Goal: Information Seeking & Learning: Find specific fact

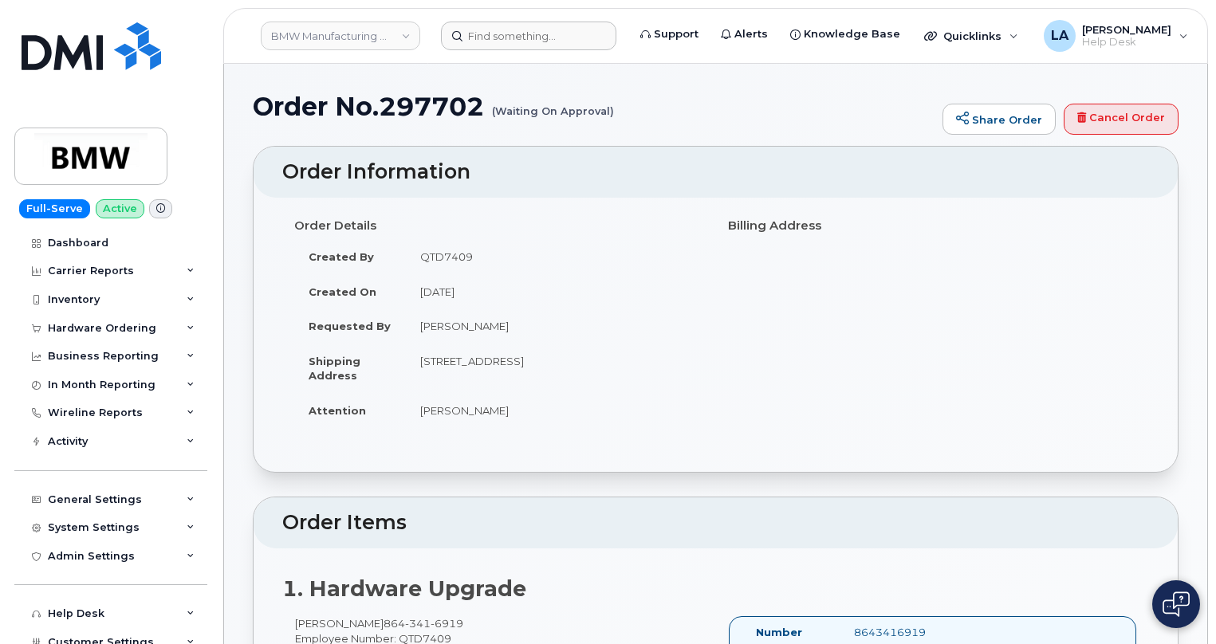
scroll to position [418, 0]
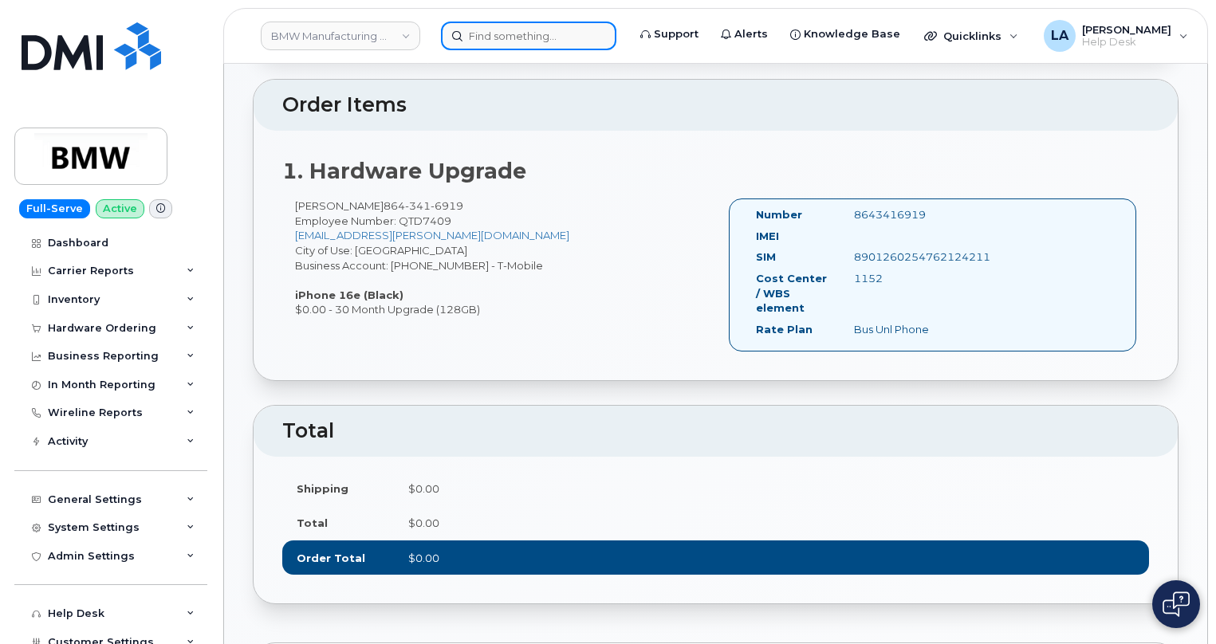
click at [541, 26] on input at bounding box center [528, 36] width 175 height 29
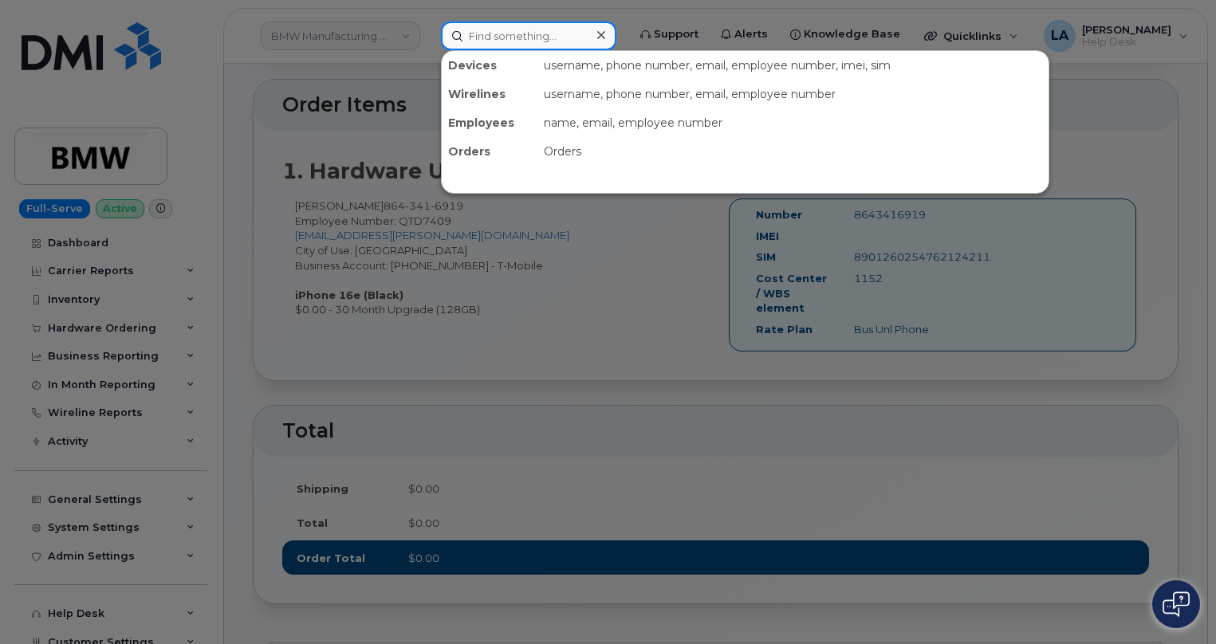
paste input "Thomas M Eaton"
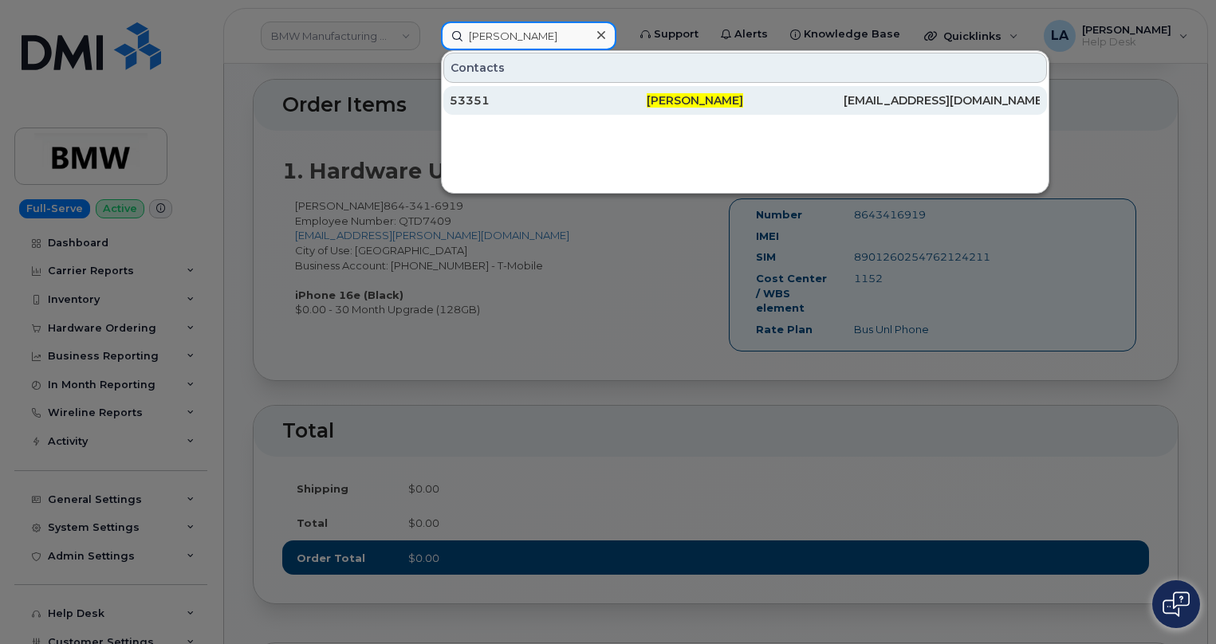
type input "Thomas M Eaton"
click at [542, 100] on div "53351" at bounding box center [548, 101] width 197 height 16
click at [632, 103] on div "53351" at bounding box center [548, 101] width 197 height 16
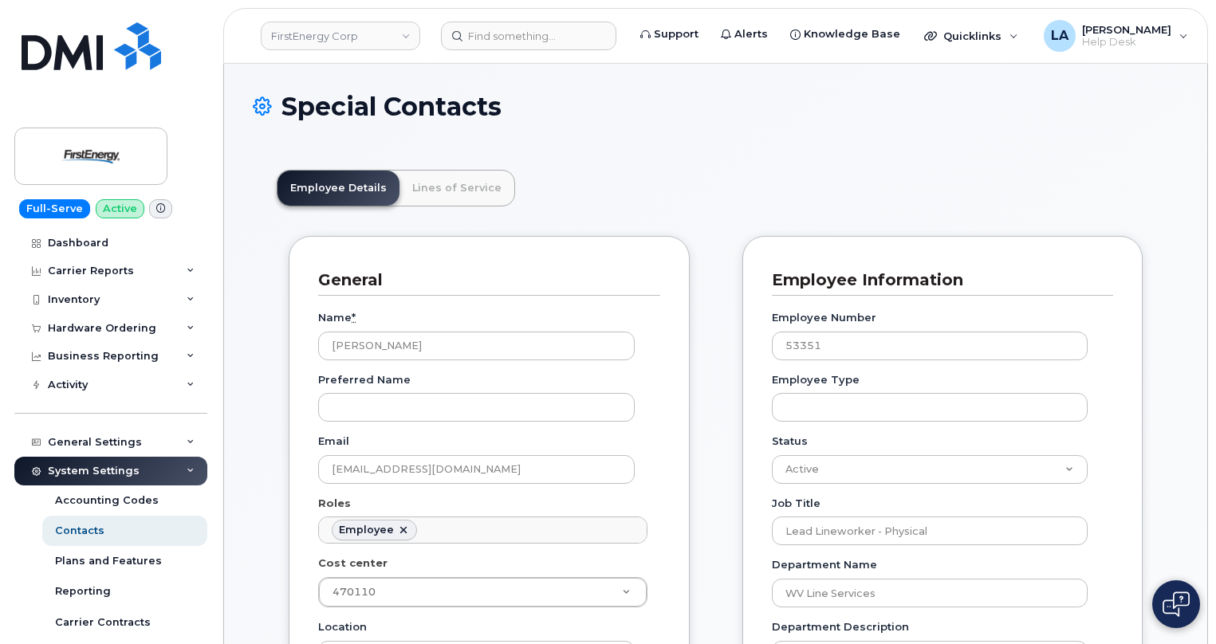
scroll to position [47, 0]
drag, startPoint x: 1058, startPoint y: 165, endPoint x: 1069, endPoint y: 160, distance: 12.5
click at [77, 301] on div "Inventory" at bounding box center [74, 300] width 52 height 13
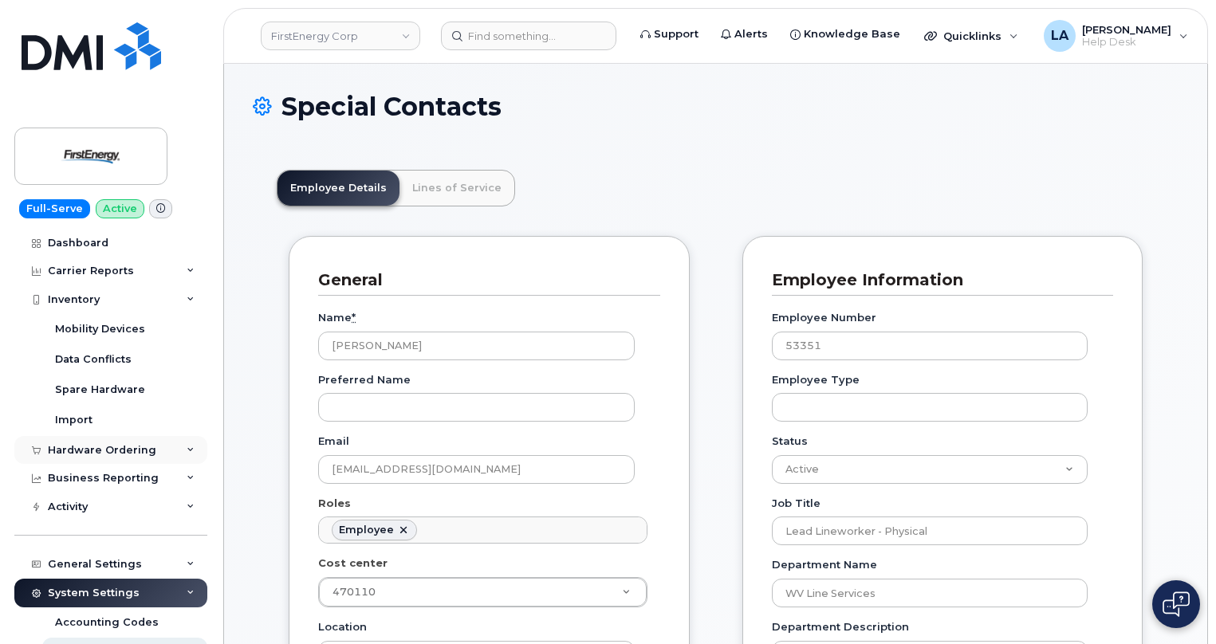
click at [85, 447] on div "Hardware Ordering" at bounding box center [102, 450] width 108 height 13
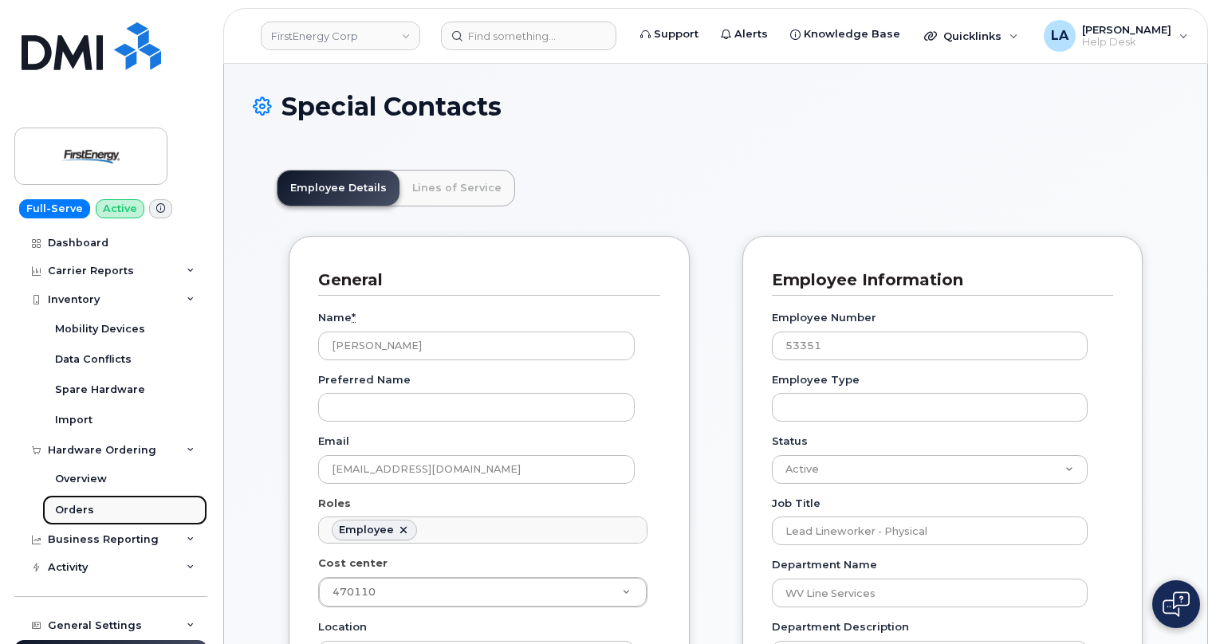
click at [73, 509] on div "Orders" at bounding box center [74, 510] width 39 height 14
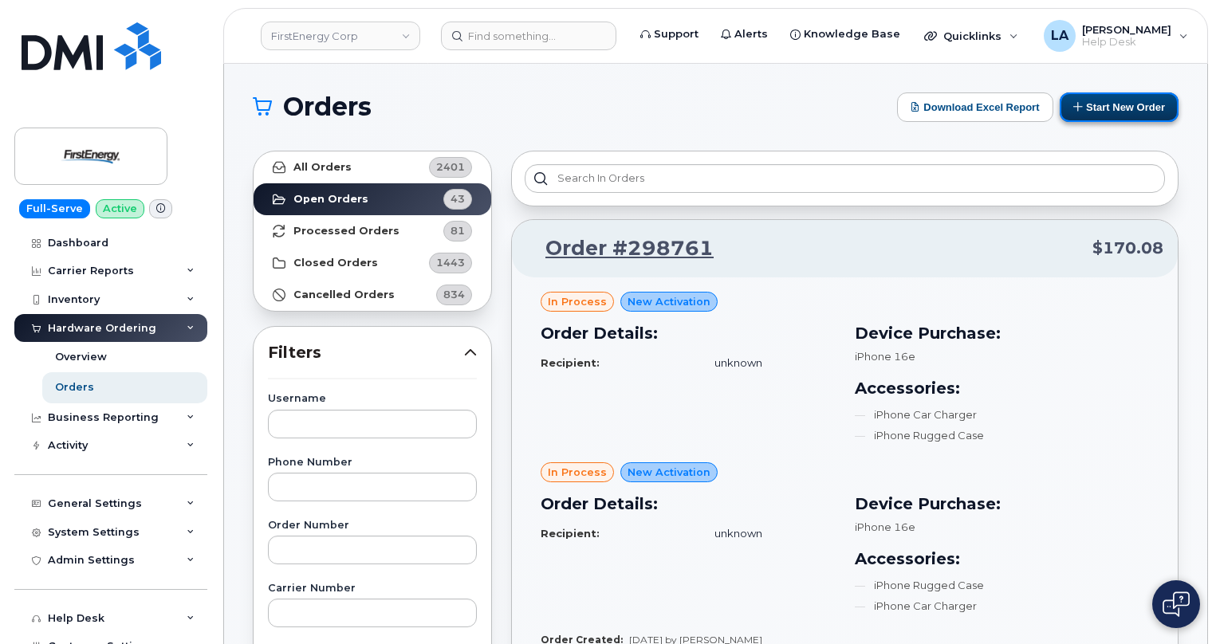
click at [1120, 116] on button "Start New Order" at bounding box center [1119, 108] width 119 height 30
click at [1128, 116] on button "Start New Order" at bounding box center [1119, 108] width 119 height 30
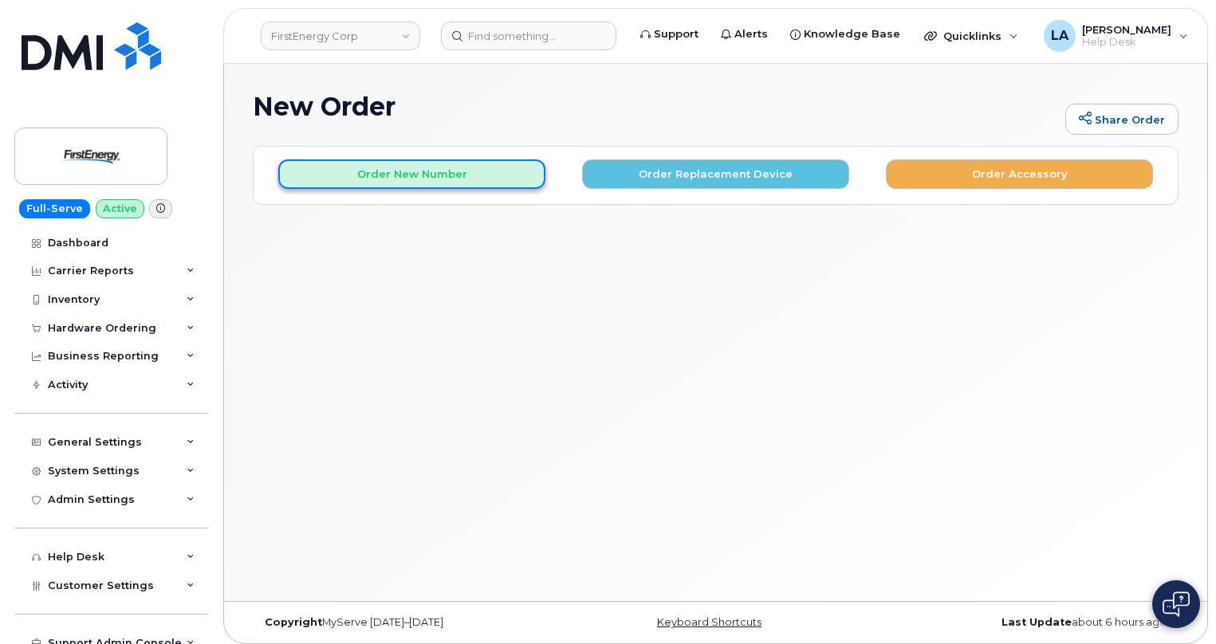
click at [431, 180] on button "Order New Number" at bounding box center [411, 175] width 267 height 30
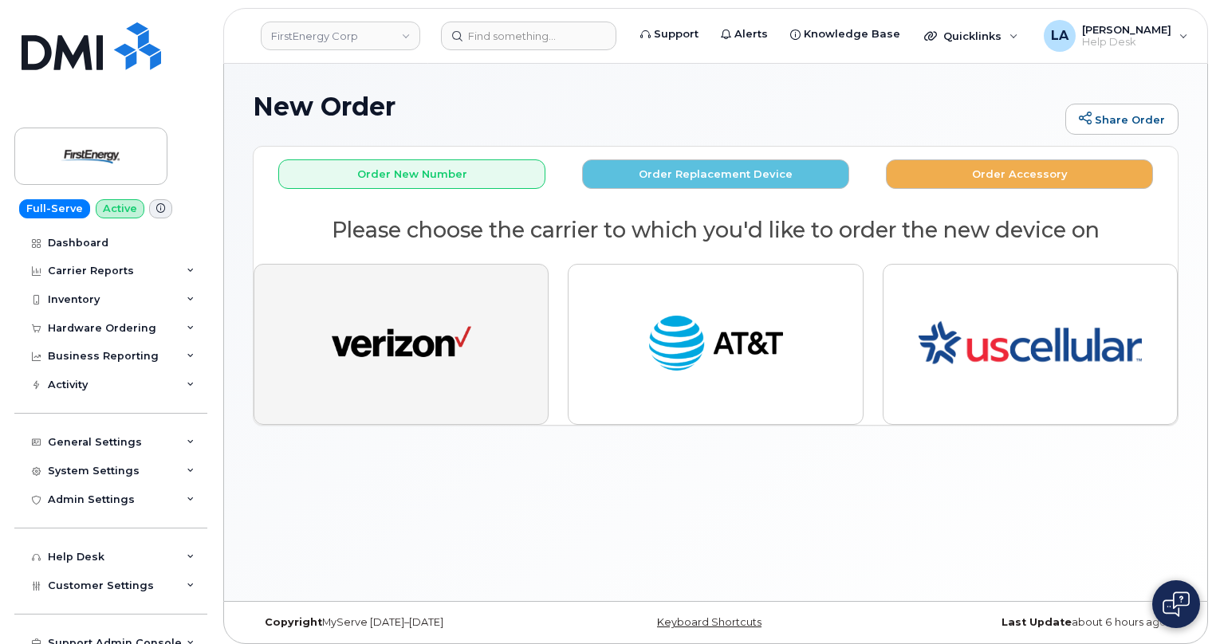
click at [428, 313] on img "button" at bounding box center [402, 345] width 140 height 72
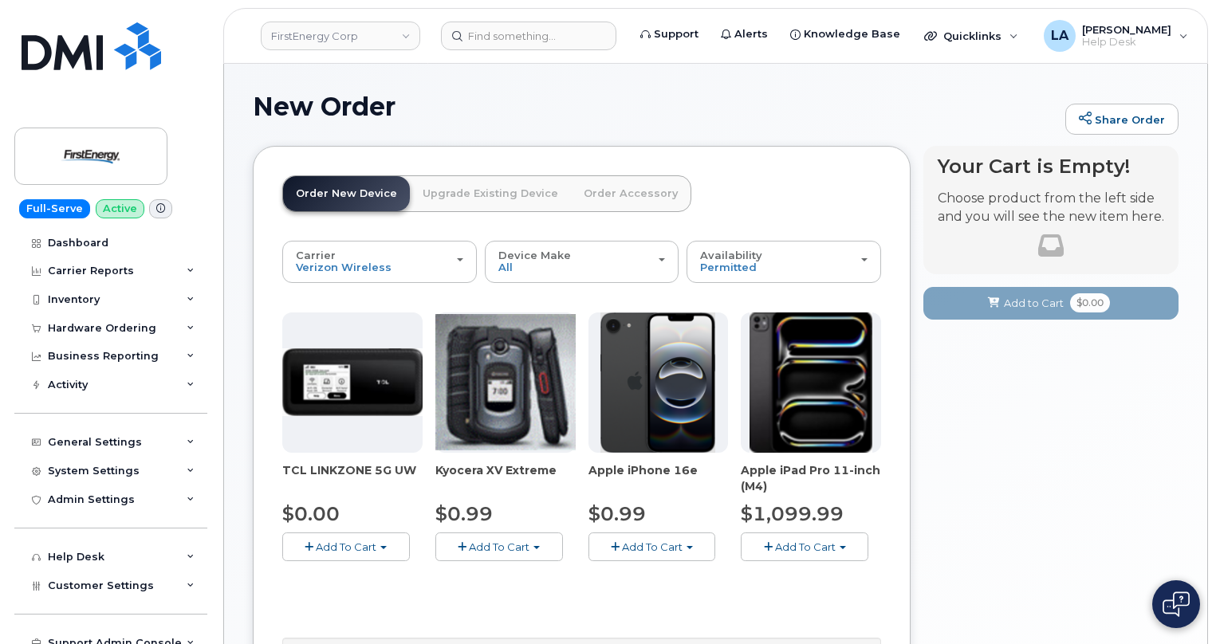
click at [626, 558] on button "Add To Cart" at bounding box center [653, 547] width 128 height 28
click at [703, 581] on link "$0.99 - 2 Year Activation" at bounding box center [673, 577] width 160 height 20
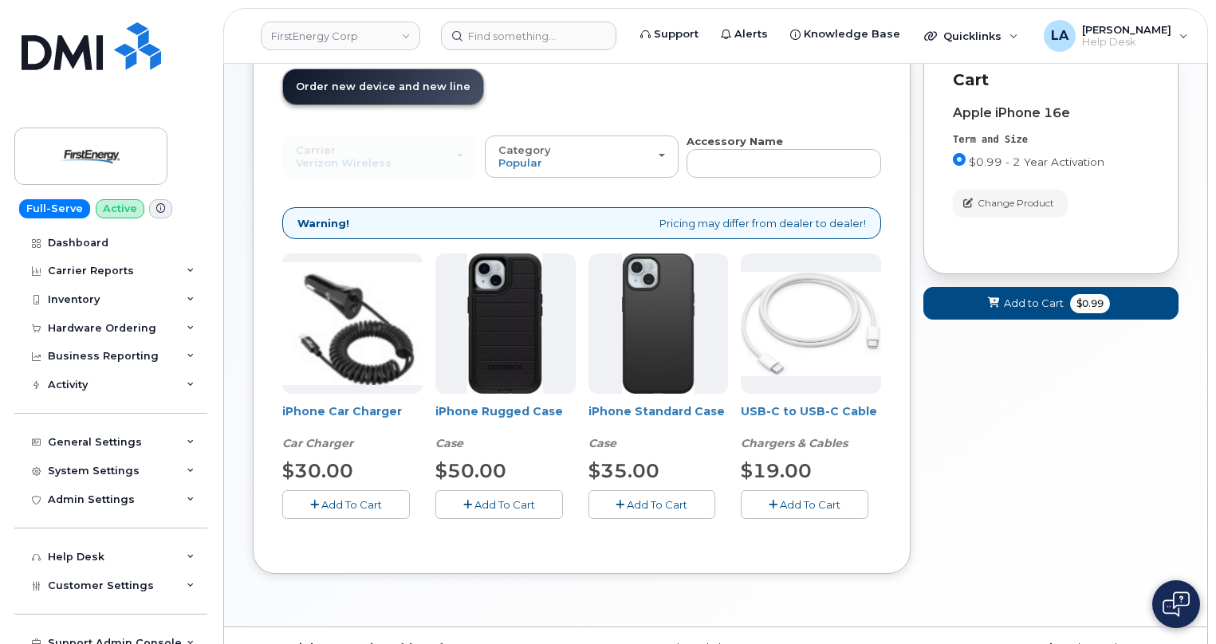
scroll to position [140, 0]
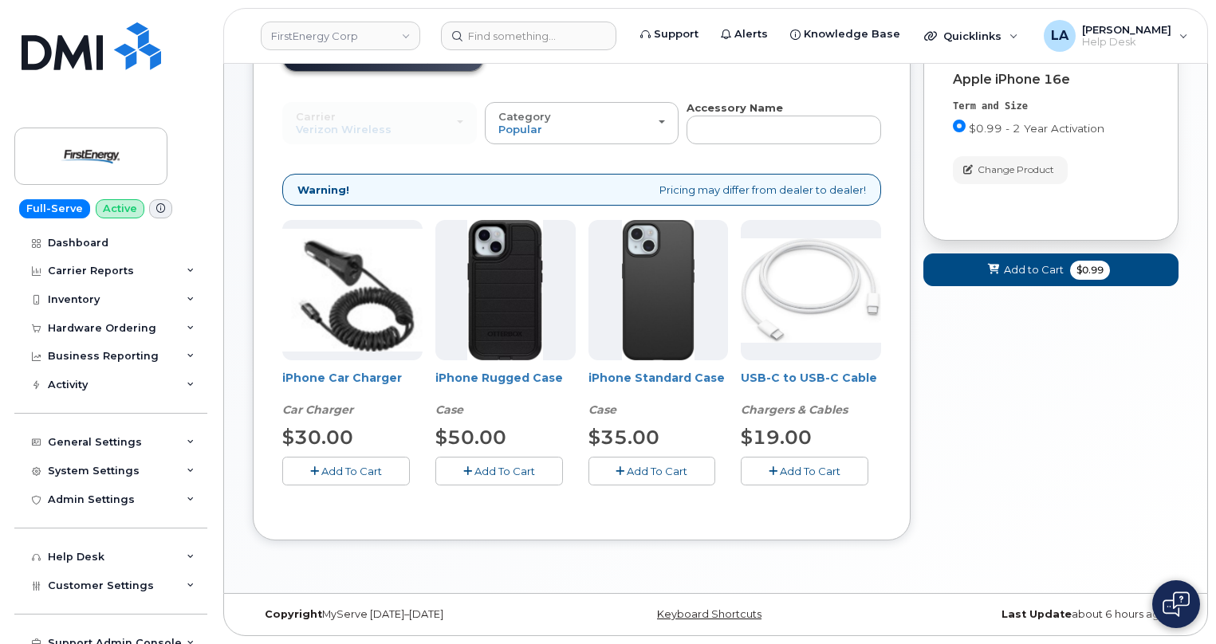
click at [991, 416] on div "Your Cart is Empty! Choose product from the left side and you will see the new …" at bounding box center [1051, 285] width 255 height 558
click at [506, 465] on span "Add To Cart" at bounding box center [505, 471] width 61 height 13
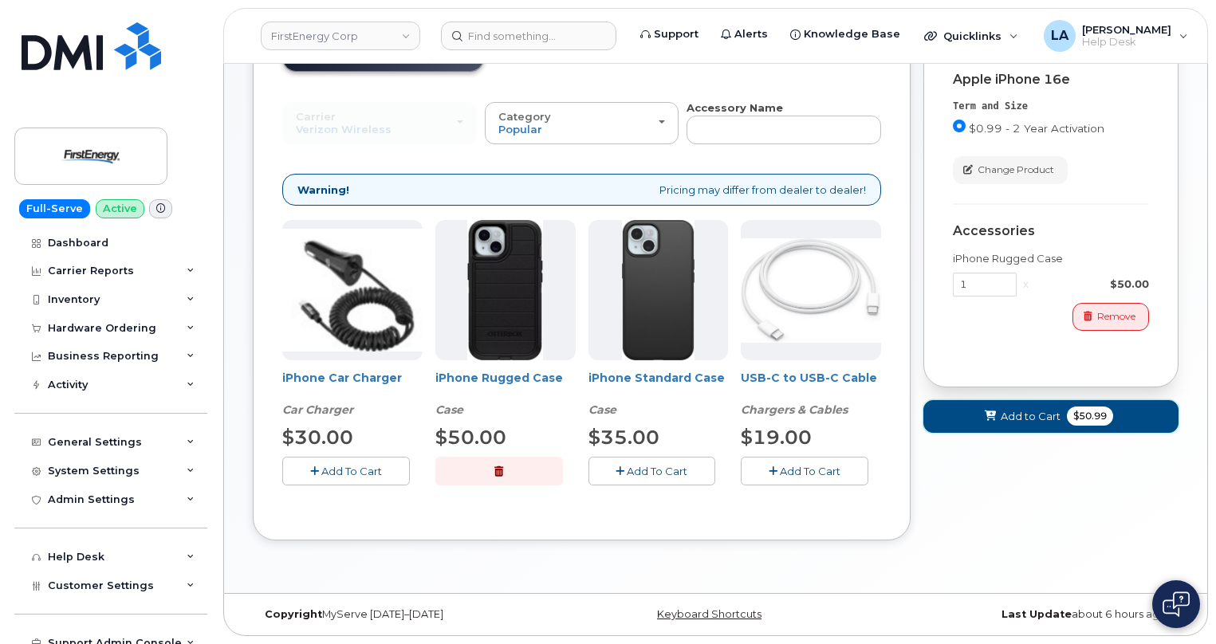
click at [1016, 419] on span "Add to Cart" at bounding box center [1031, 416] width 60 height 15
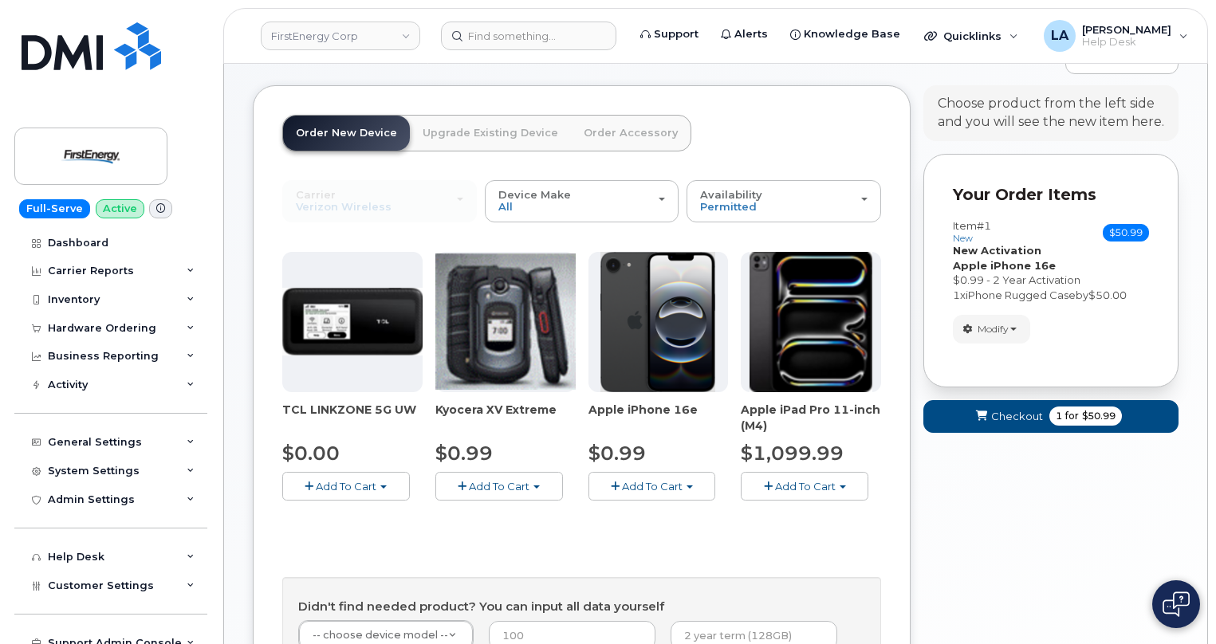
click at [624, 130] on link "Order Accessory" at bounding box center [631, 133] width 120 height 35
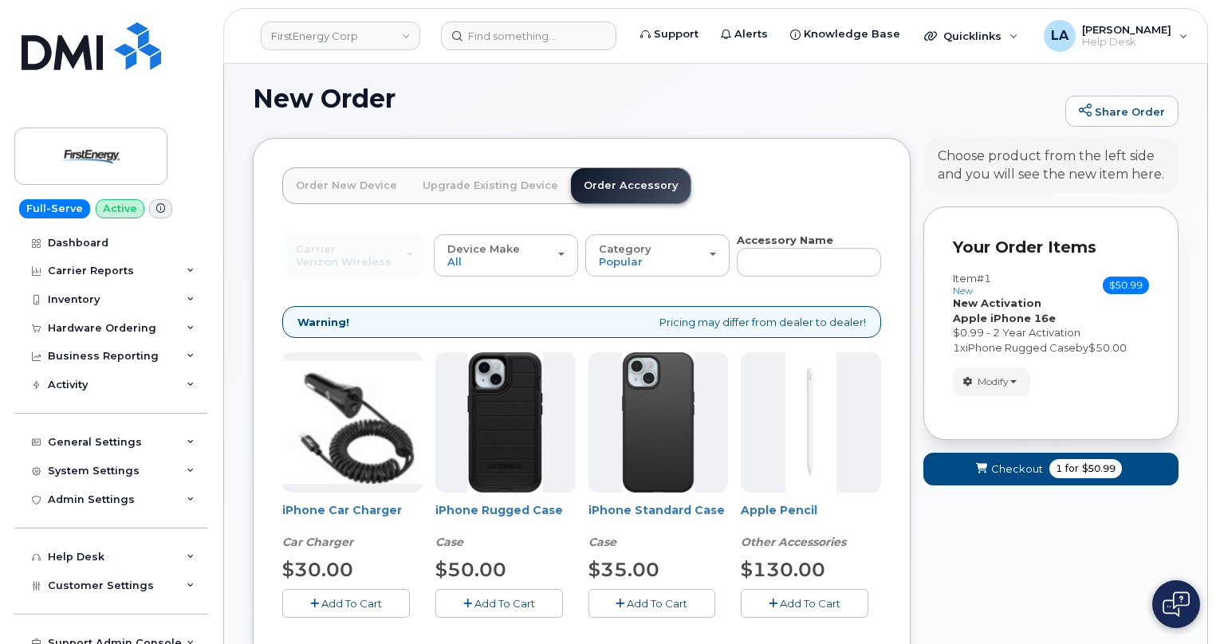
scroll to position [61, 0]
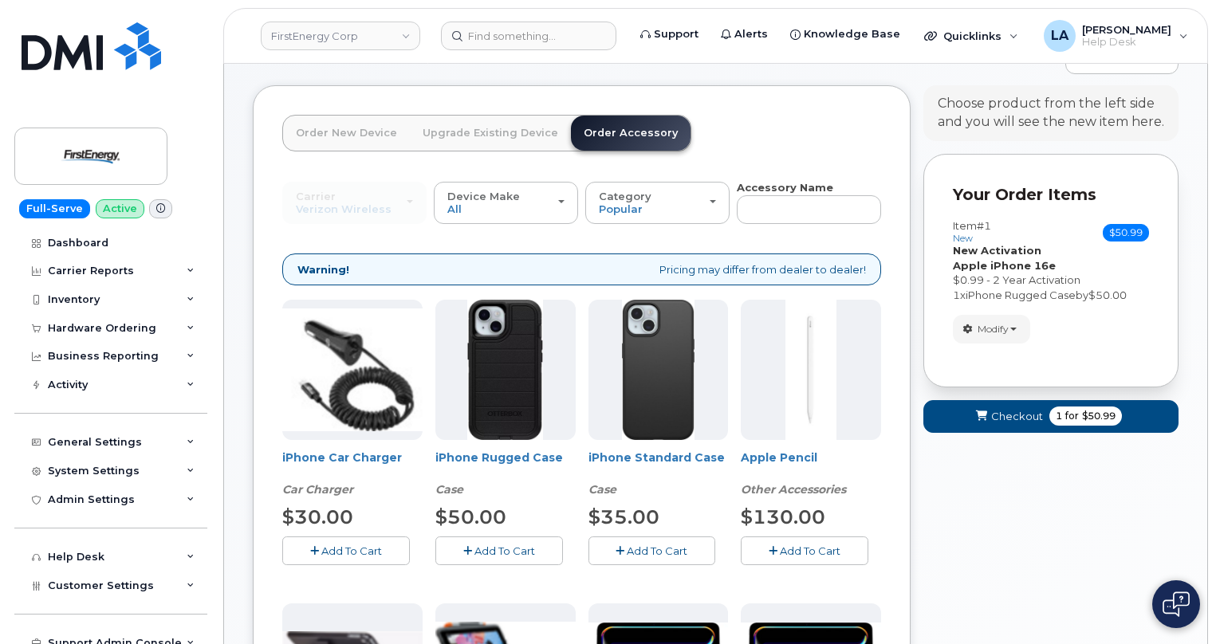
click at [361, 553] on span "Add To Cart" at bounding box center [351, 551] width 61 height 13
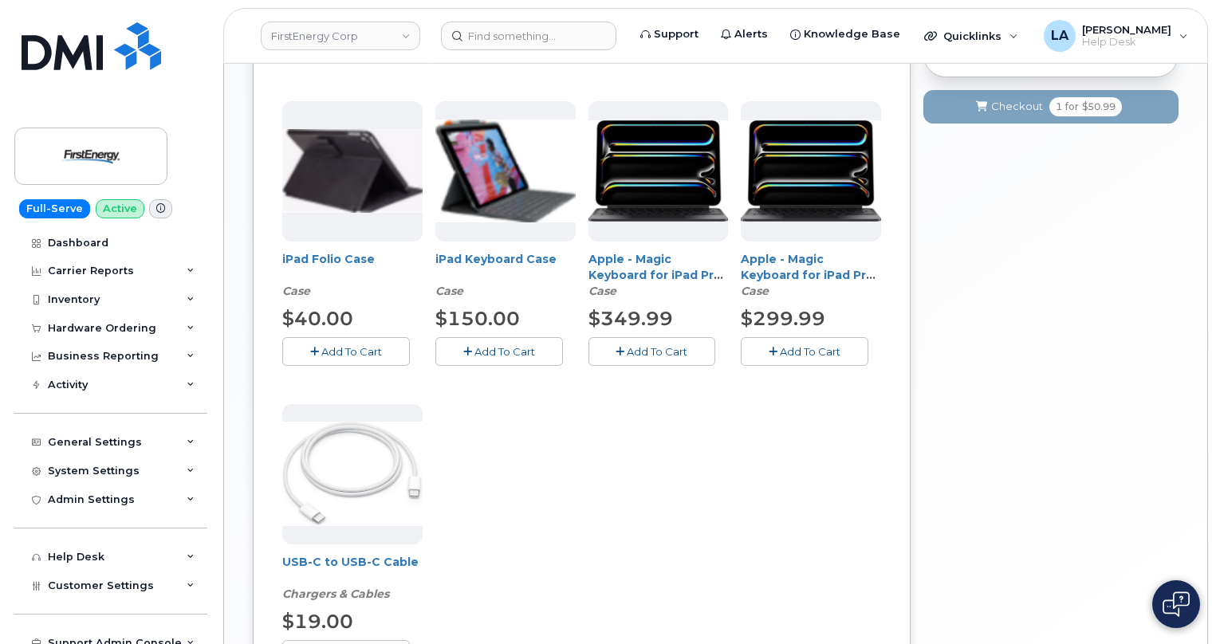
scroll to position [602, 0]
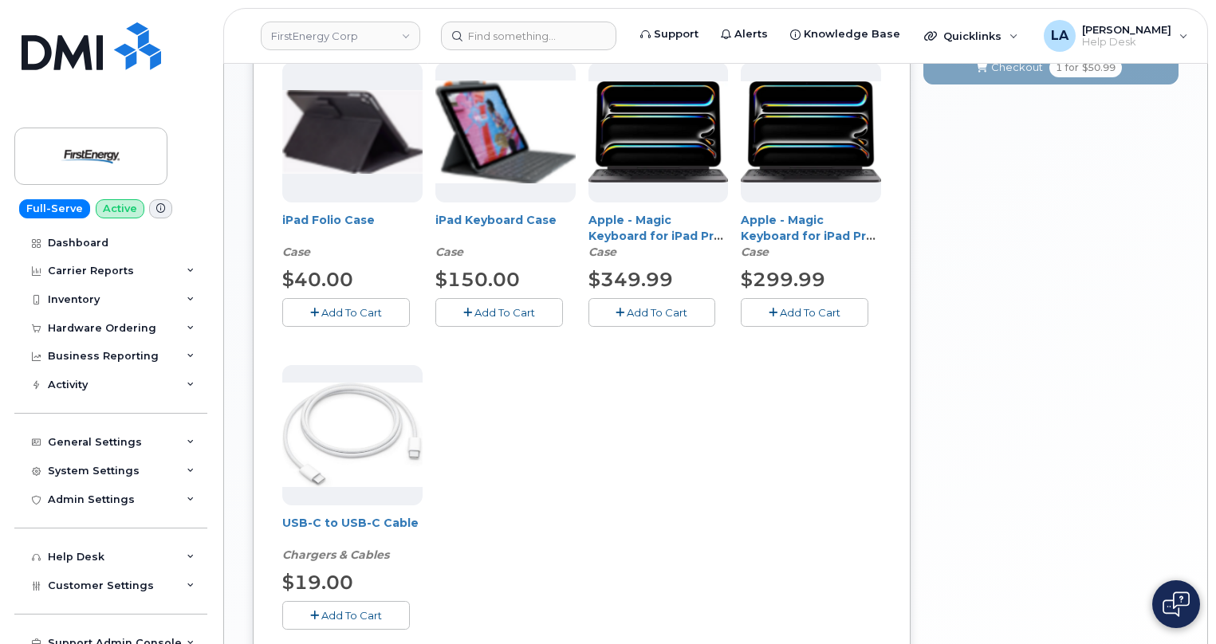
click at [345, 613] on span "Add To Cart" at bounding box center [351, 615] width 61 height 13
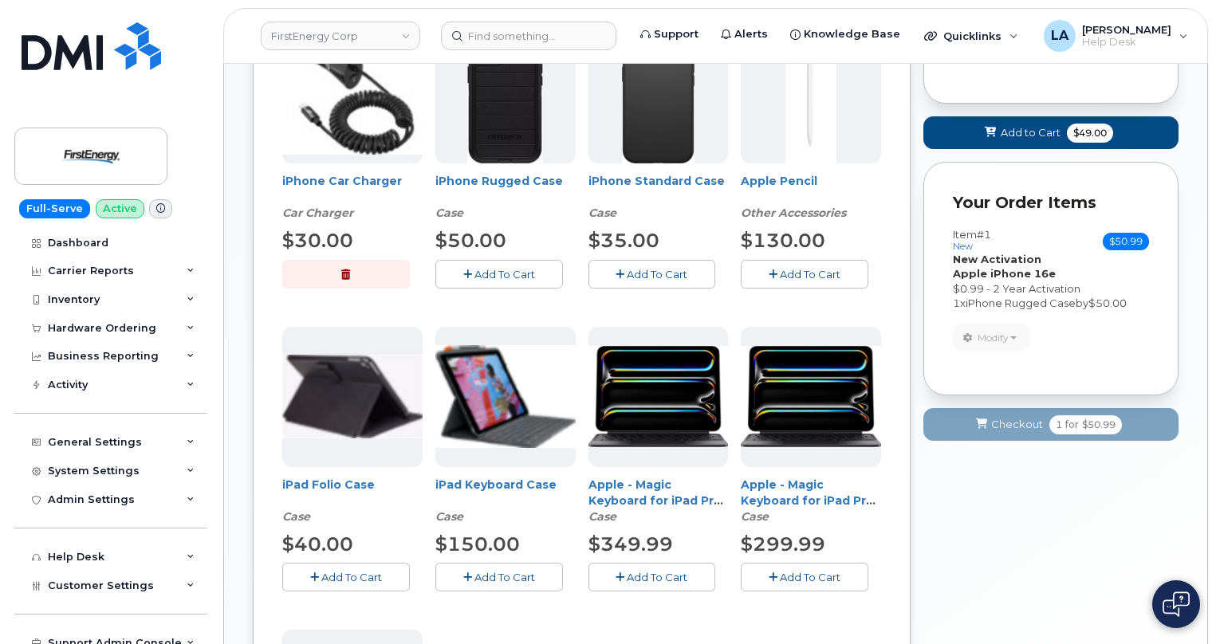
scroll to position [327, 0]
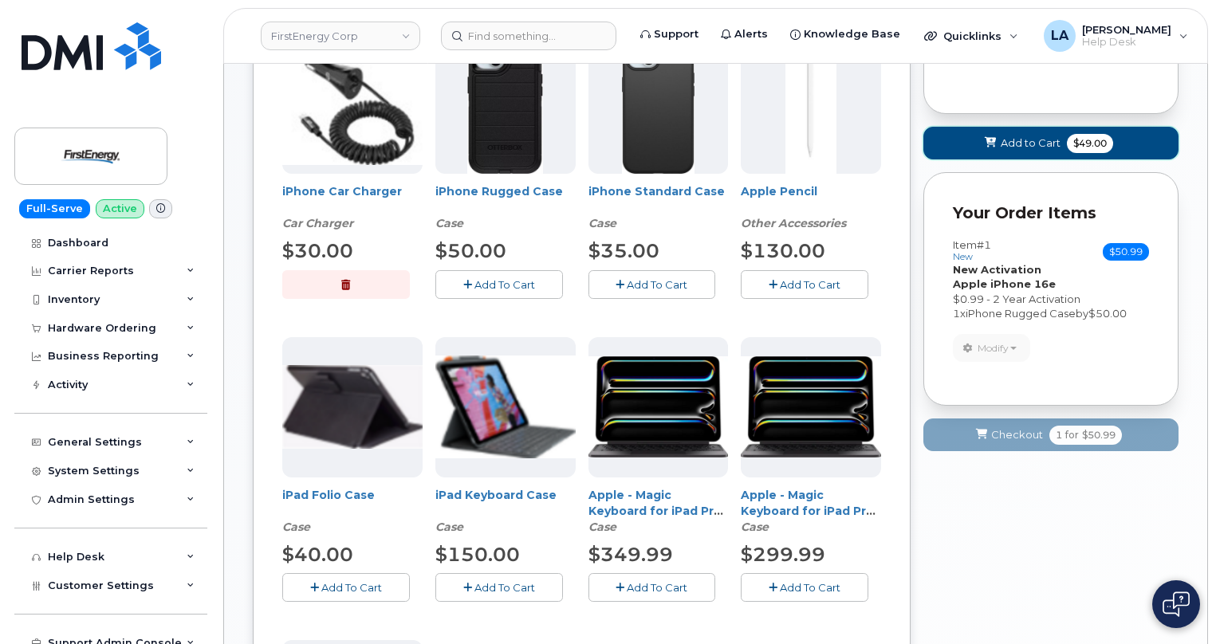
click at [1026, 146] on span "Add to Cart" at bounding box center [1031, 143] width 60 height 15
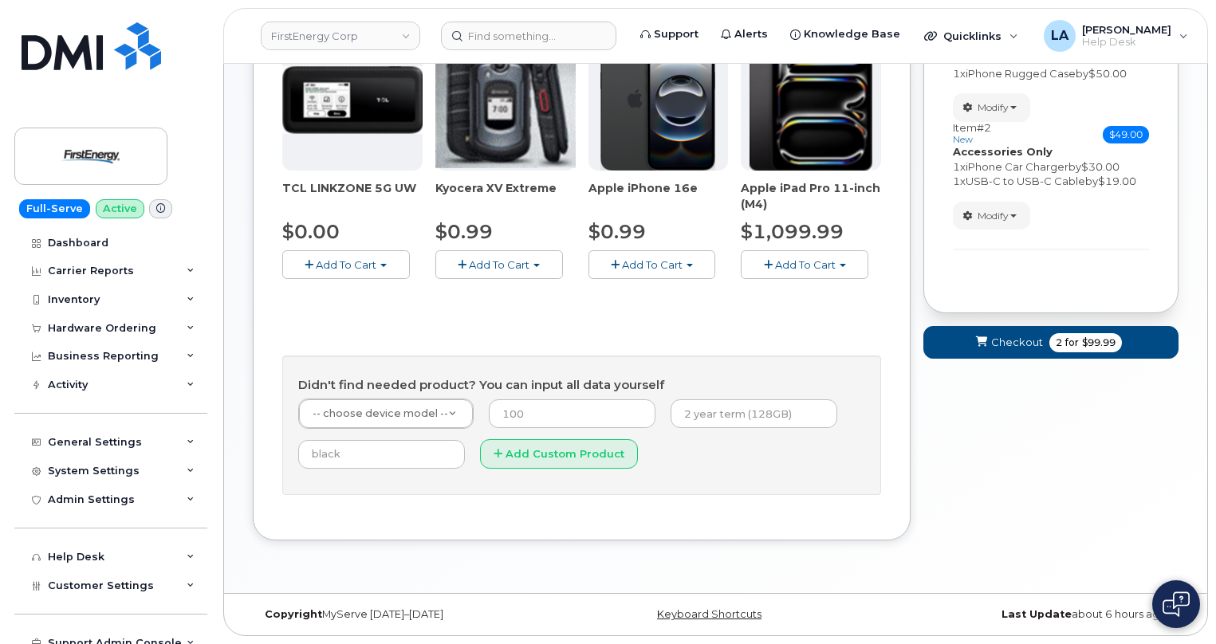
scroll to position [282, 0]
click at [1011, 338] on span "Checkout" at bounding box center [1017, 342] width 52 height 15
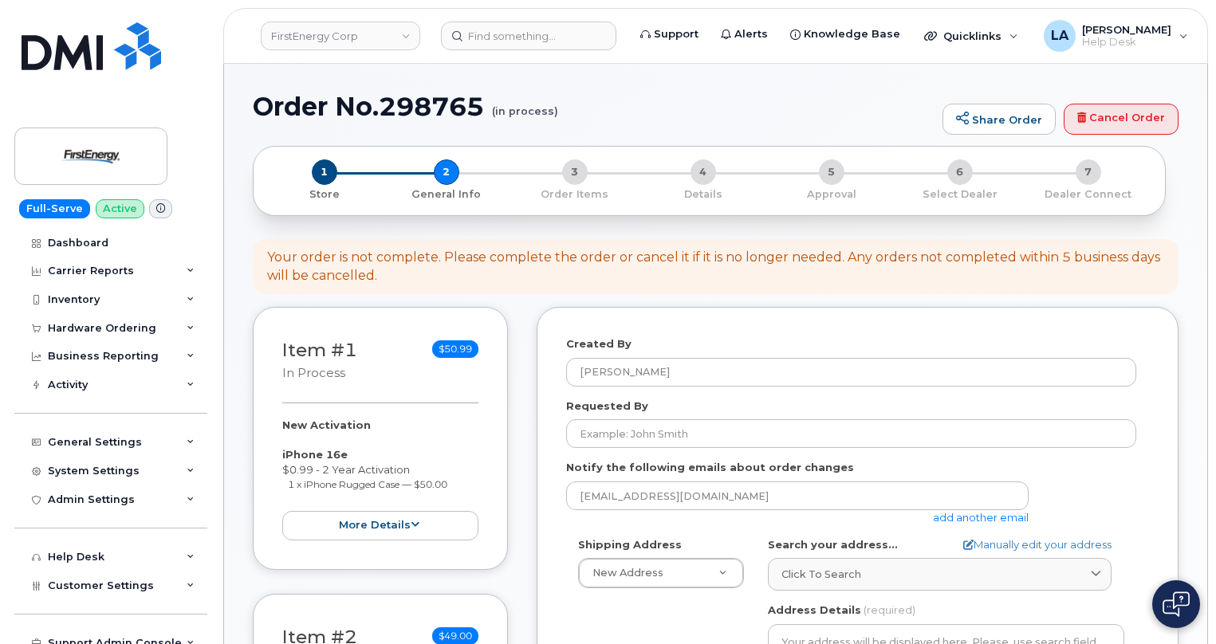
select select
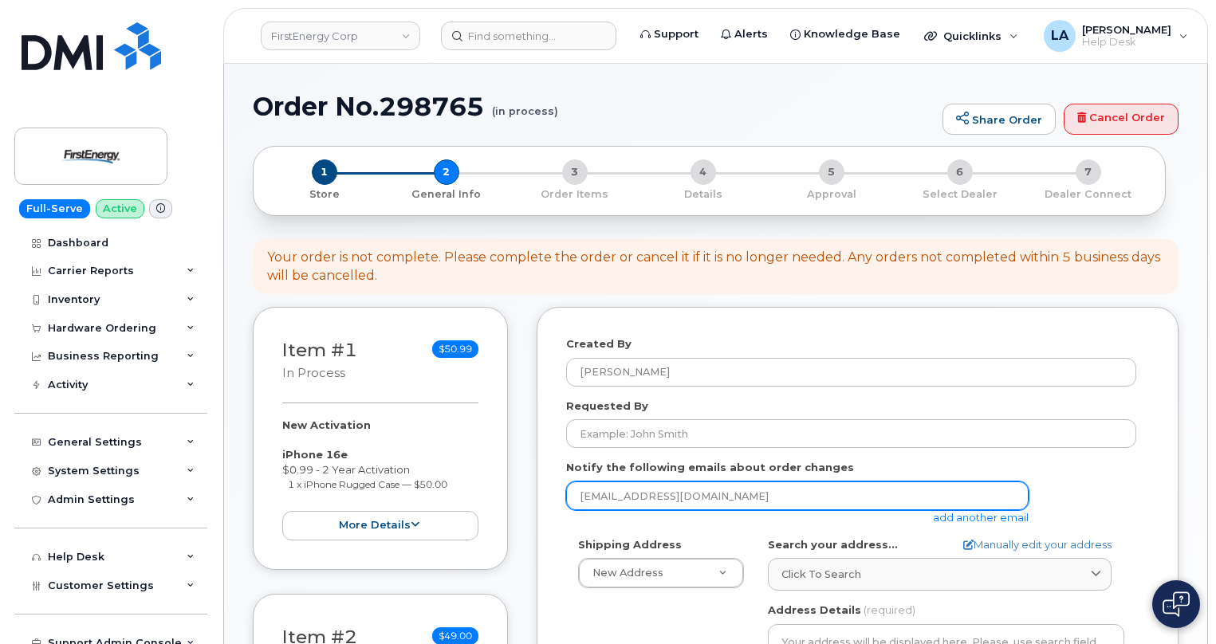
drag, startPoint x: 399, startPoint y: 500, endPoint x: 403, endPoint y: 485, distance: 15.7
click at [362, 500] on div "Item #1 in process $50.99 New Activation iPhone 16e $0.99 - 2 Year Activation 1…" at bounding box center [716, 652] width 926 height 691
paste input "teaton@firstenergycorp"
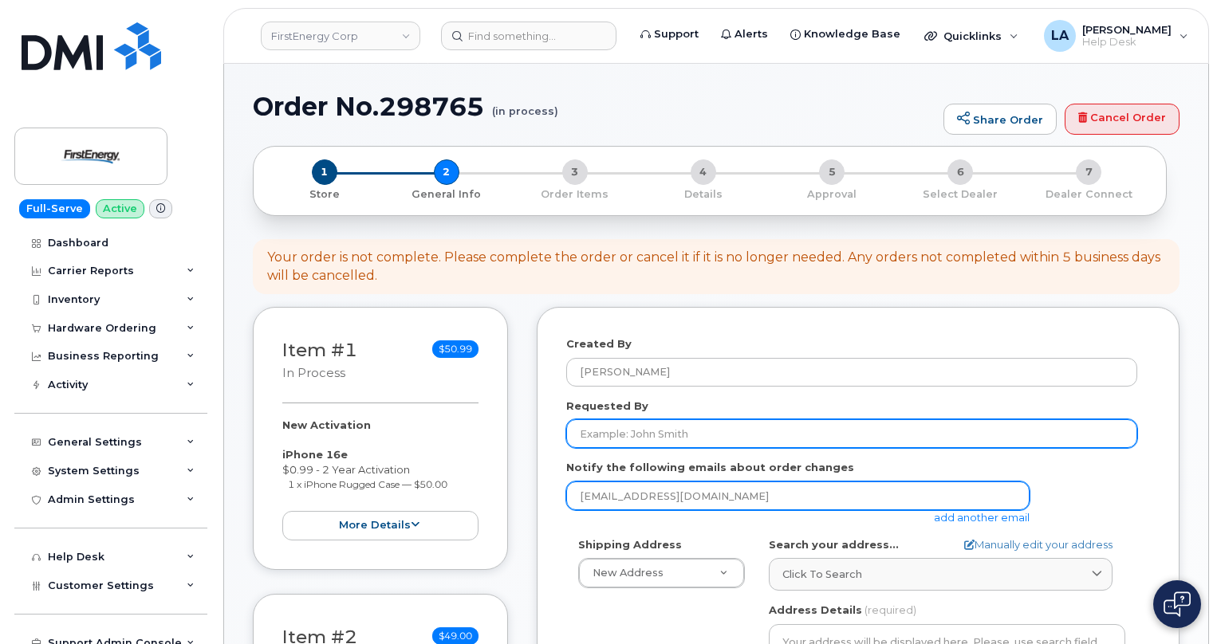
type input "teaton@firstenergycorp.com"
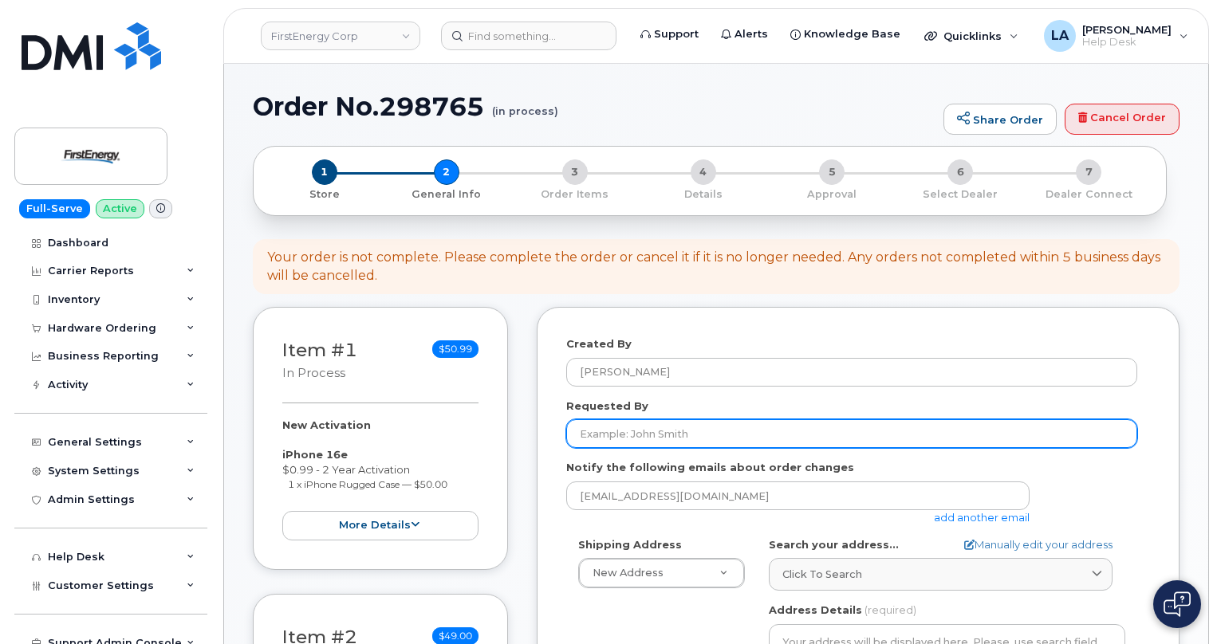
click at [677, 434] on input "Requested By" at bounding box center [851, 434] width 571 height 29
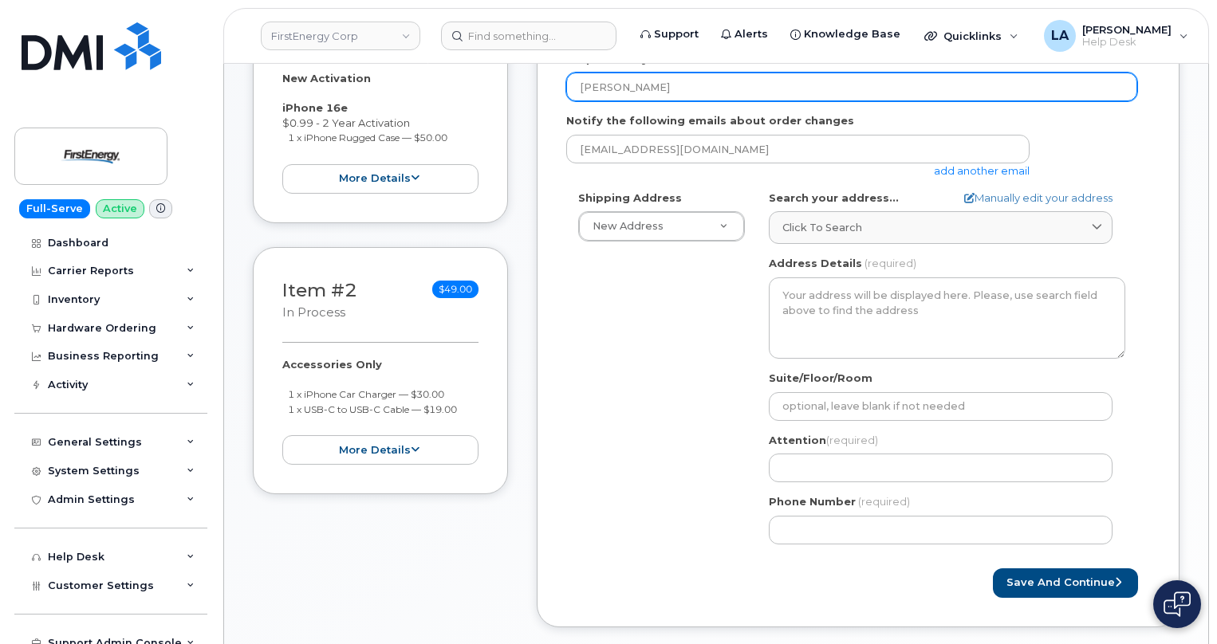
scroll to position [388, 0]
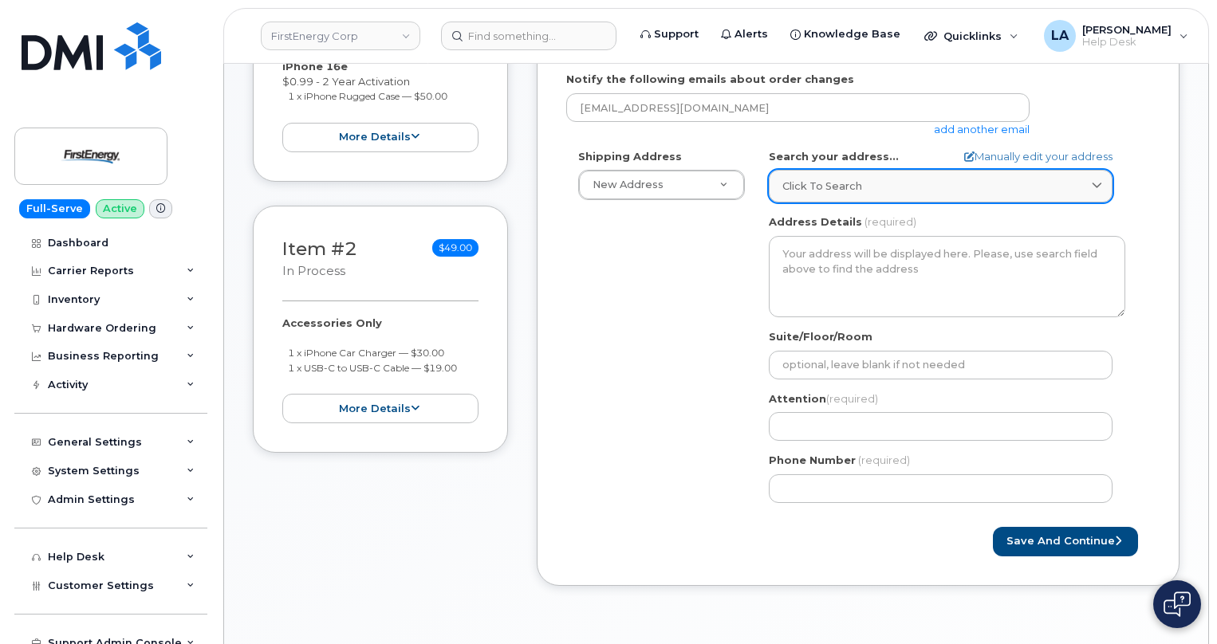
type input "Thomas Eaton"
click at [845, 178] on link "Click to search" at bounding box center [941, 186] width 344 height 33
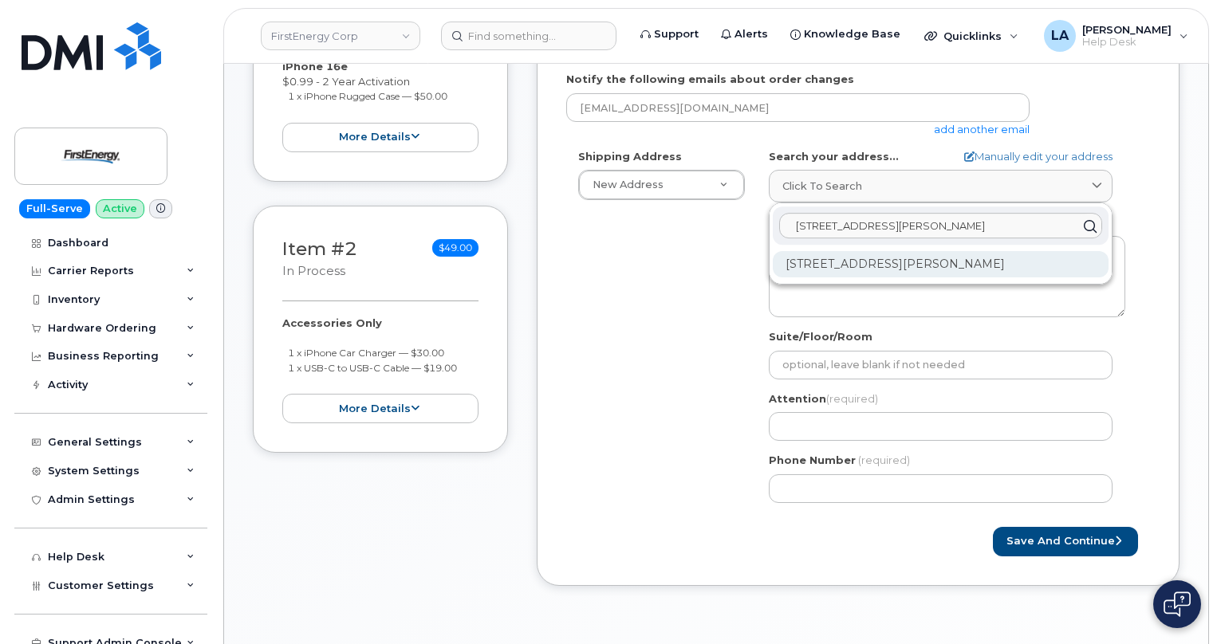
type input "1803 Murdock Ave"
click at [1049, 271] on div "1803 W Murdock Ave Oshkosh WI 54901-2130" at bounding box center [941, 264] width 336 height 26
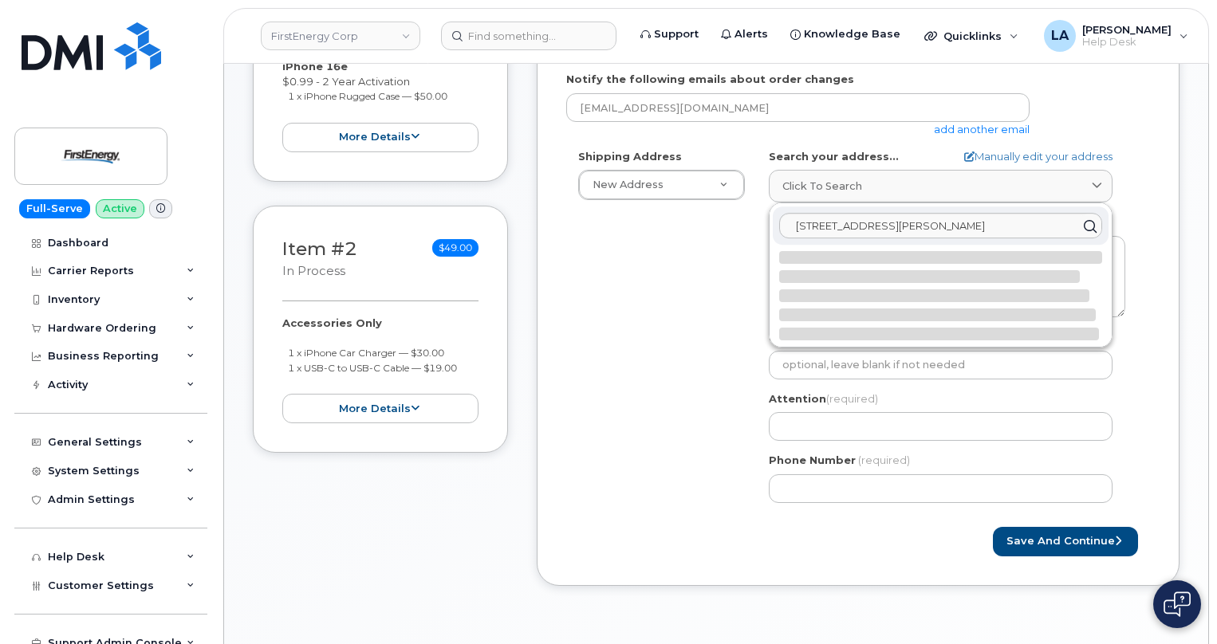
select select
type textarea "1803 W Murdock Ave OSHKOSH WI 54901-2130 UNITED STATES"
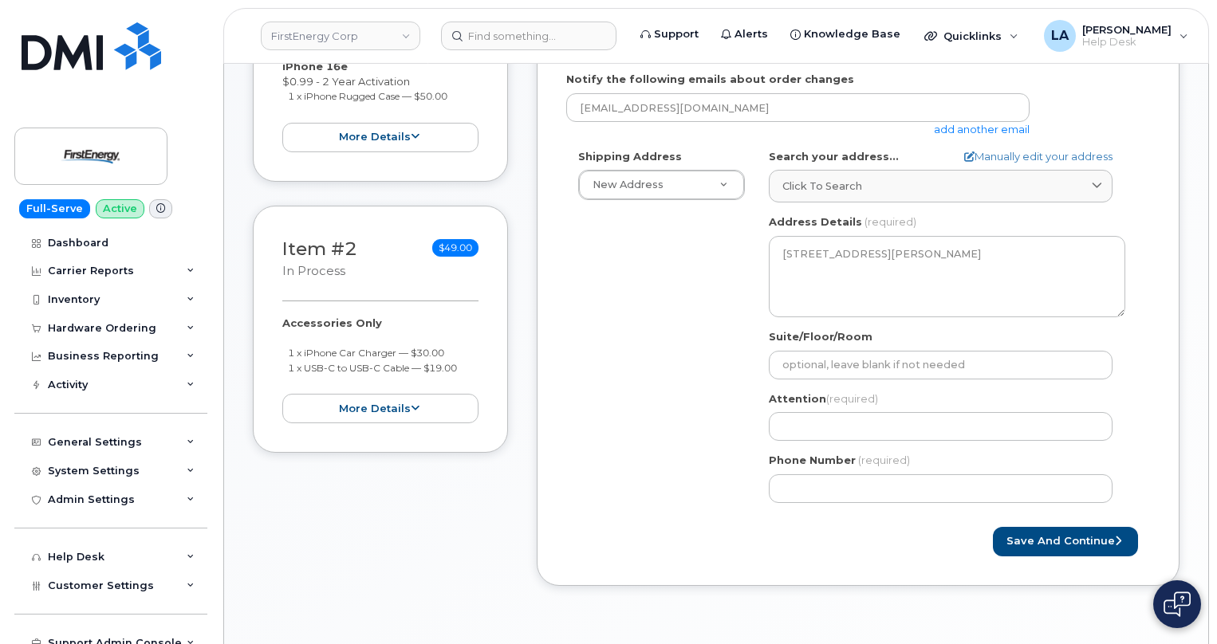
click at [673, 369] on div "Shipping Address New Address New Address 3601 Ridge Rd 543 Lake Rd 14 N Shue St…" at bounding box center [851, 332] width 571 height 366
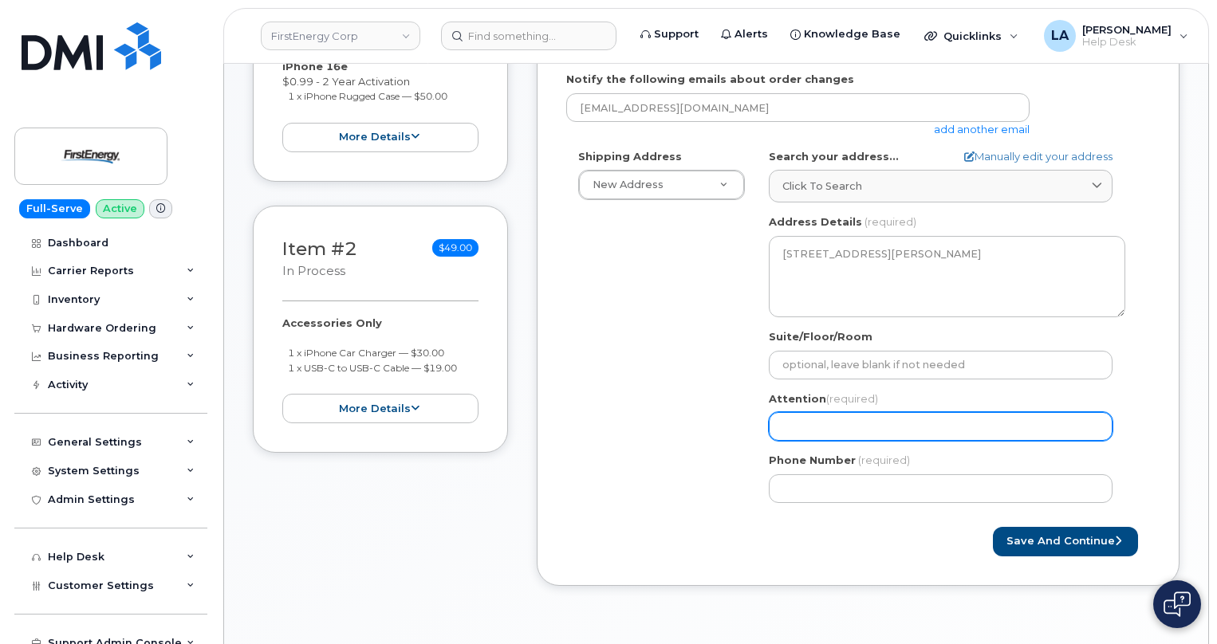
drag, startPoint x: 846, startPoint y: 420, endPoint x: 853, endPoint y: 414, distance: 9.0
click at [848, 420] on input "Attention (required)" at bounding box center [941, 426] width 344 height 29
select select
type input "T"
select select
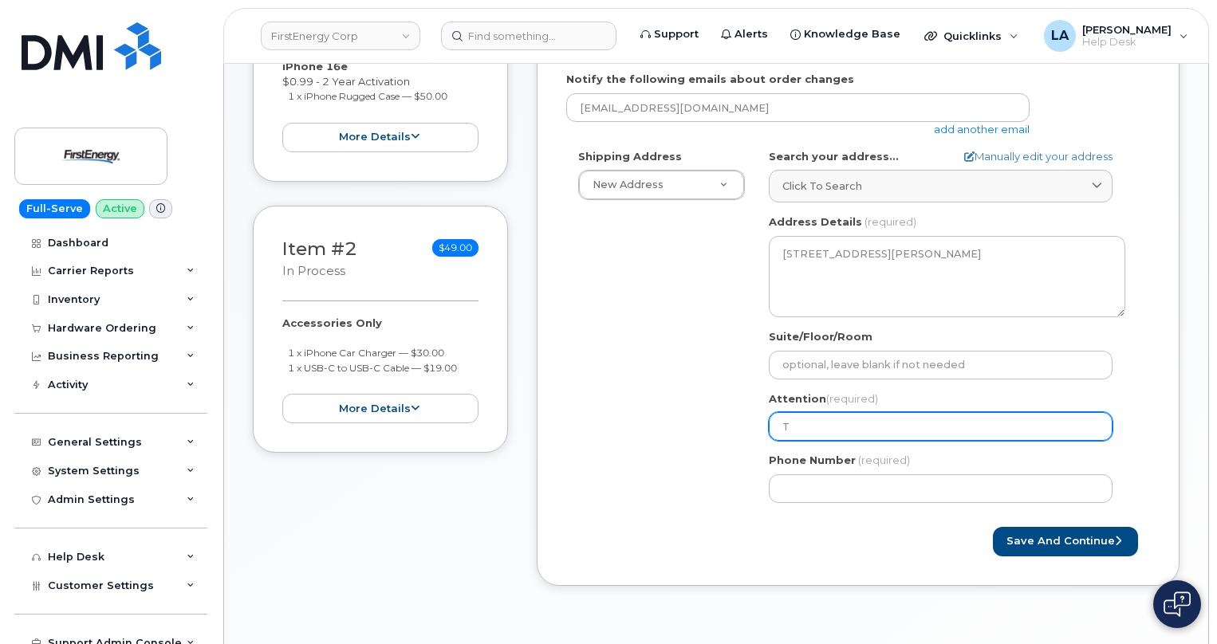
type input "Th"
select select
type input "Tho"
select select
type input "Thom"
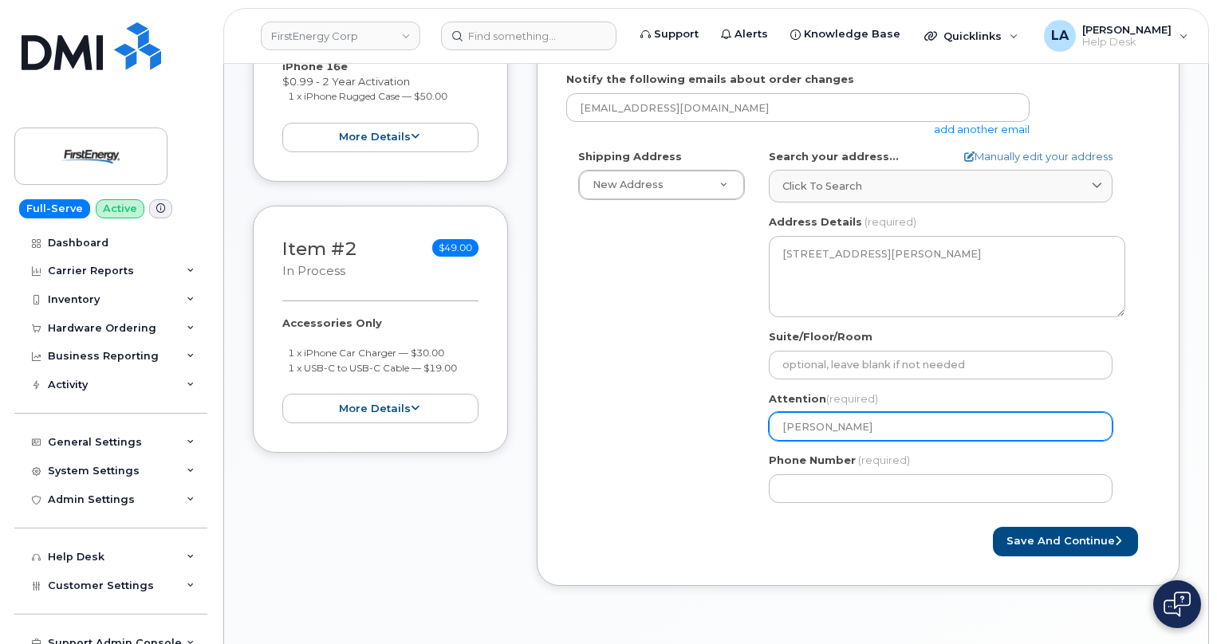
select select
type input "Thoma"
select select
type input "Thomas"
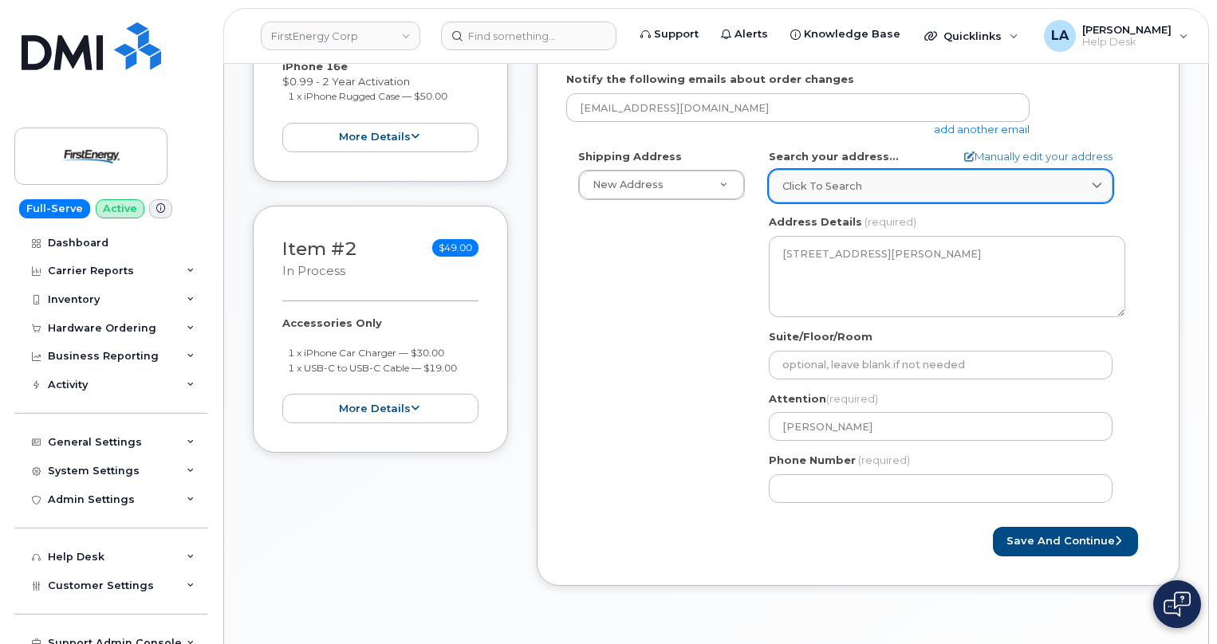
click at [878, 186] on div "Click to search" at bounding box center [940, 186] width 317 height 15
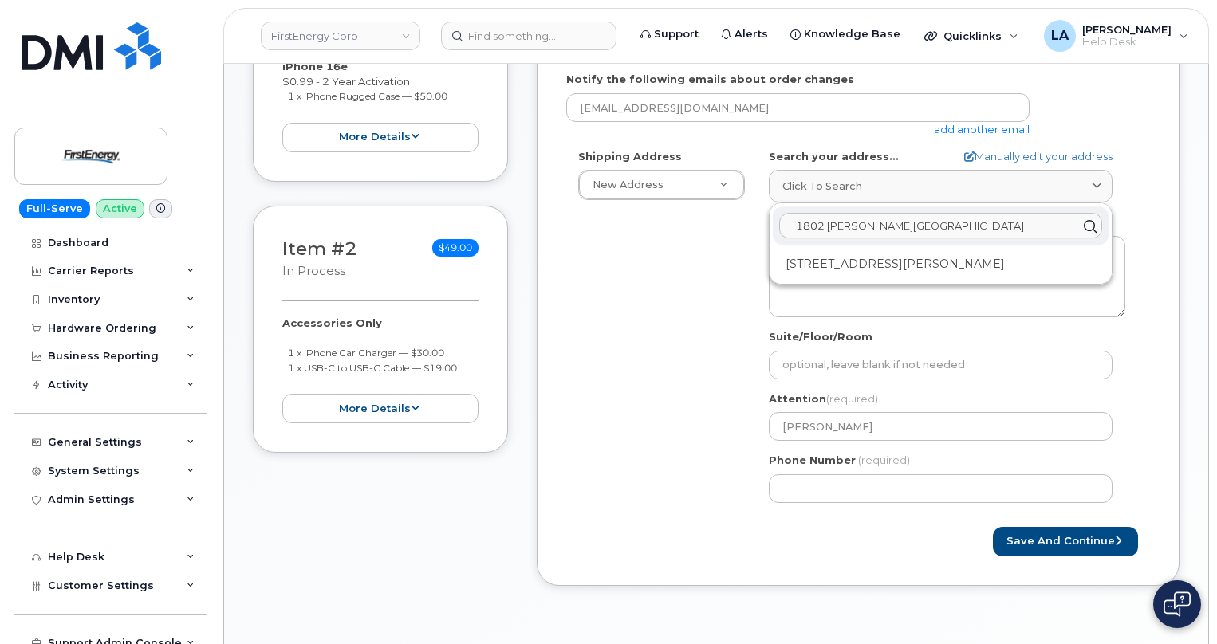
click at [825, 231] on input "1802 Murdoch Ave" at bounding box center [940, 226] width 323 height 26
type input "1803 Murdoch Ave"
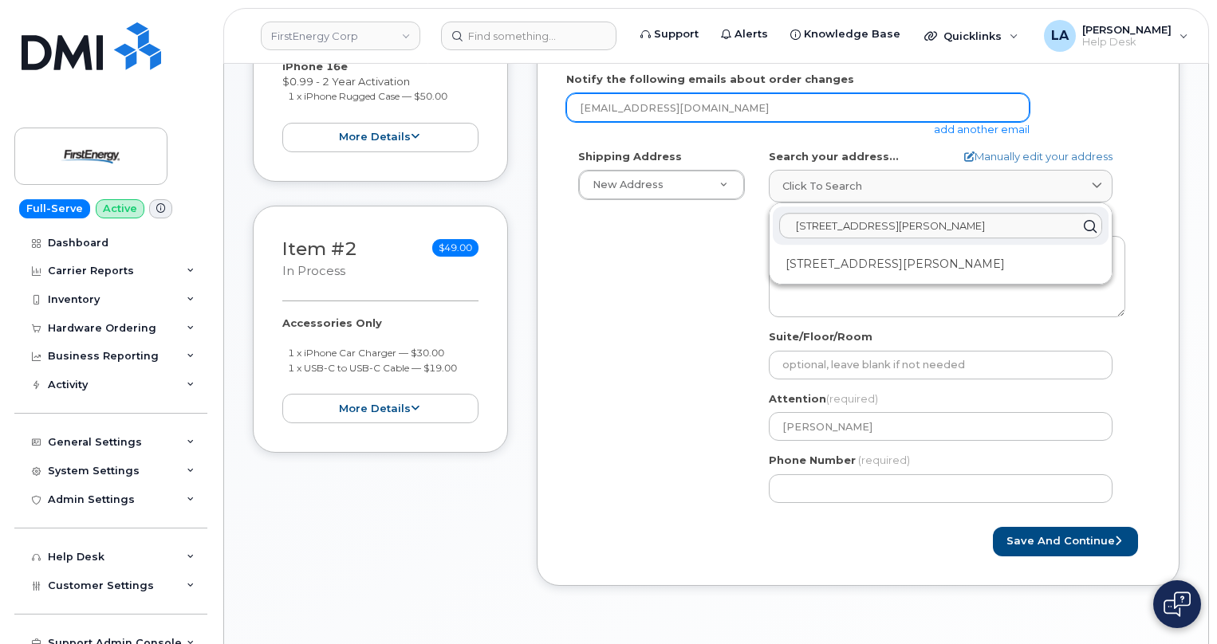
drag, startPoint x: 685, startPoint y: 361, endPoint x: 854, endPoint y: 109, distance: 302.8
click at [685, 360] on div "Shipping Address New Address New Address 3601 Ridge Rd 543 Lake Rd 14 N Shue St…" at bounding box center [851, 332] width 571 height 366
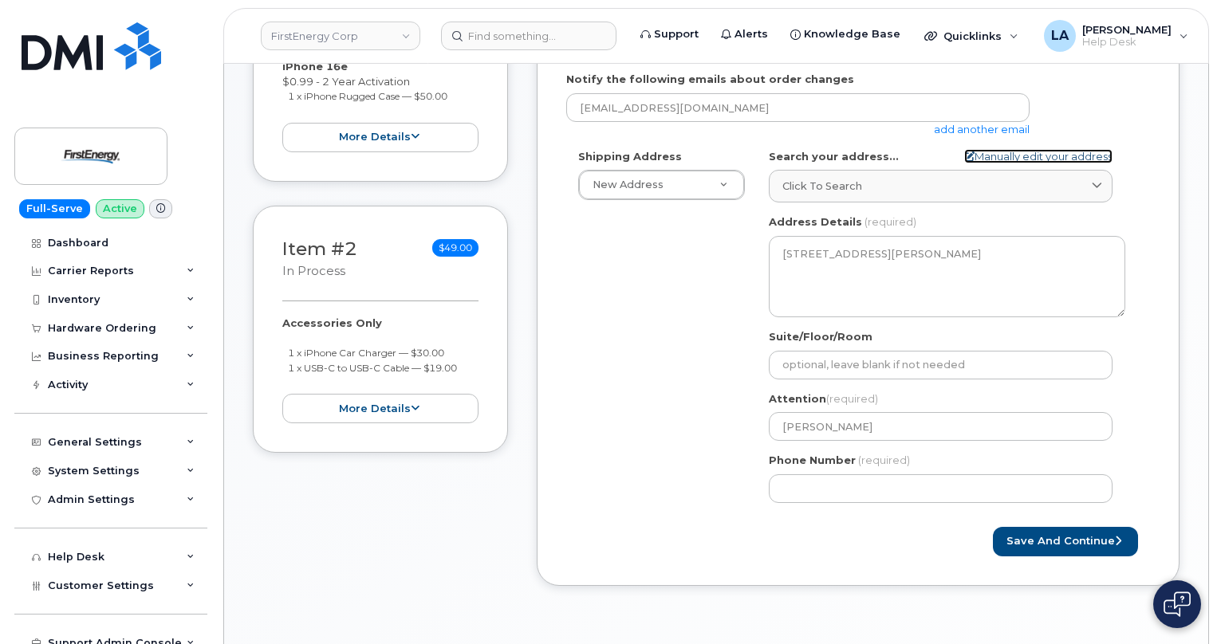
click at [1040, 156] on link "Manually edit your address" at bounding box center [1038, 156] width 148 height 15
select select
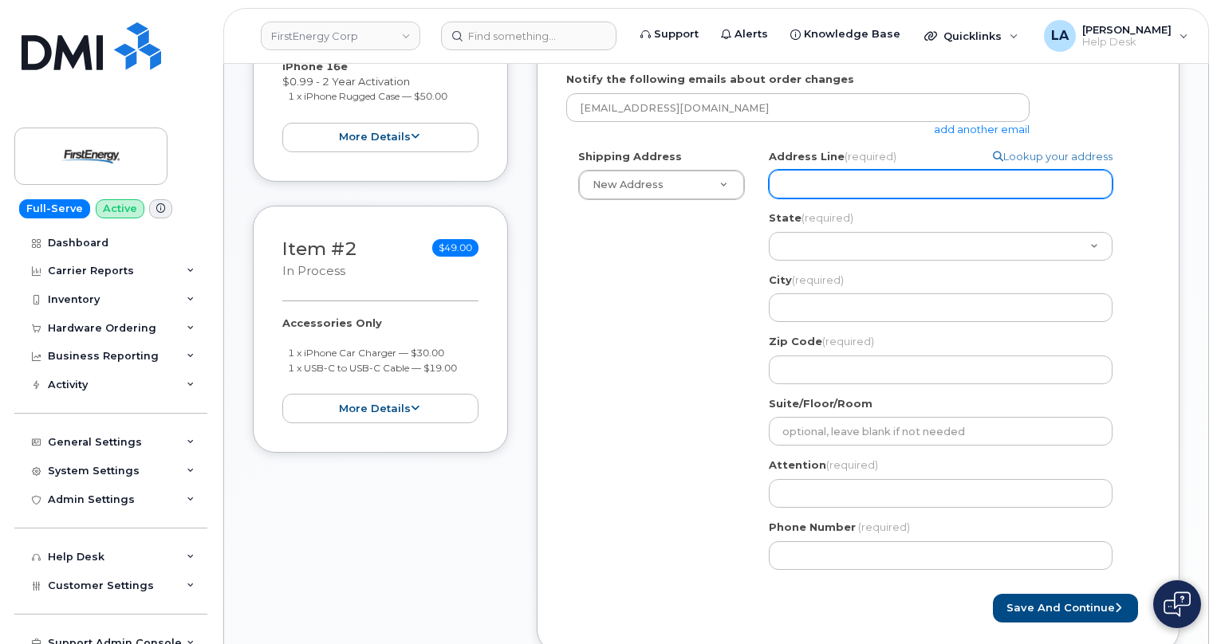
click at [818, 191] on input "Address Line (required)" at bounding box center [941, 184] width 344 height 29
paste input "1802 Murdoch Ave"
select select
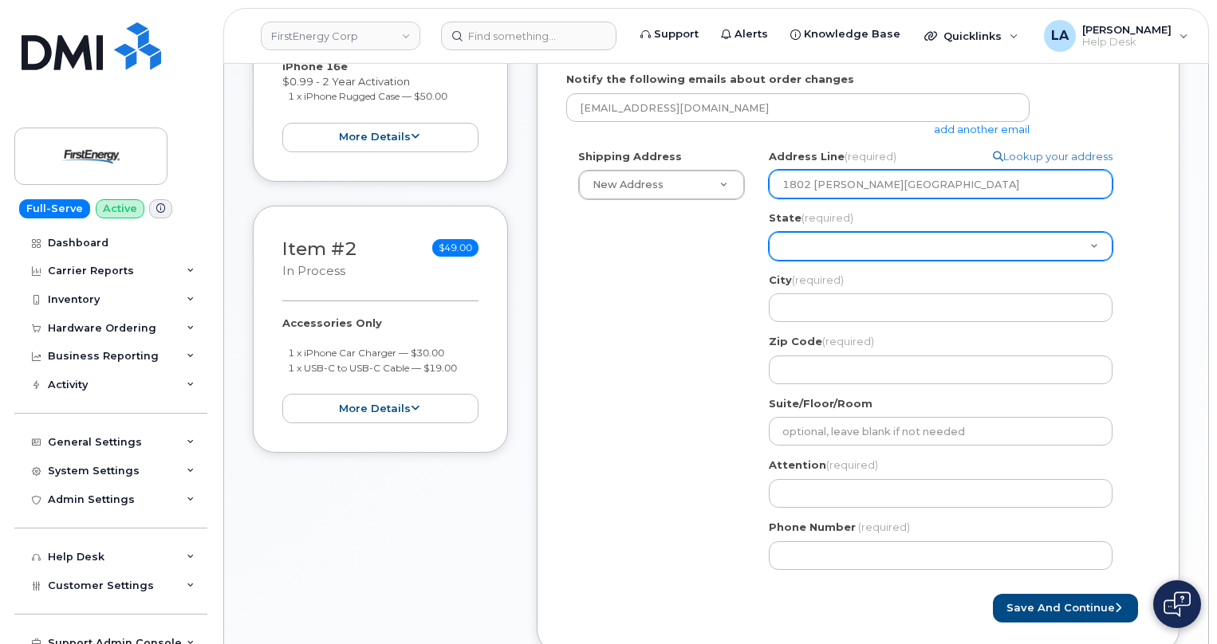
type input "1802 Murdoch Ave"
click at [810, 252] on select "Alabama Alaska American Samoa Arizona Arkansas California Colorado Connecticut …" at bounding box center [941, 246] width 344 height 29
select select "WV"
click at [769, 232] on select "Alabama Alaska American Samoa Arizona Arkansas California Colorado Connecticut …" at bounding box center [941, 246] width 344 height 29
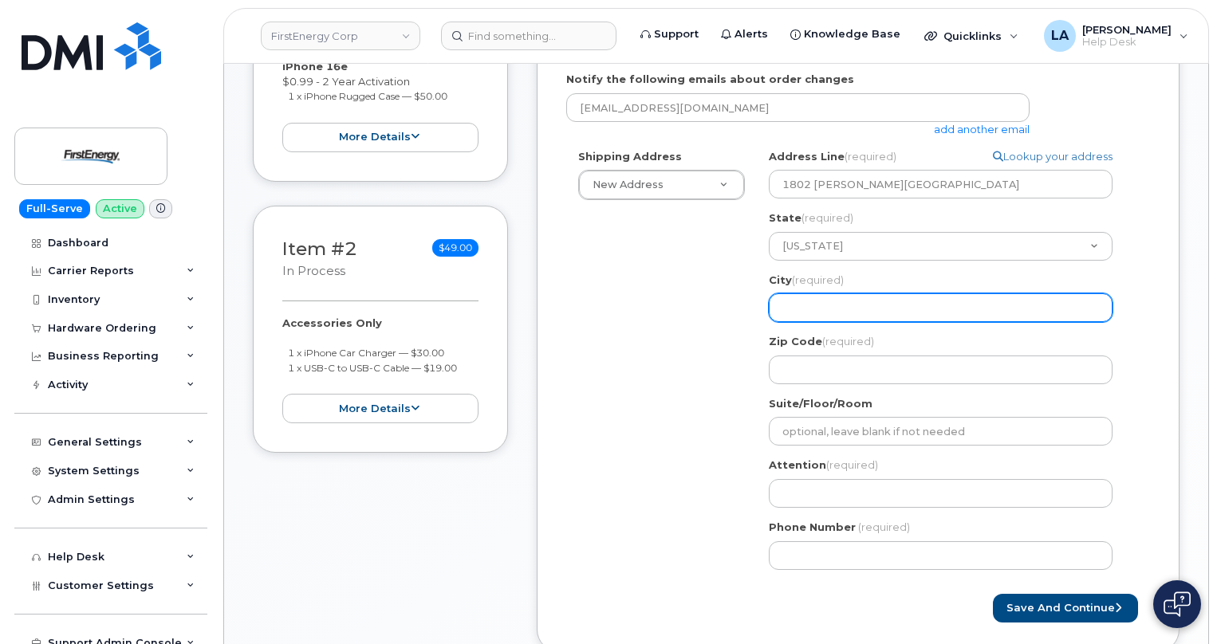
click at [824, 302] on input "City (required)" at bounding box center [941, 308] width 344 height 29
paste input "Parkersburg"
select select
type input "Parkersburg"
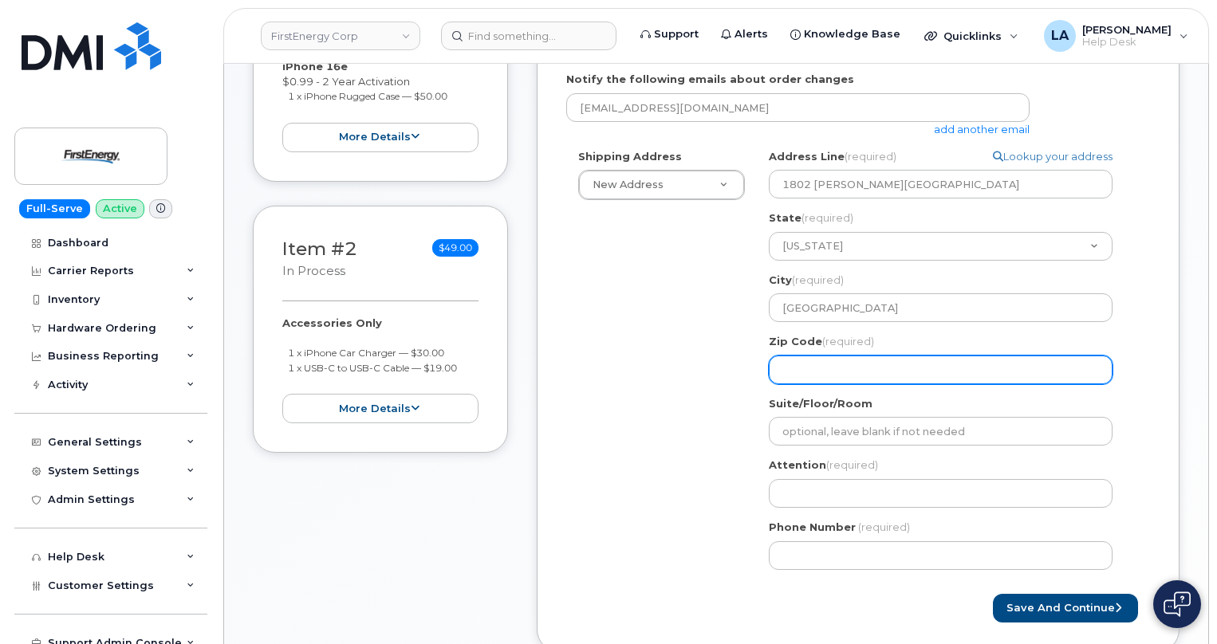
click at [873, 363] on input "Zip Code (required)" at bounding box center [941, 370] width 344 height 29
paste input "26101"
select select
type input "26101"
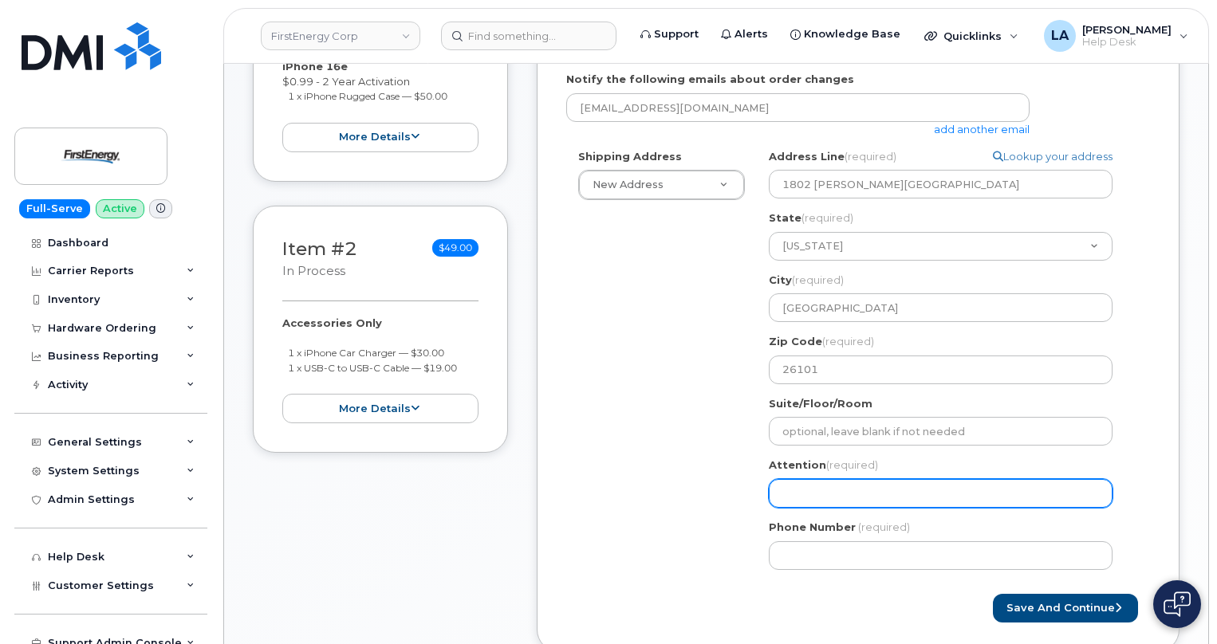
click at [851, 493] on input "Attention (required)" at bounding box center [941, 493] width 344 height 29
select select
type input "T"
select select
type input "Th"
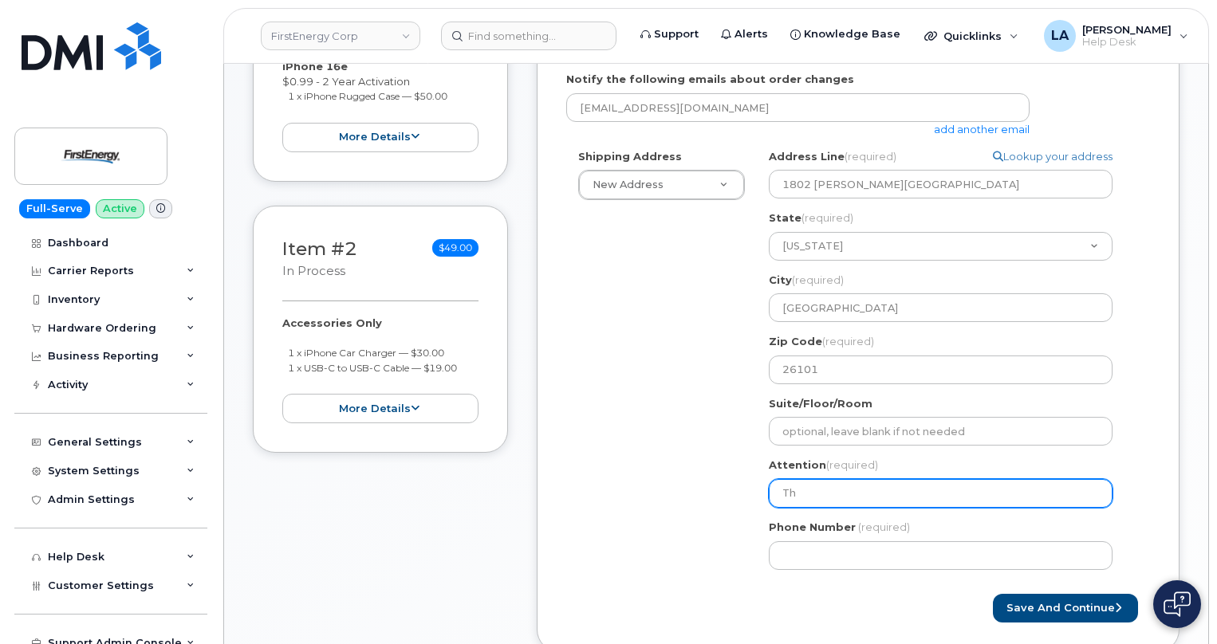
select select
type input "Thm"
select select
type input "Th"
select select
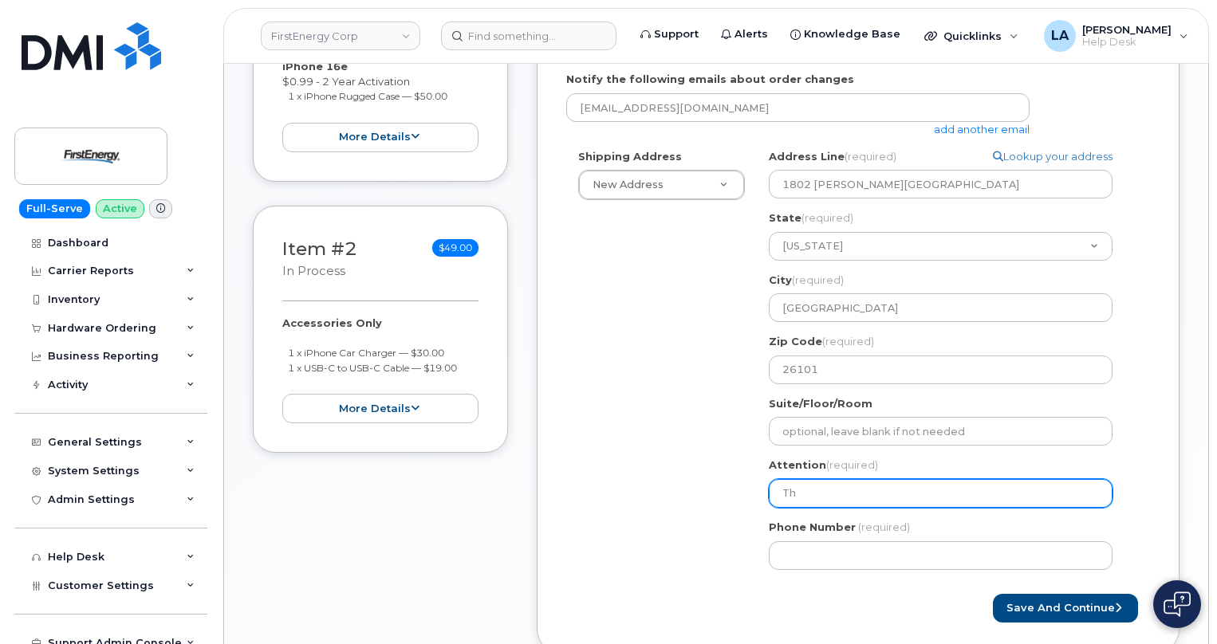
type input "Tho"
select select
type input "Thom"
select select
type input "Thoma"
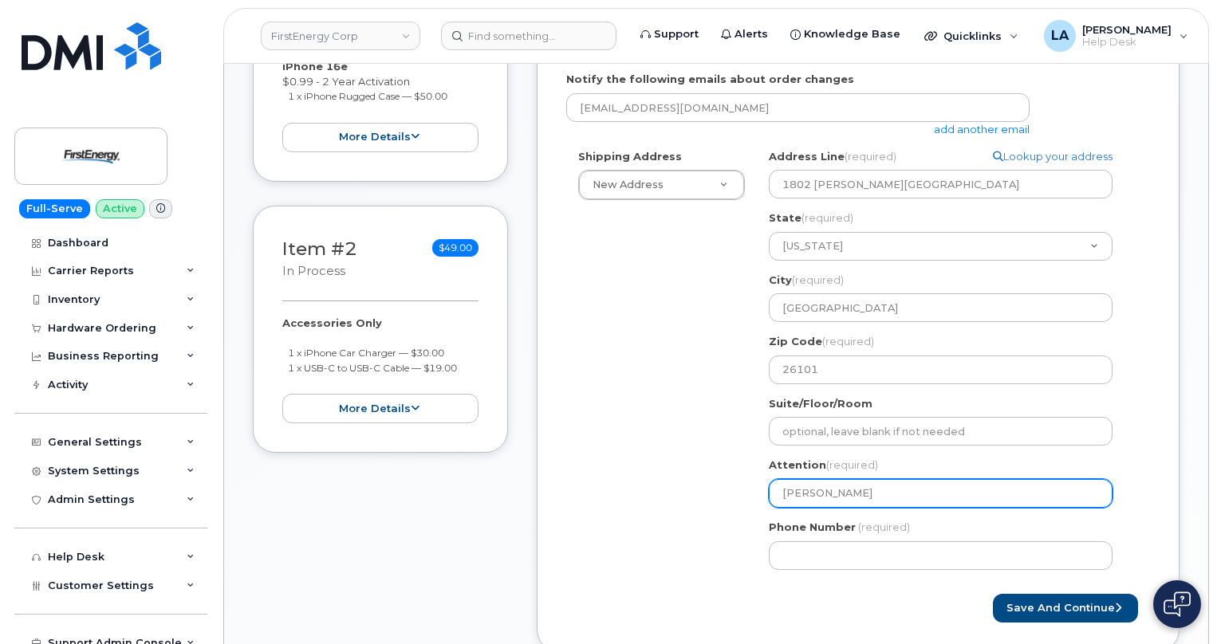
select select
type input "Thomas"
select select
type input "Thomas E"
select select
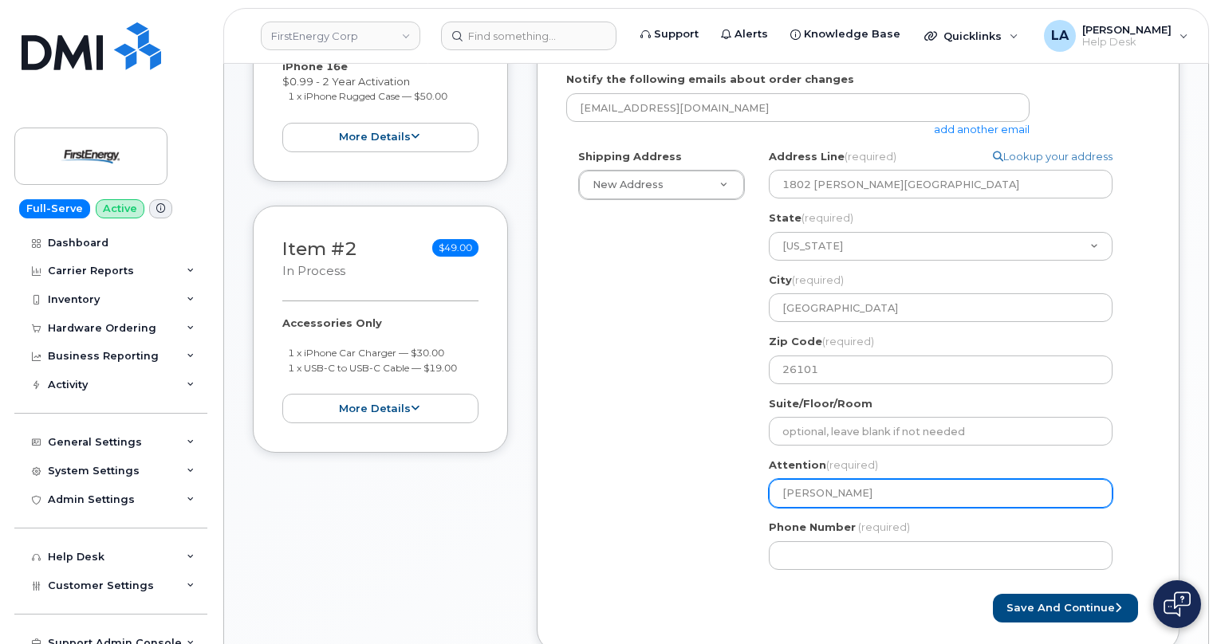
type input "Thomas Ea"
select select
type input "Thomas Eat"
select select
type input "Thomas Eato"
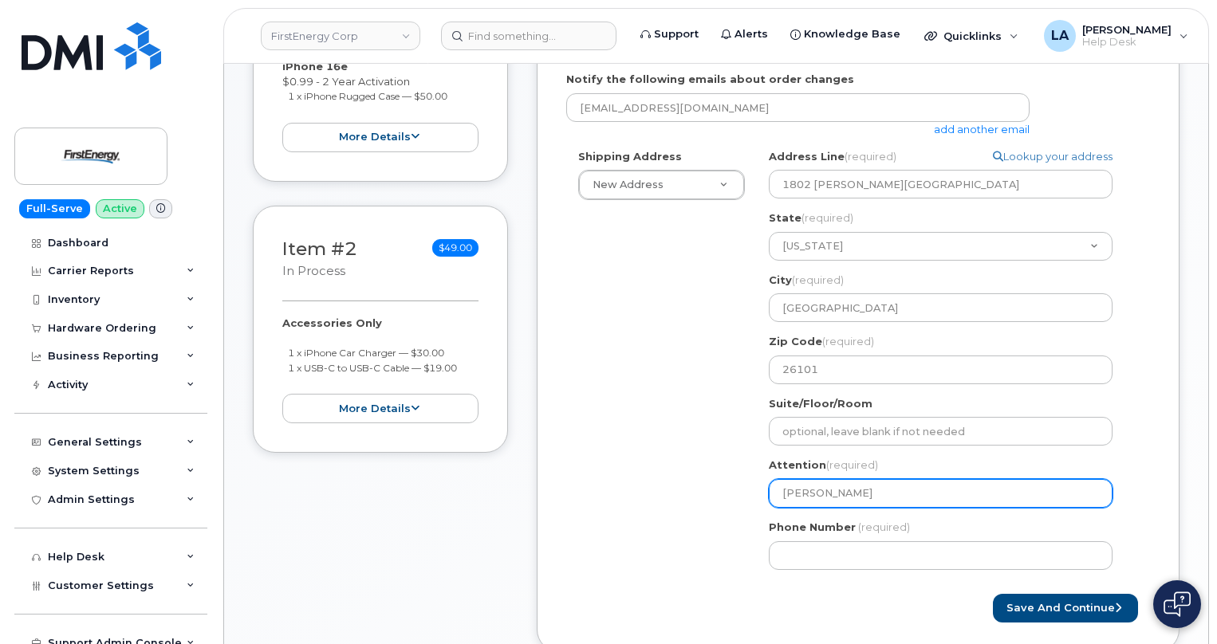
select select
type input "Thomas Eaton"
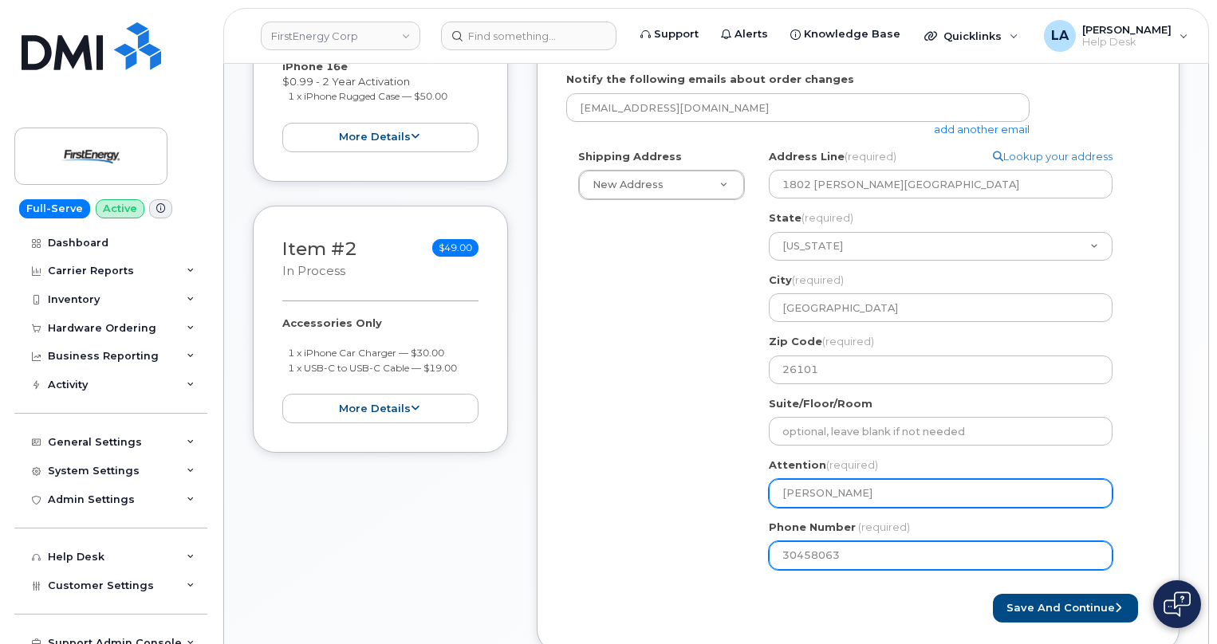
type input "304580632"
select select
type input "3045806323"
click at [810, 558] on input "3045806323" at bounding box center [941, 556] width 344 height 29
select select
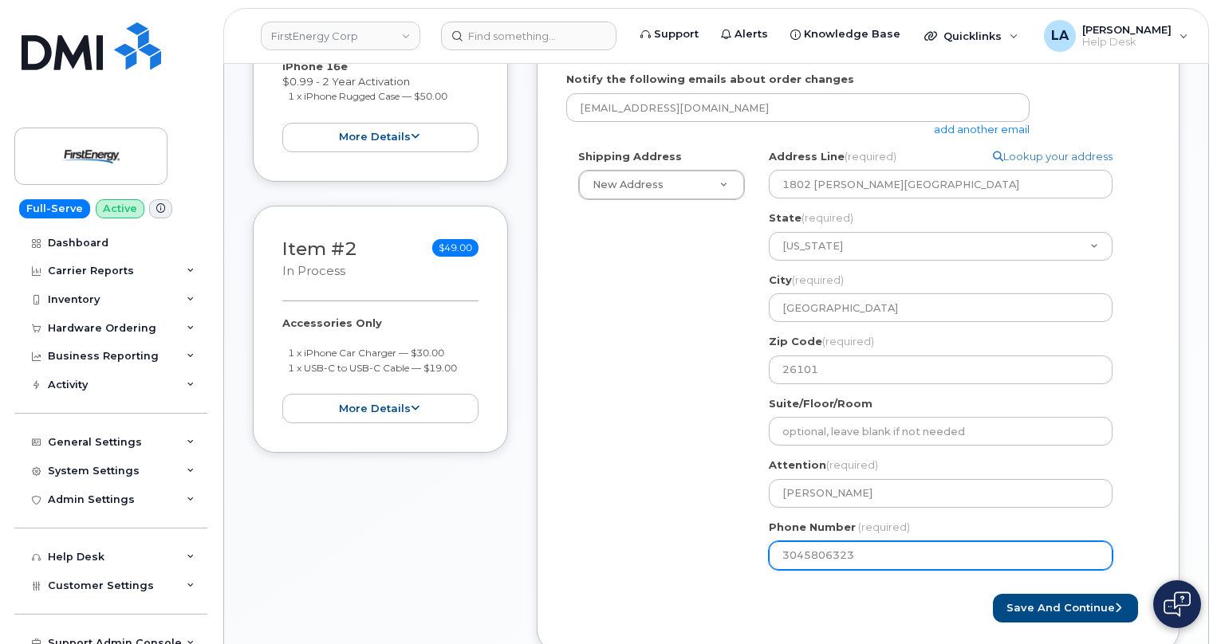
type input "305806323"
select select
type input "3045806323"
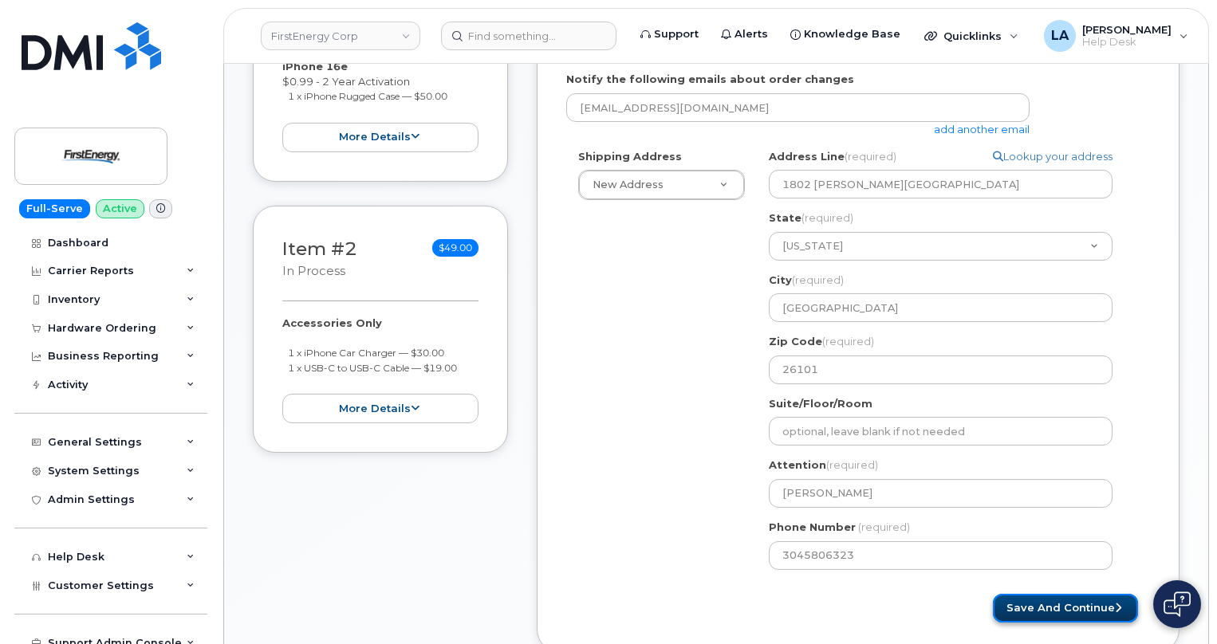
click at [1064, 604] on button "Save and Continue" at bounding box center [1065, 609] width 145 height 30
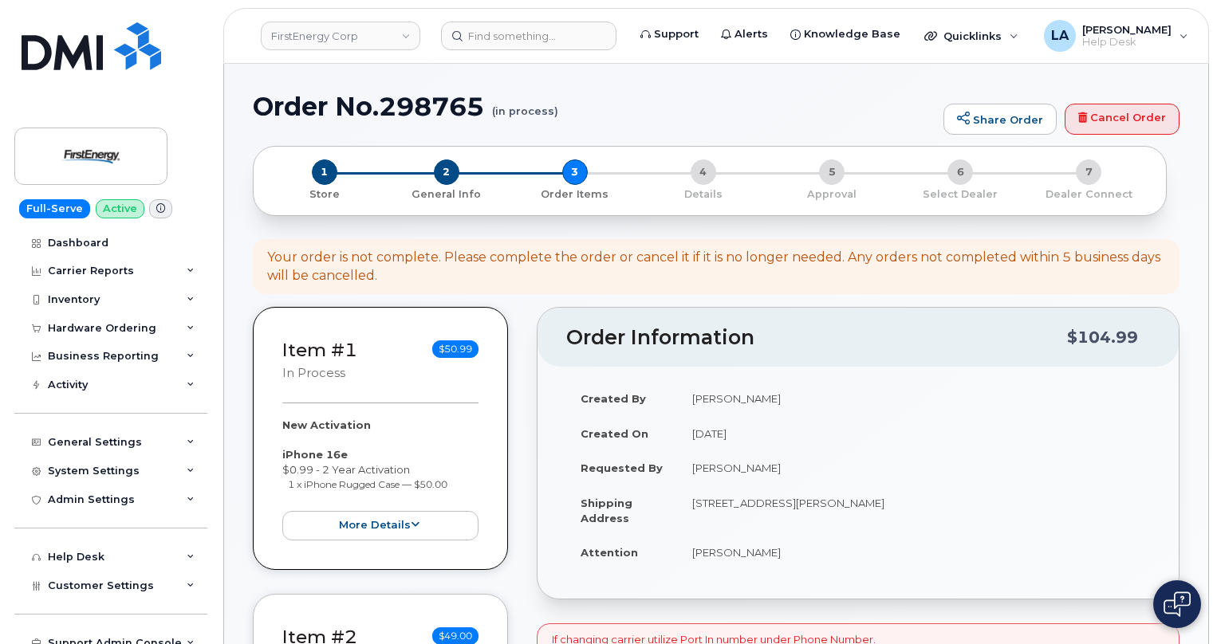
click at [1158, 208] on div "1 Store 2 General Info 3 Order Items 4 Details 5 Approval 6 Select Dealer 7 Dea…" at bounding box center [710, 180] width 914 height 69
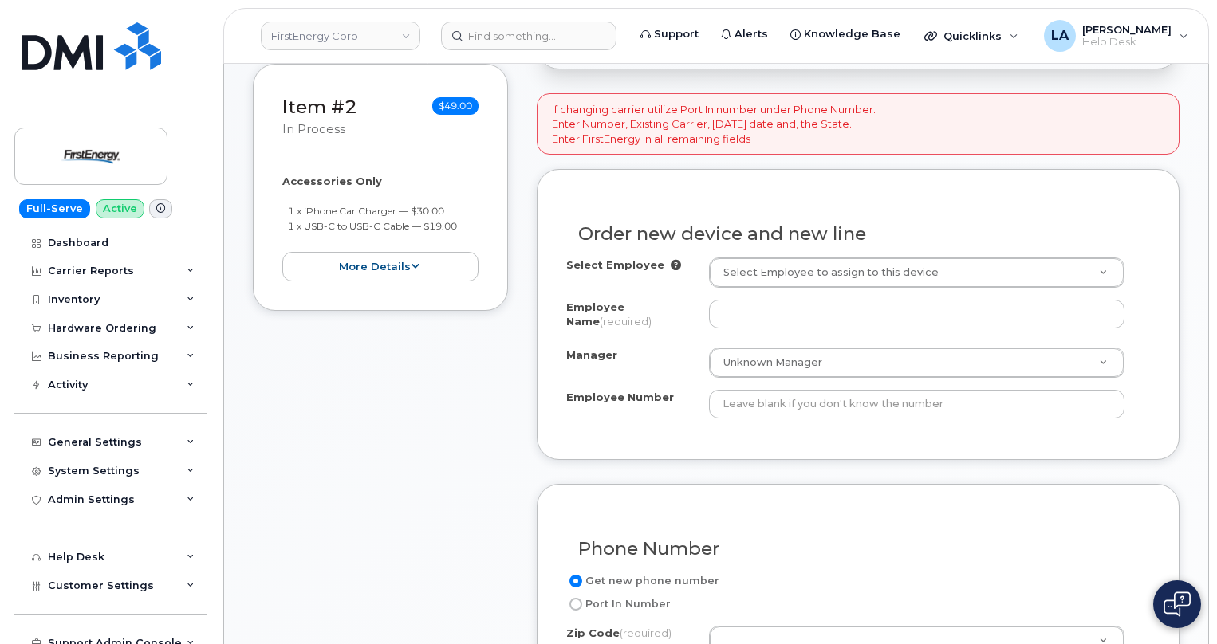
scroll to position [564, 0]
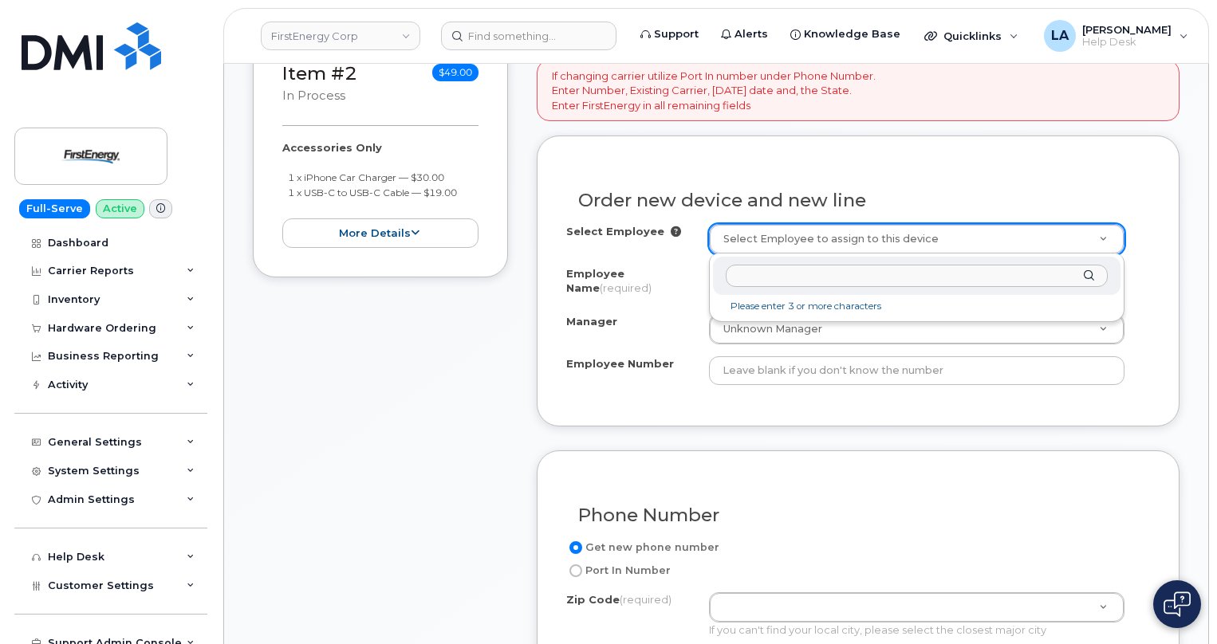
click at [912, 284] on input "text" at bounding box center [917, 276] width 382 height 23
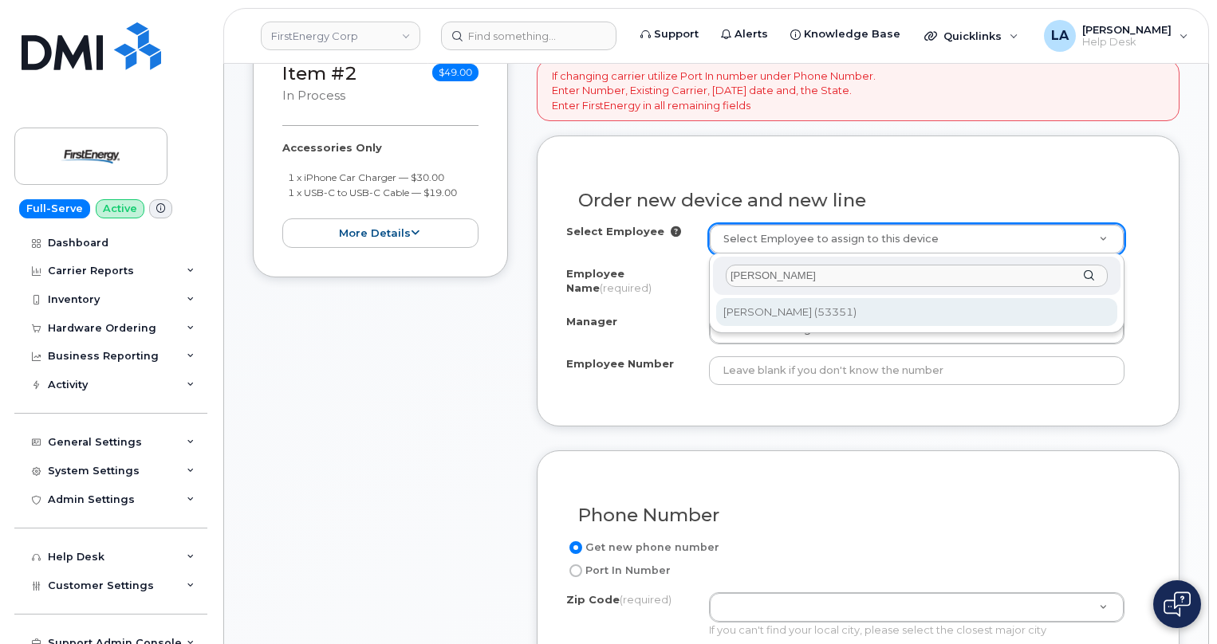
type input "[PERSON_NAME]"
type input "2074334"
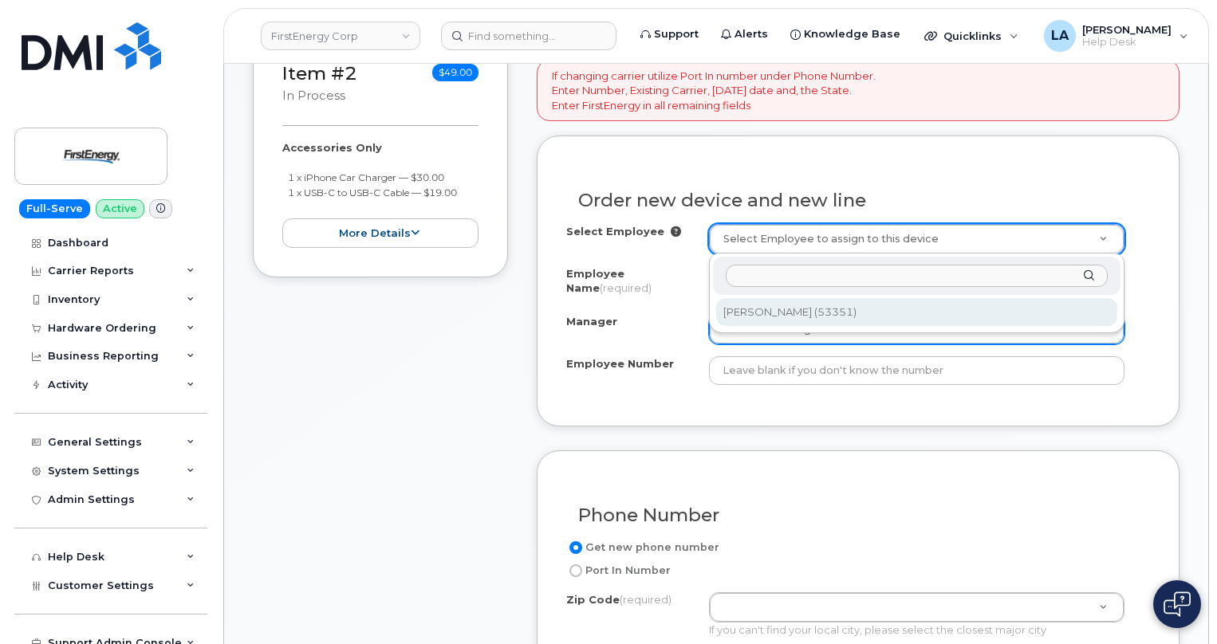
type input "[PERSON_NAME]"
type input "53351"
type input "1803 Murdoch Ave."
select select "2083101"
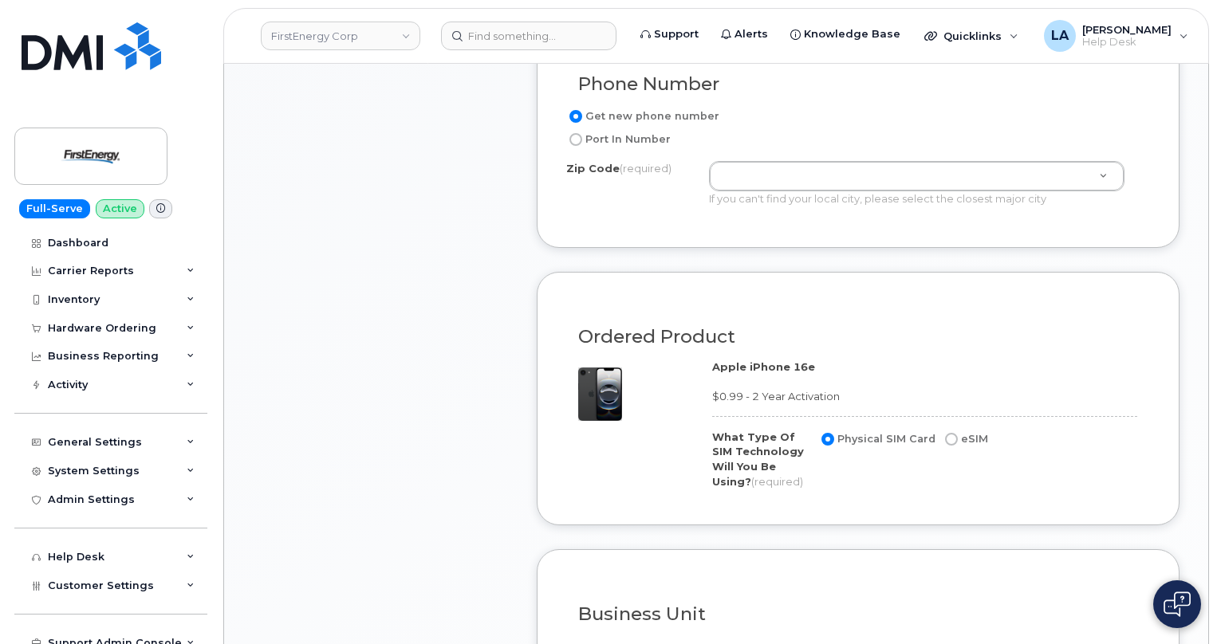
scroll to position [999, 0]
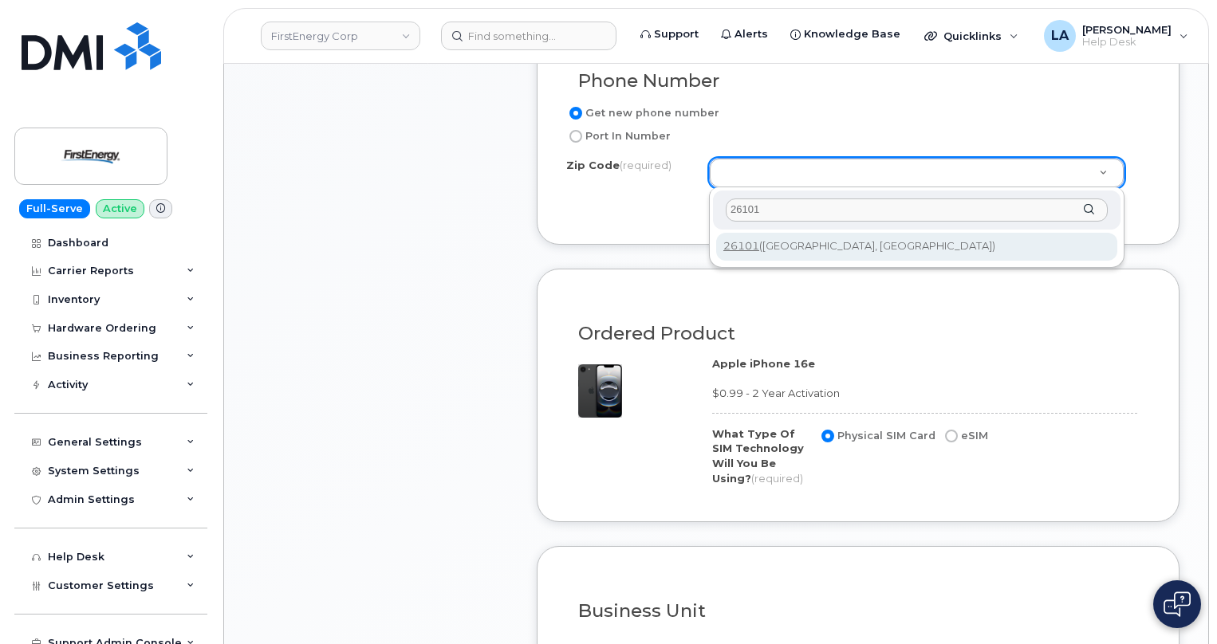
type input "26101"
type input "26101 (Parkersburg, WV)"
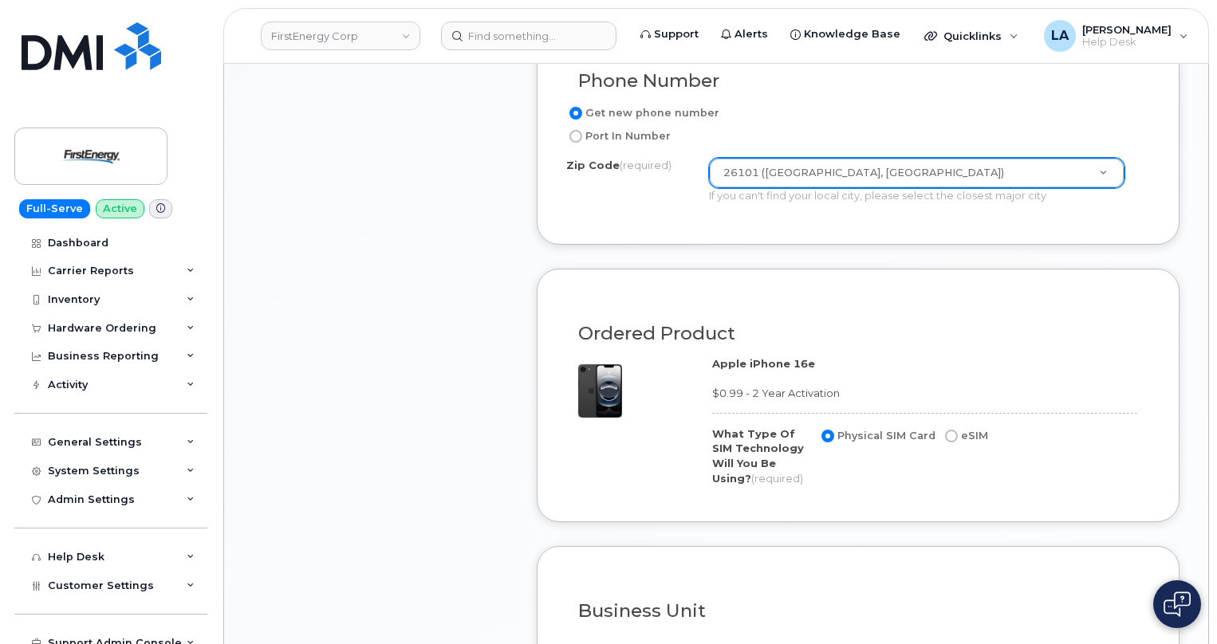
click at [463, 357] on div "Item #1 in process $50.99 New Activation iPhone 16e $0.99 - 2 Year Activation 1…" at bounding box center [380, 25] width 255 height 1435
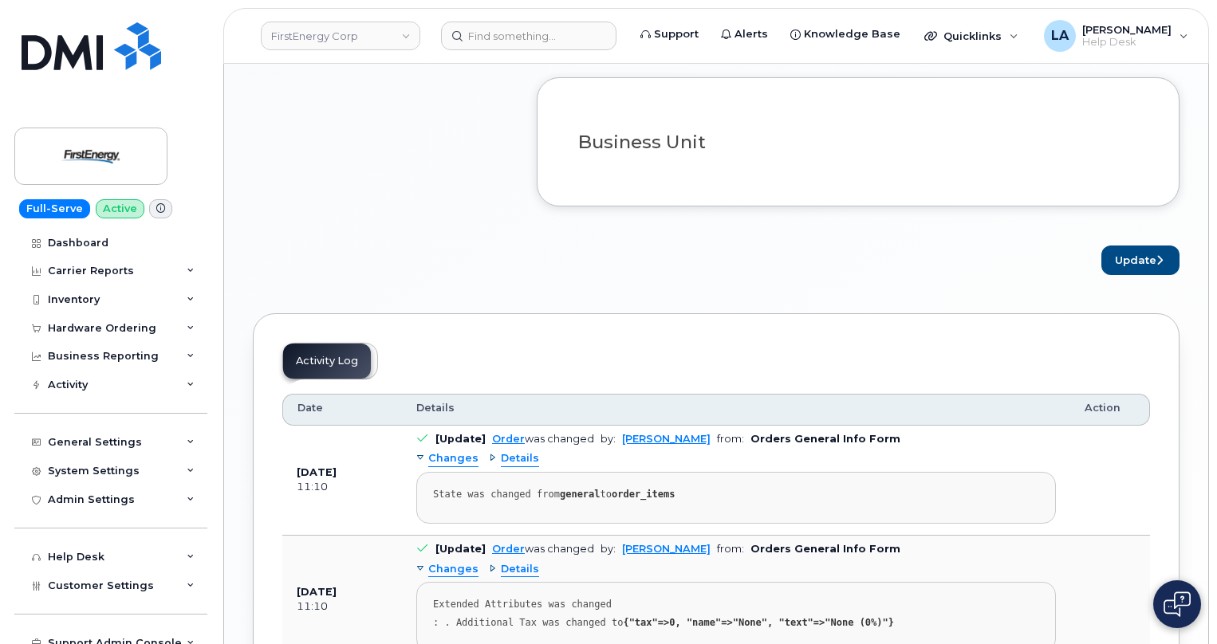
scroll to position [1562, 0]
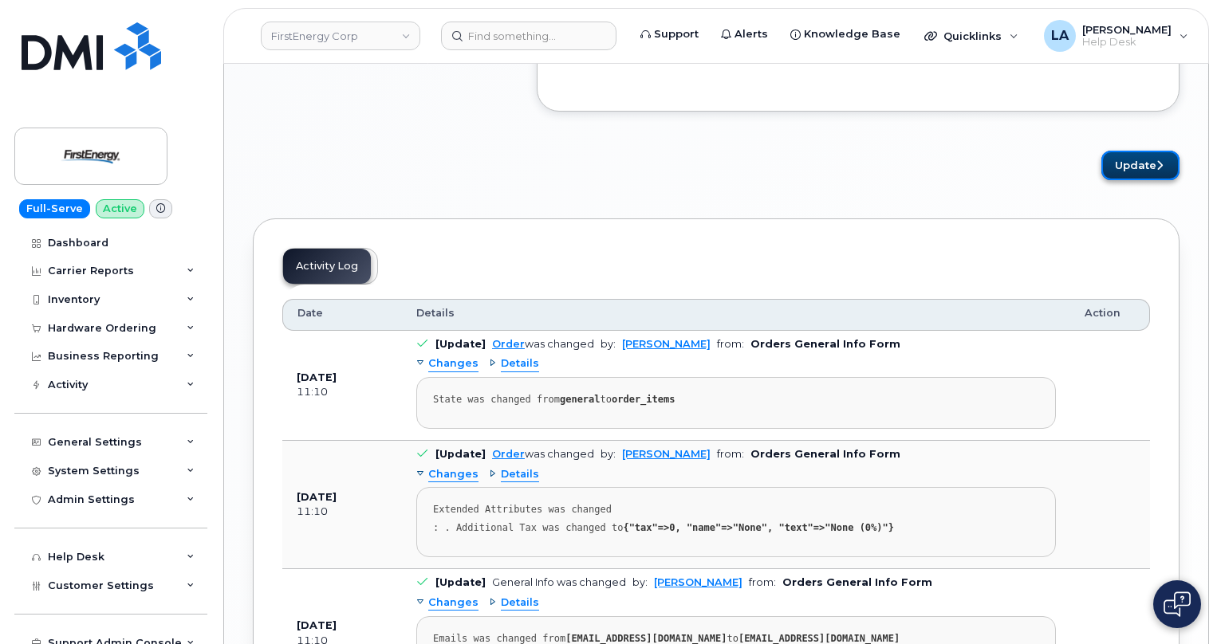
click at [1138, 171] on button "Update" at bounding box center [1140, 166] width 78 height 30
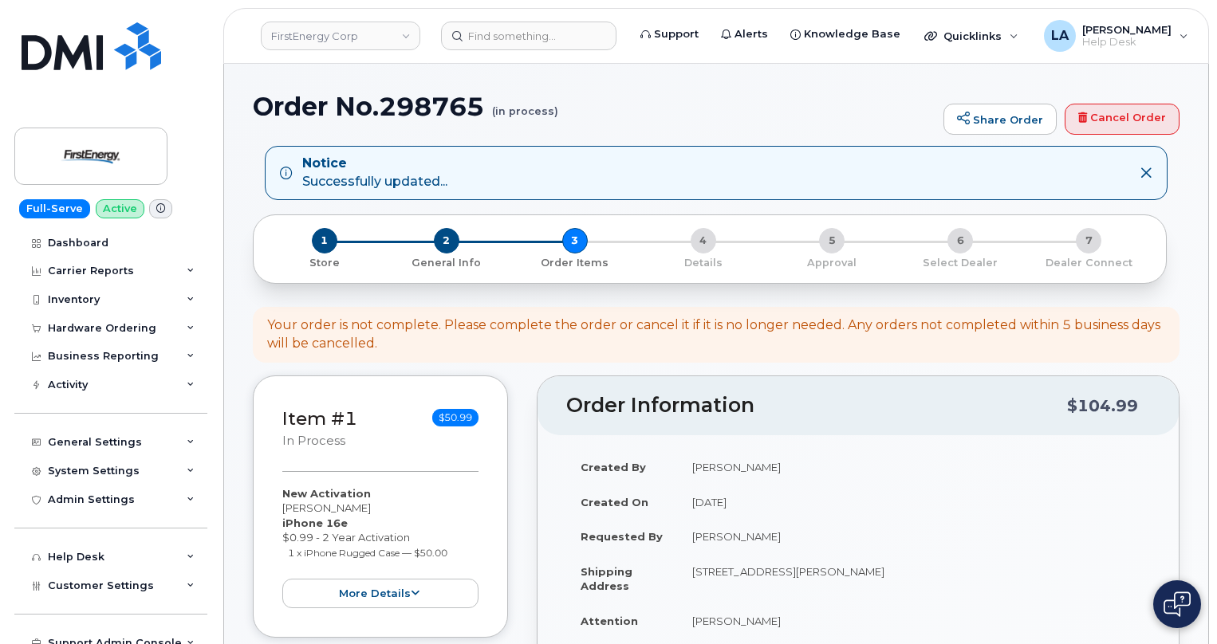
click at [1179, 274] on div "1 Store 2 General Info 3 Order Items 4 Details 5 Approval 6 Select Dealer 7 Dea…" at bounding box center [716, 249] width 927 height 69
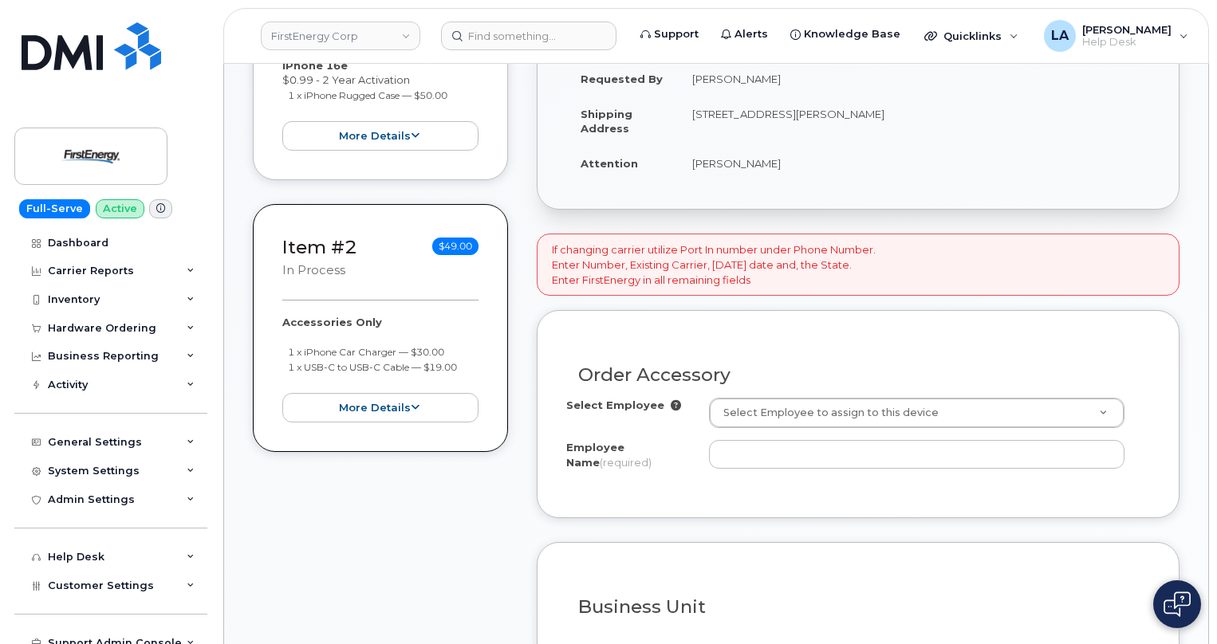
scroll to position [568, 0]
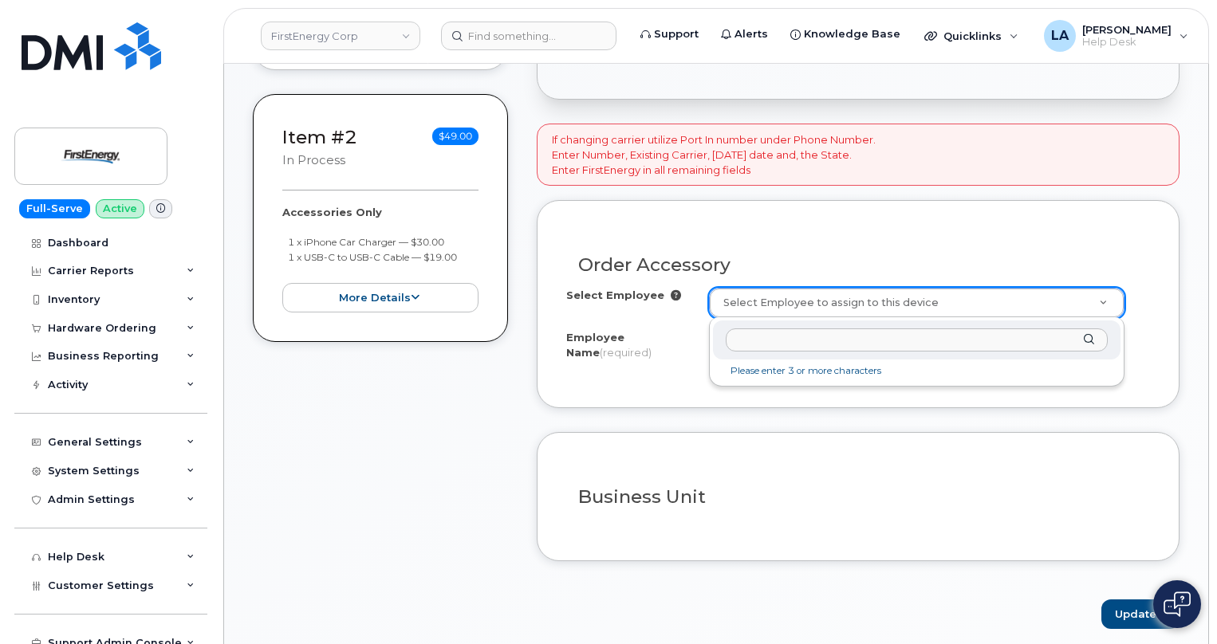
click at [925, 334] on input "text" at bounding box center [917, 340] width 382 height 23
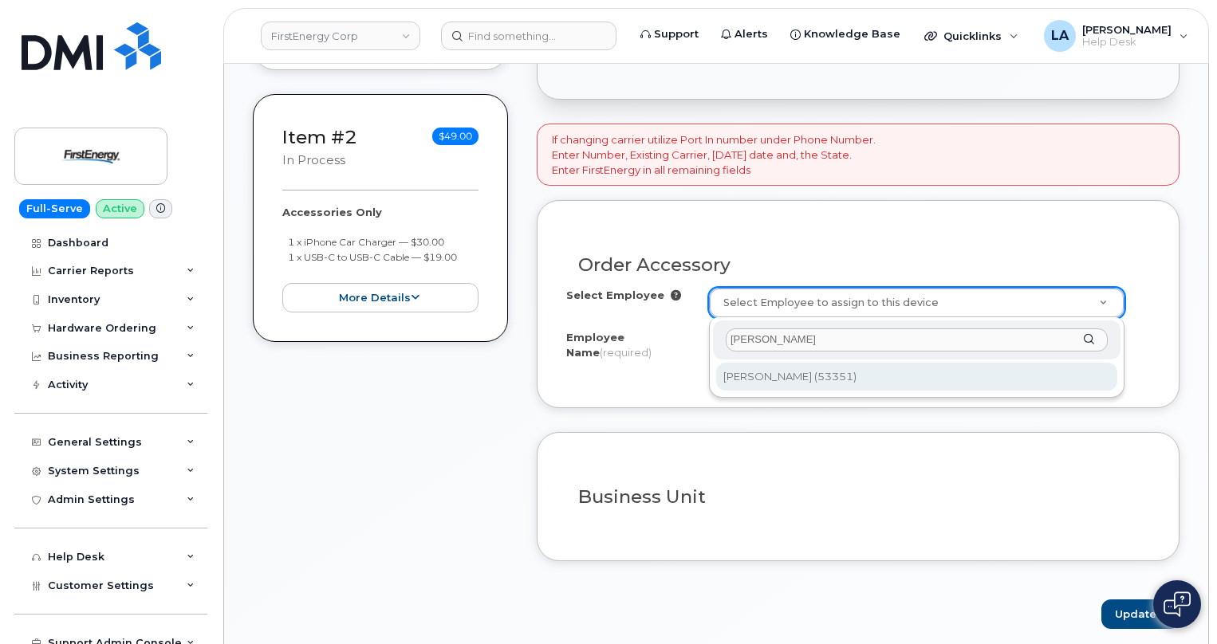
type input "[PERSON_NAME]"
type input "2074334"
type input "[PERSON_NAME]"
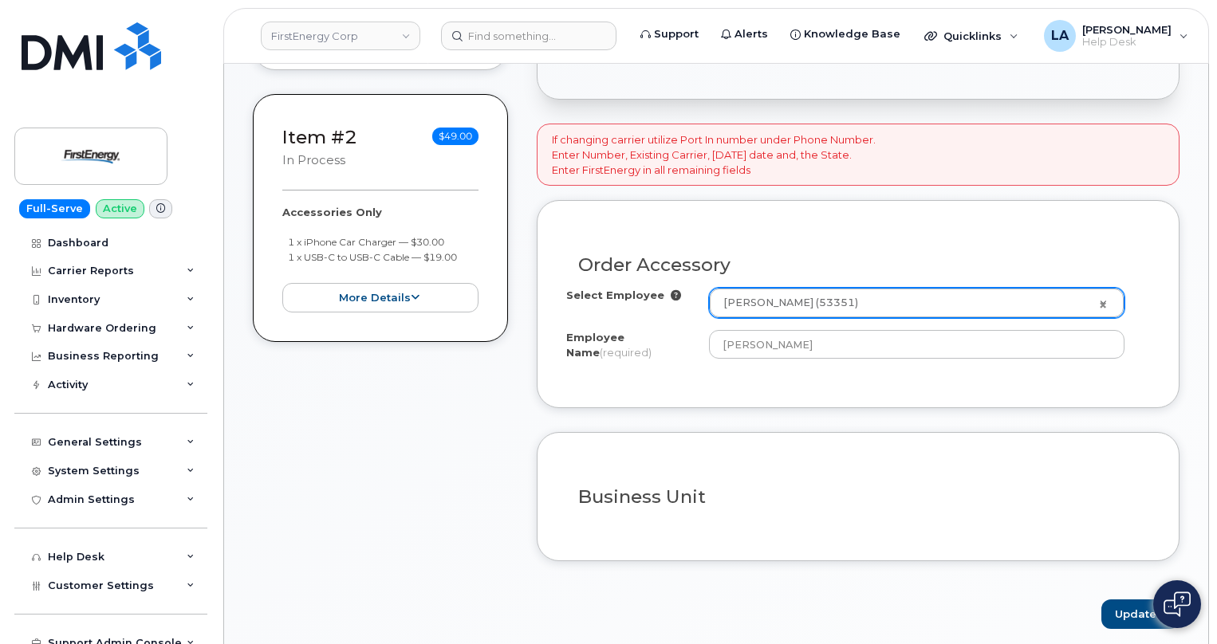
drag, startPoint x: 1219, startPoint y: 329, endPoint x: 1222, endPoint y: 337, distance: 9.3
click at [1216, 337] on html "FirstEnergy Corp Support Alerts Knowledge Base Quicklinks Suspend / Cancel Devi…" at bounding box center [608, 547] width 1217 height 2231
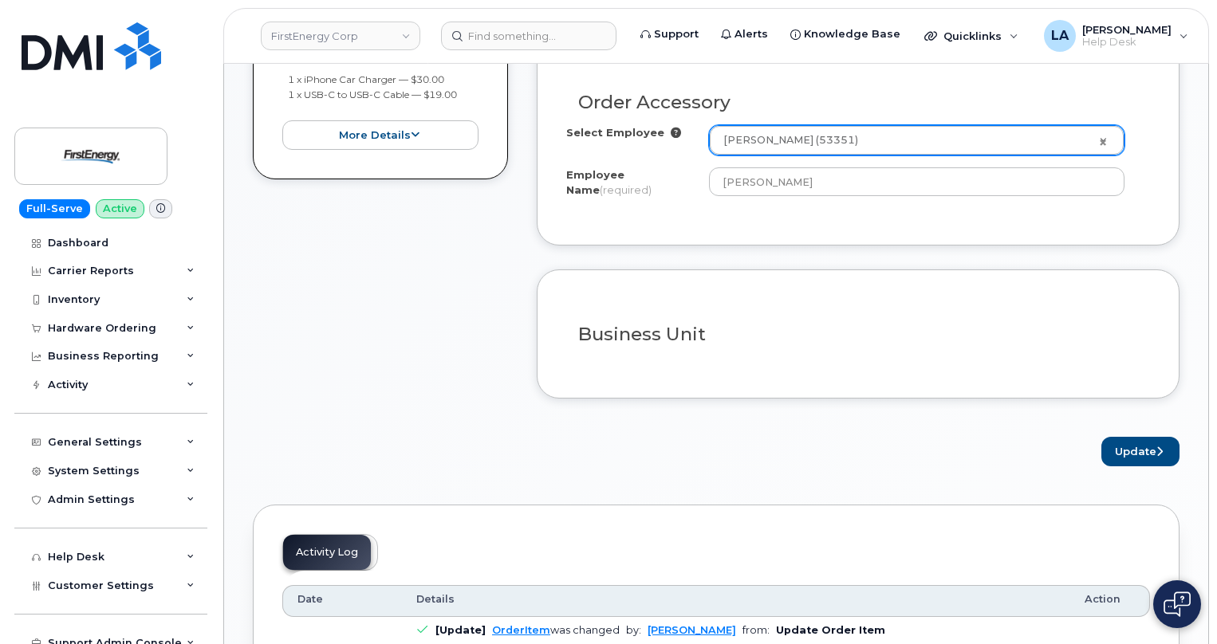
scroll to position [756, 0]
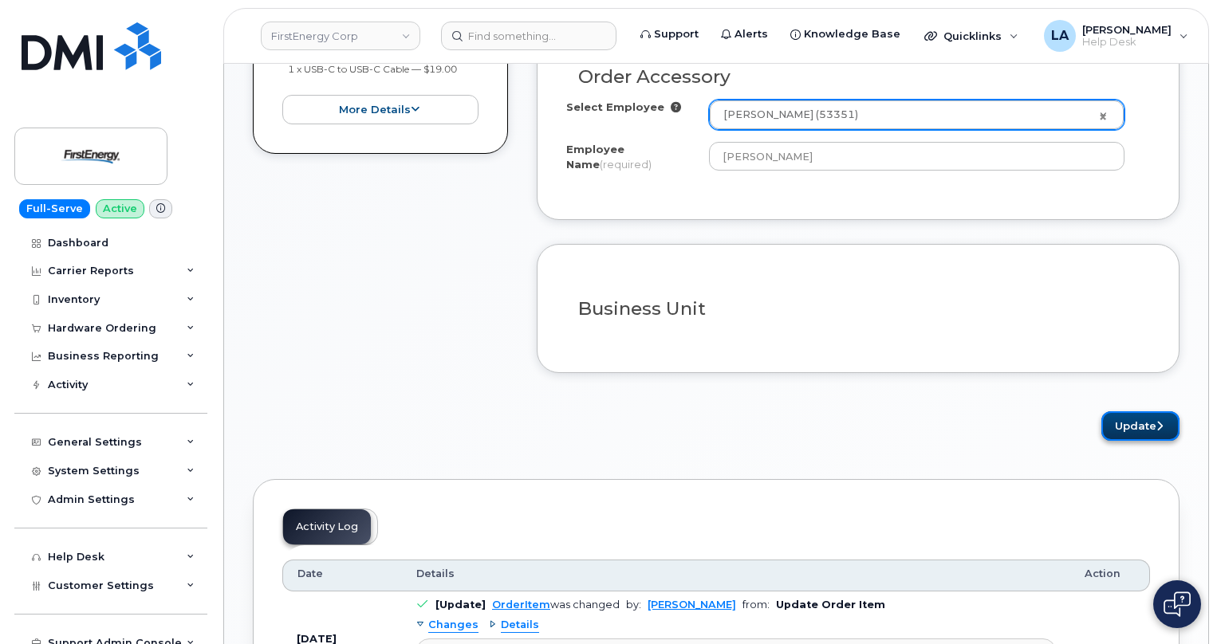
click at [1147, 422] on button "Update" at bounding box center [1140, 427] width 78 height 30
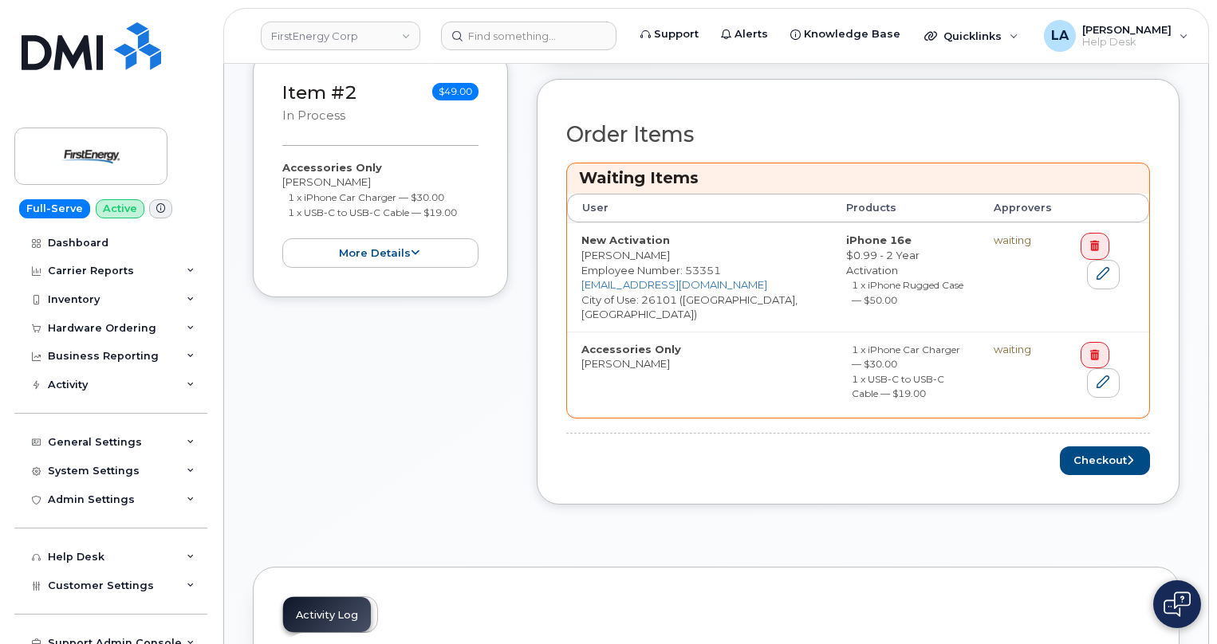
scroll to position [697, 0]
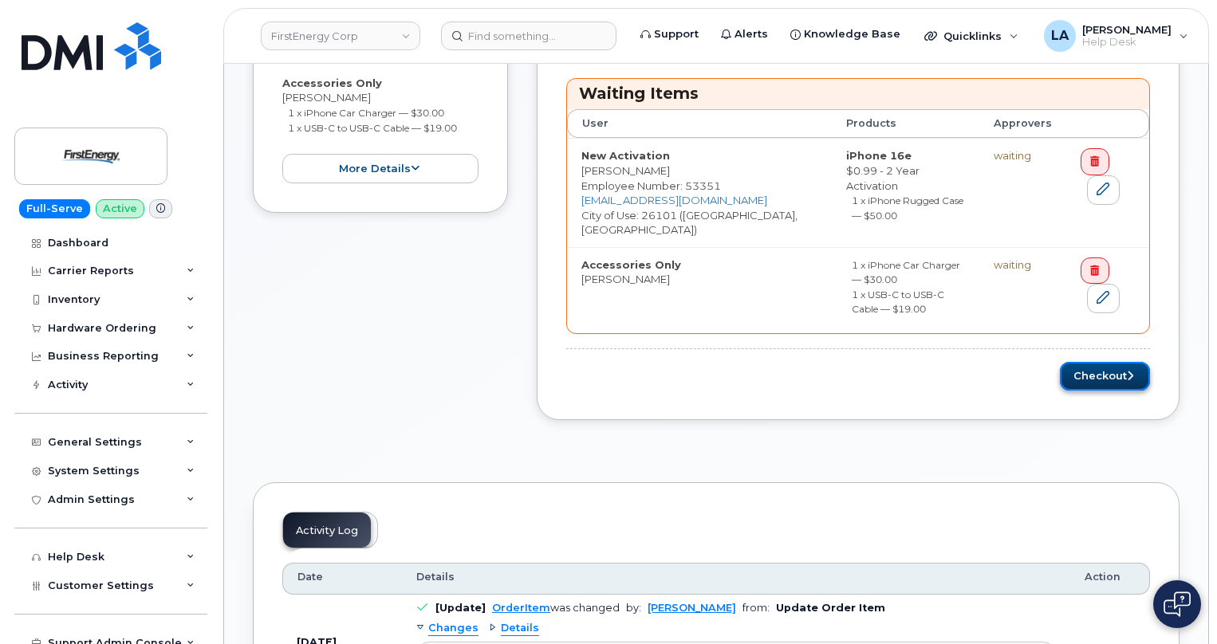
click at [1110, 376] on button "Checkout" at bounding box center [1105, 377] width 90 height 30
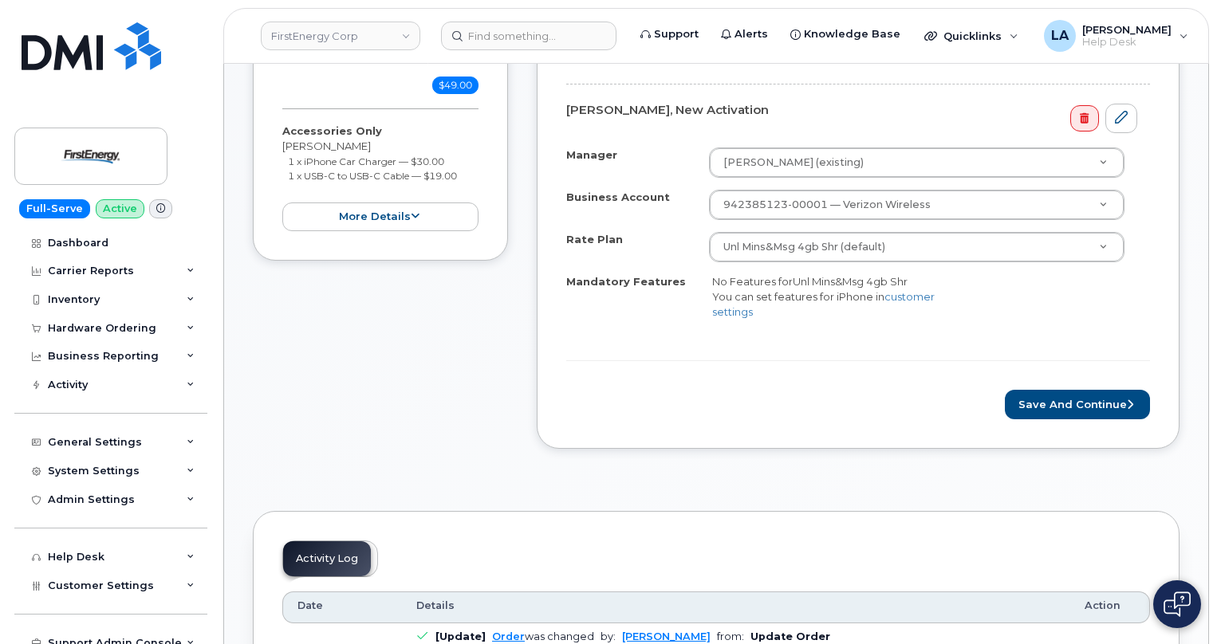
scroll to position [573, 0]
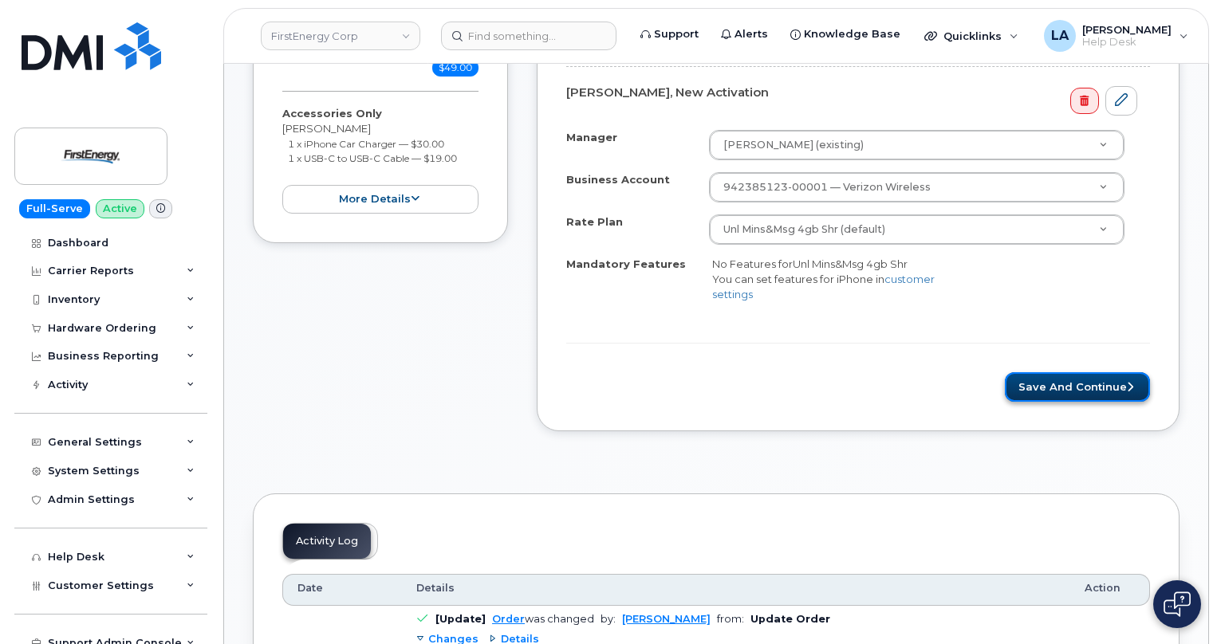
click at [1064, 384] on button "Save and Continue" at bounding box center [1077, 387] width 145 height 30
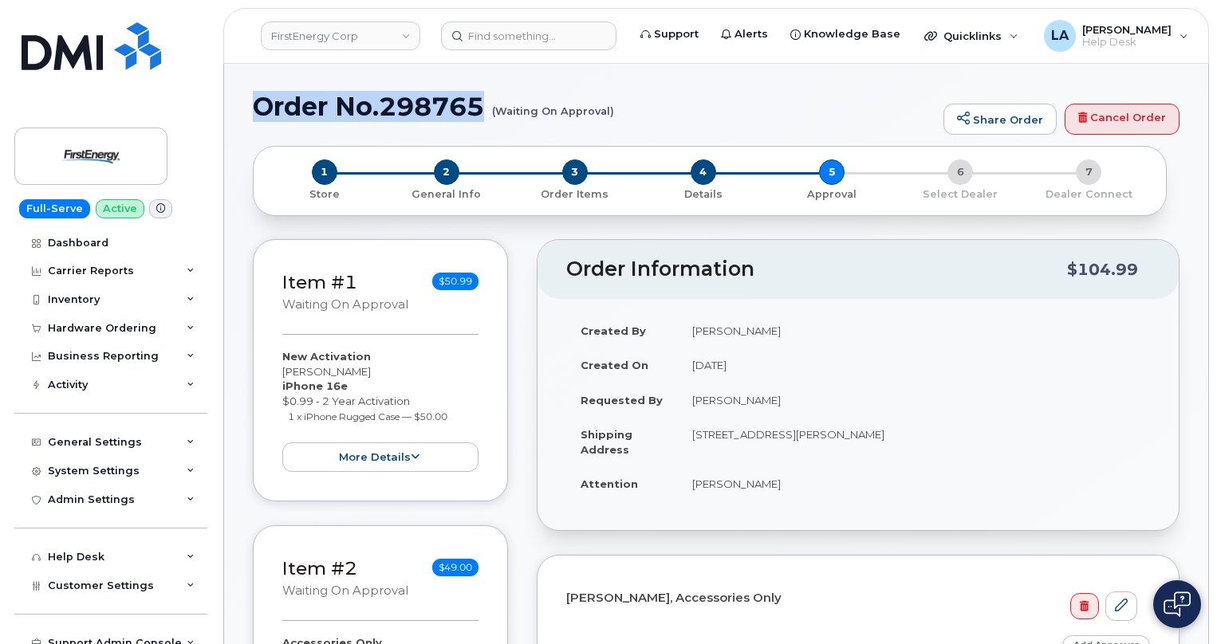
drag, startPoint x: 566, startPoint y: 109, endPoint x: 251, endPoint y: 108, distance: 315.0
drag, startPoint x: 250, startPoint y: 104, endPoint x: 635, endPoint y: 124, distance: 385.8
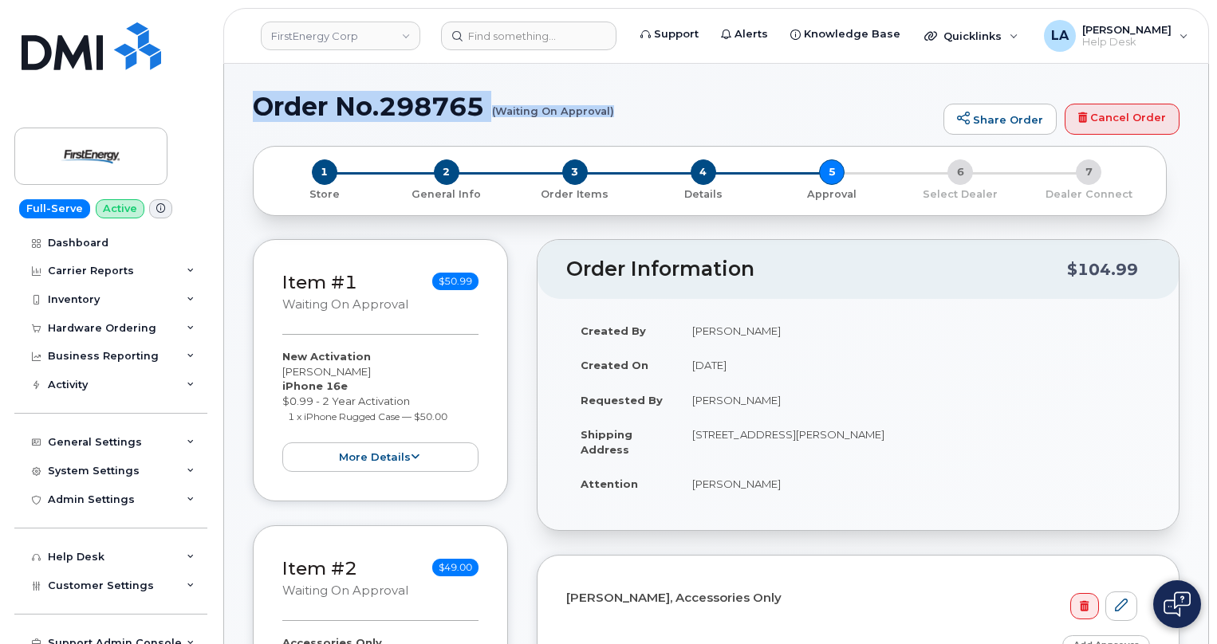
copy h1 "Order No.298765 (Waiting On Approval)"
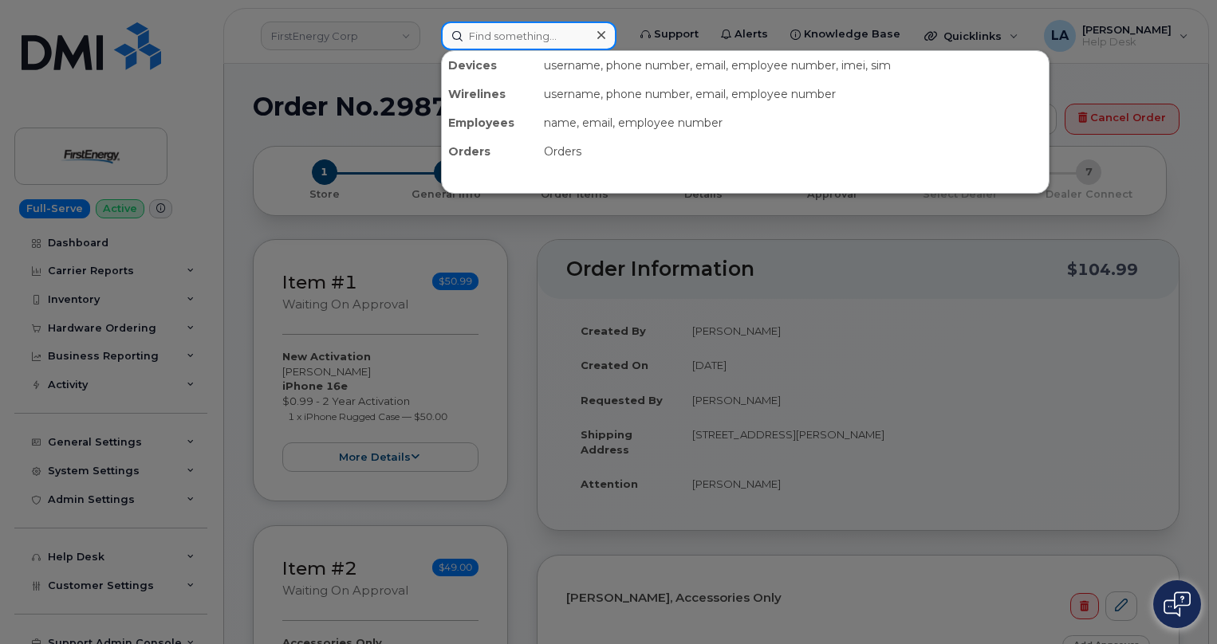
click at [514, 30] on input at bounding box center [528, 36] width 175 height 29
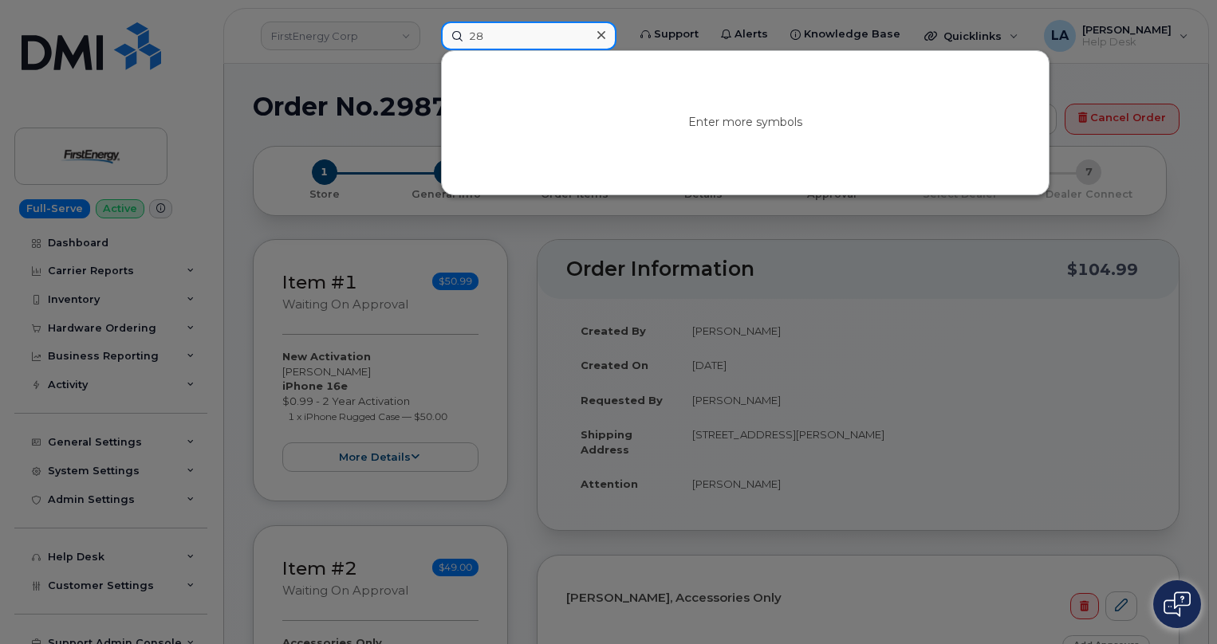
type input "2"
click at [69, 341] on div at bounding box center [608, 322] width 1217 height 644
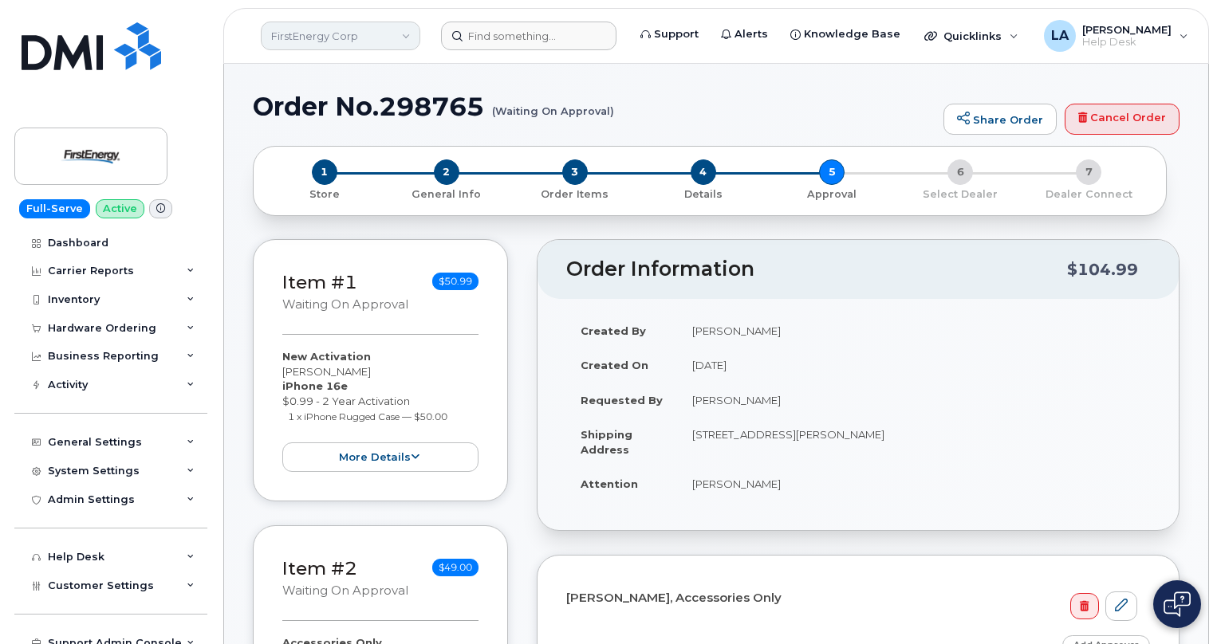
click at [324, 34] on link "FirstEnergy Corp" at bounding box center [341, 36] width 160 height 29
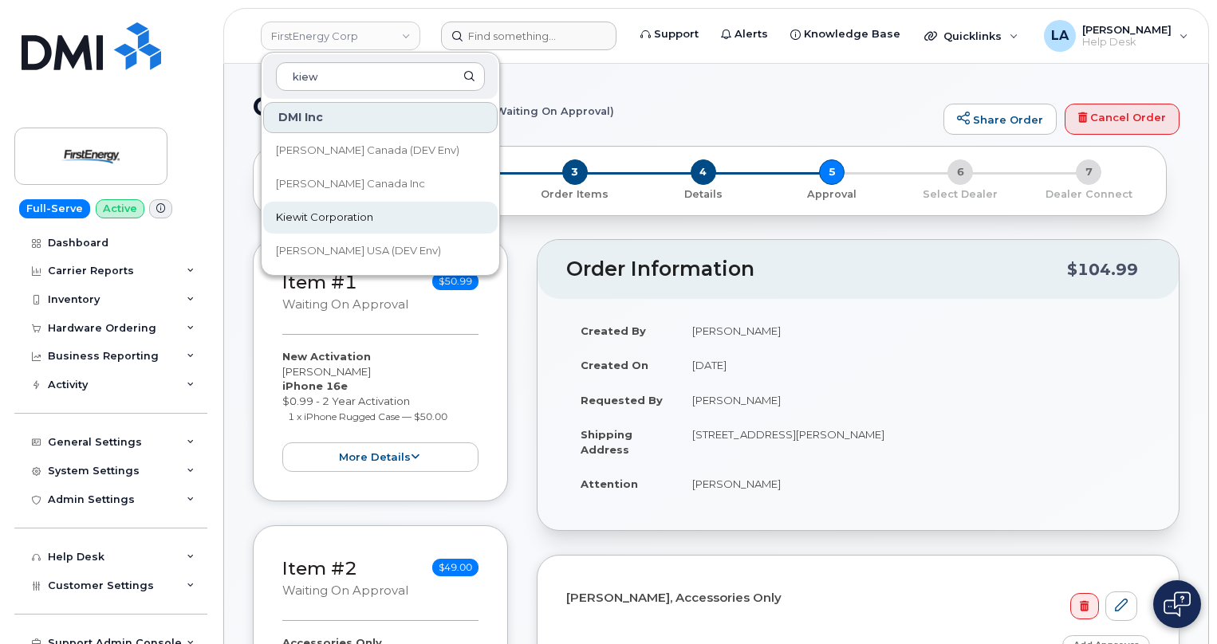
type input "kiew"
click at [305, 212] on span "Kiewit Corporation" at bounding box center [324, 218] width 97 height 16
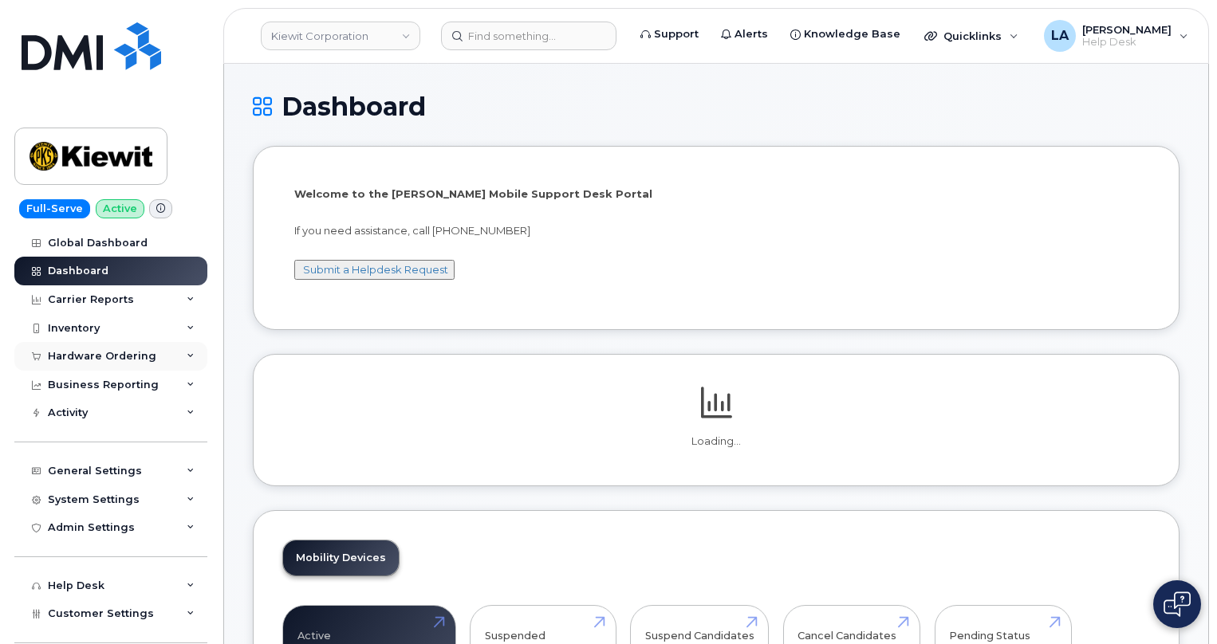
click at [90, 357] on div "Hardware Ordering" at bounding box center [102, 356] width 108 height 13
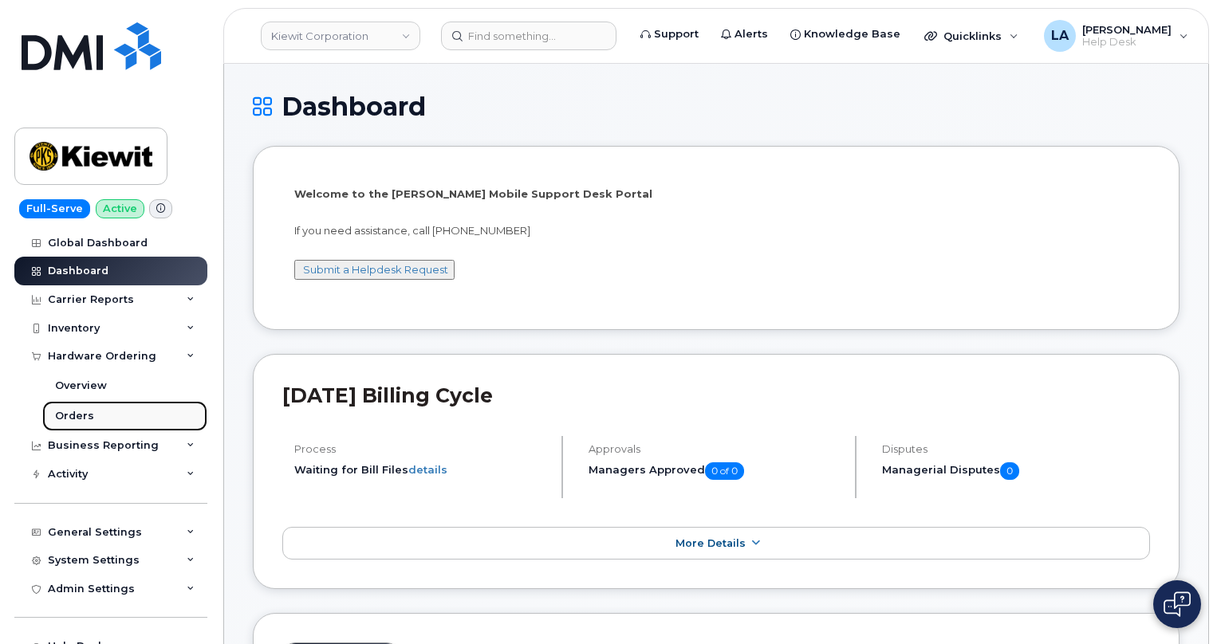
click at [78, 421] on div "Orders" at bounding box center [74, 416] width 39 height 14
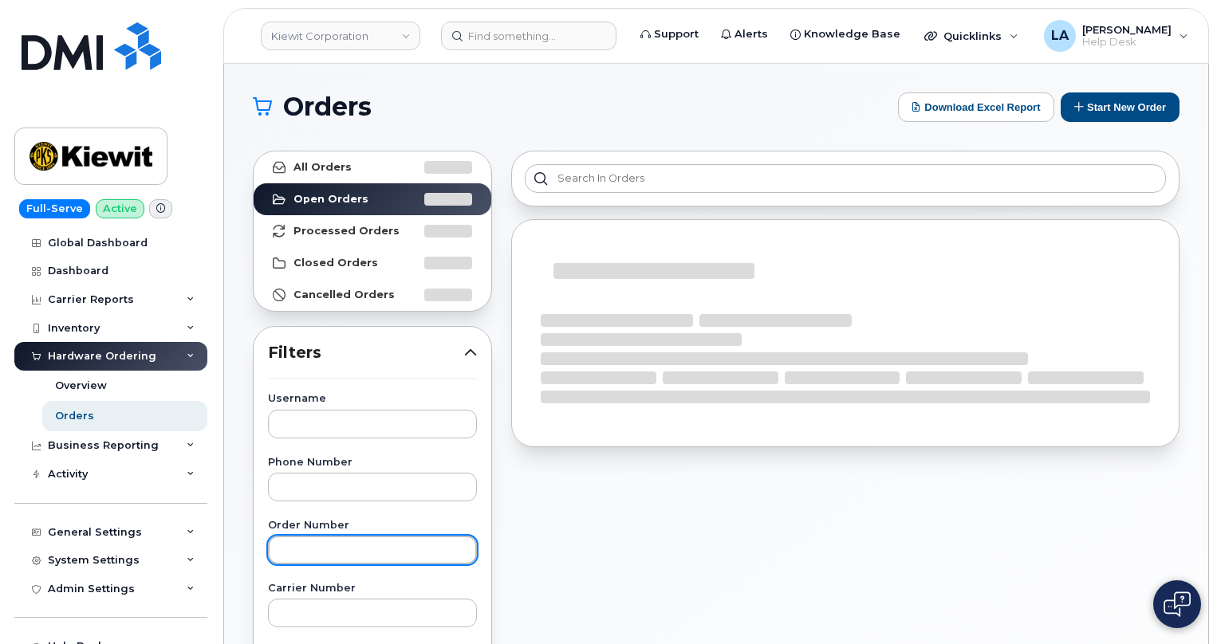
click at [331, 546] on input "text" at bounding box center [372, 550] width 209 height 29
paste input "298471"
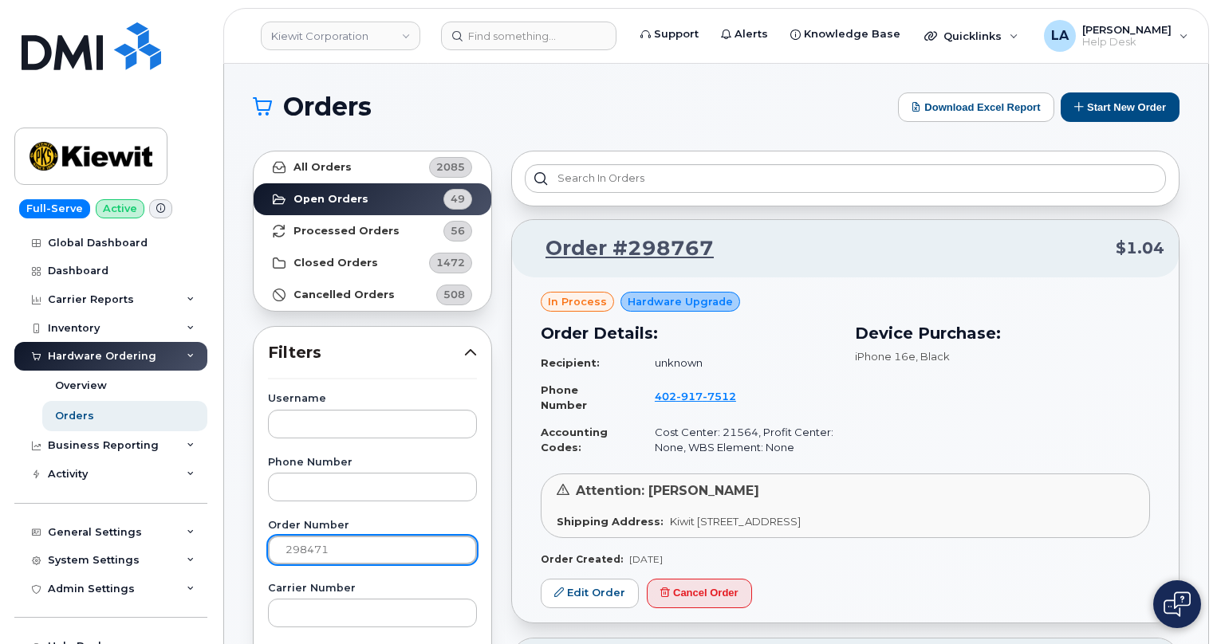
type input "298471"
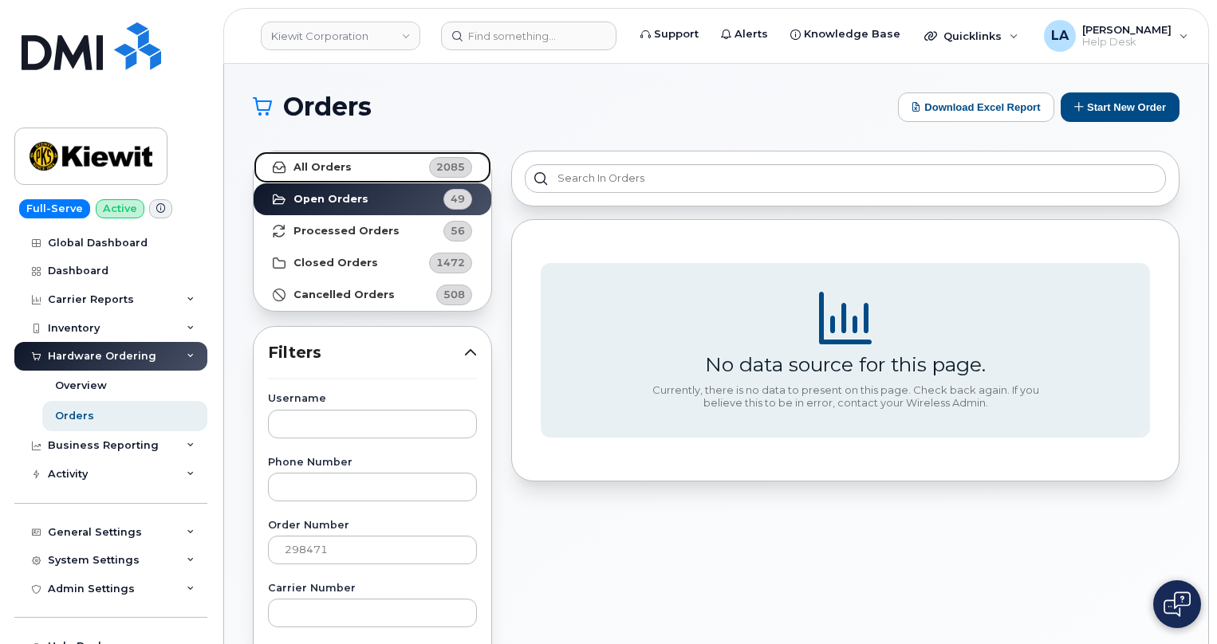
click at [311, 164] on strong "All Orders" at bounding box center [323, 167] width 58 height 13
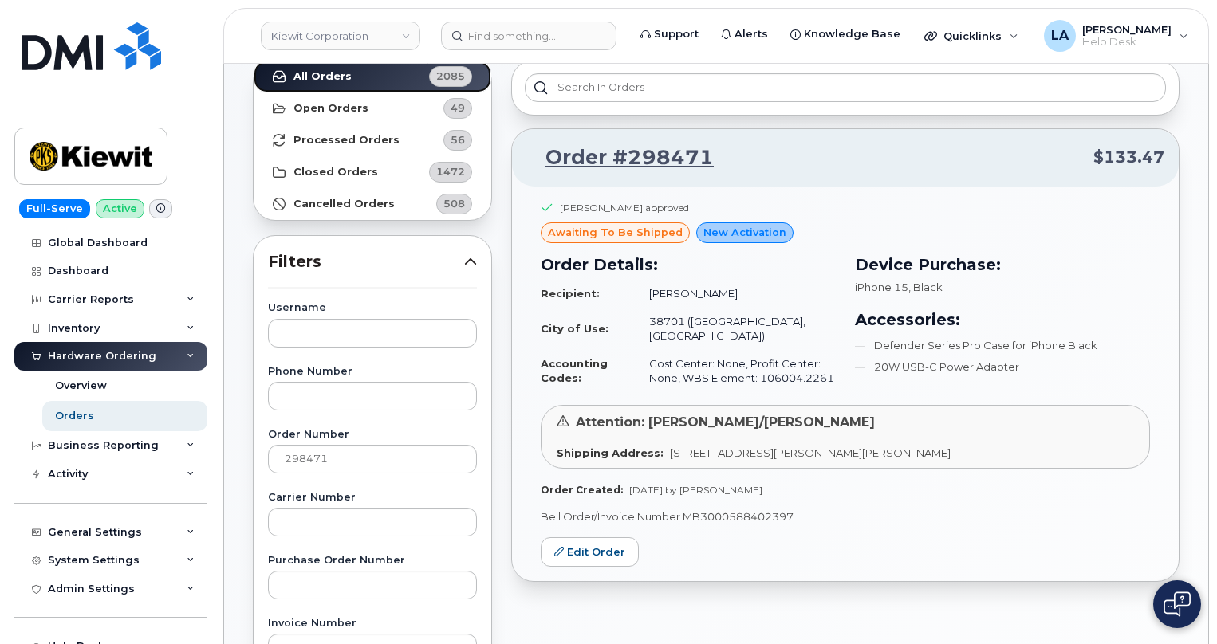
scroll to position [145, 0]
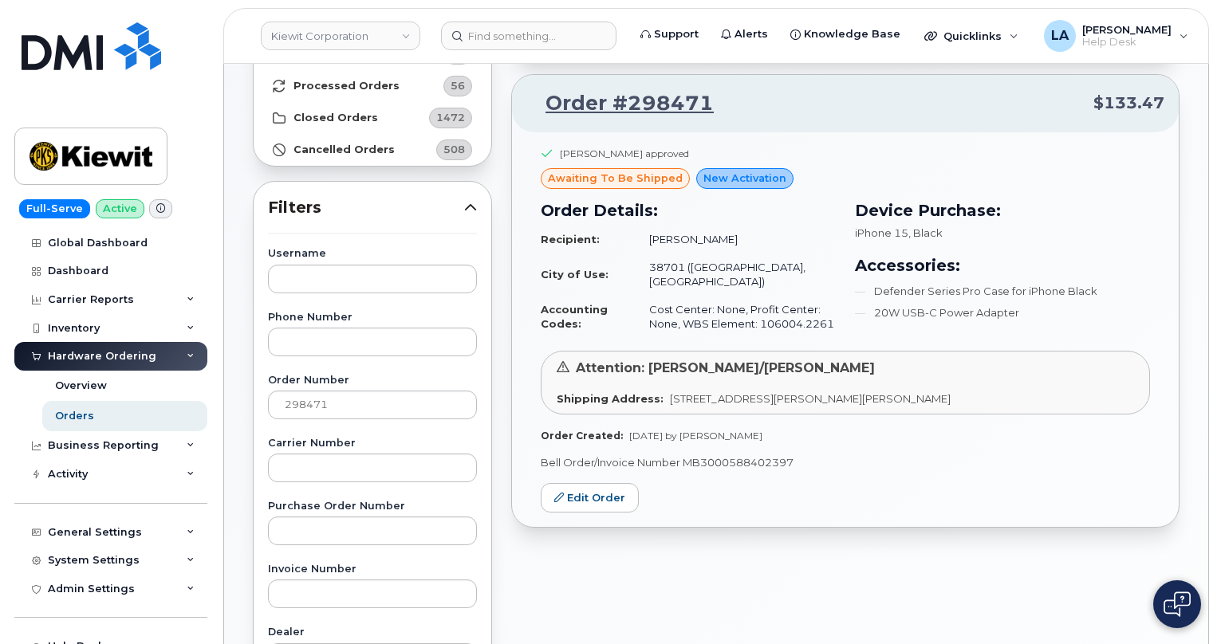
drag, startPoint x: 755, startPoint y: 238, endPoint x: 644, endPoint y: 236, distance: 110.1
click at [644, 236] on td "[PERSON_NAME]" at bounding box center [735, 240] width 201 height 28
copy td "[PERSON_NAME]"
click at [566, 489] on link "Edit Order" at bounding box center [590, 498] width 98 height 30
click at [1037, 477] on div "Mason Haydock approved awaiting to be shipped New Activation Order Details: Rec…" at bounding box center [845, 329] width 667 height 395
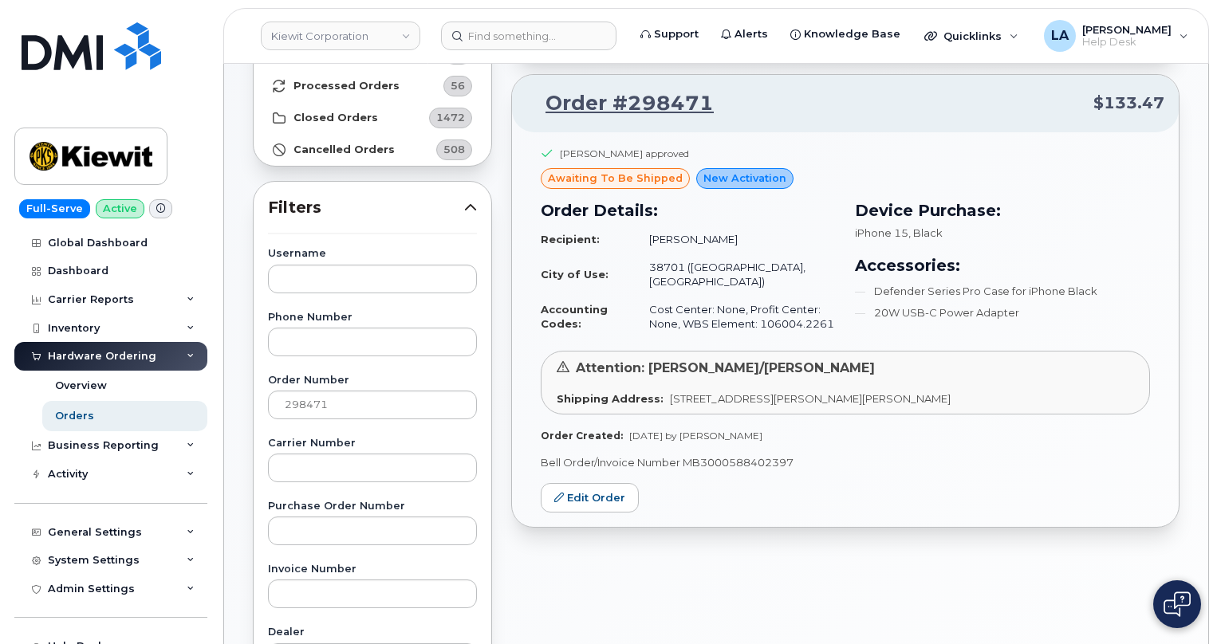
click at [1017, 463] on div "Mason Haydock approved awaiting to be shipped New Activation Order Details: Rec…" at bounding box center [845, 329] width 667 height 395
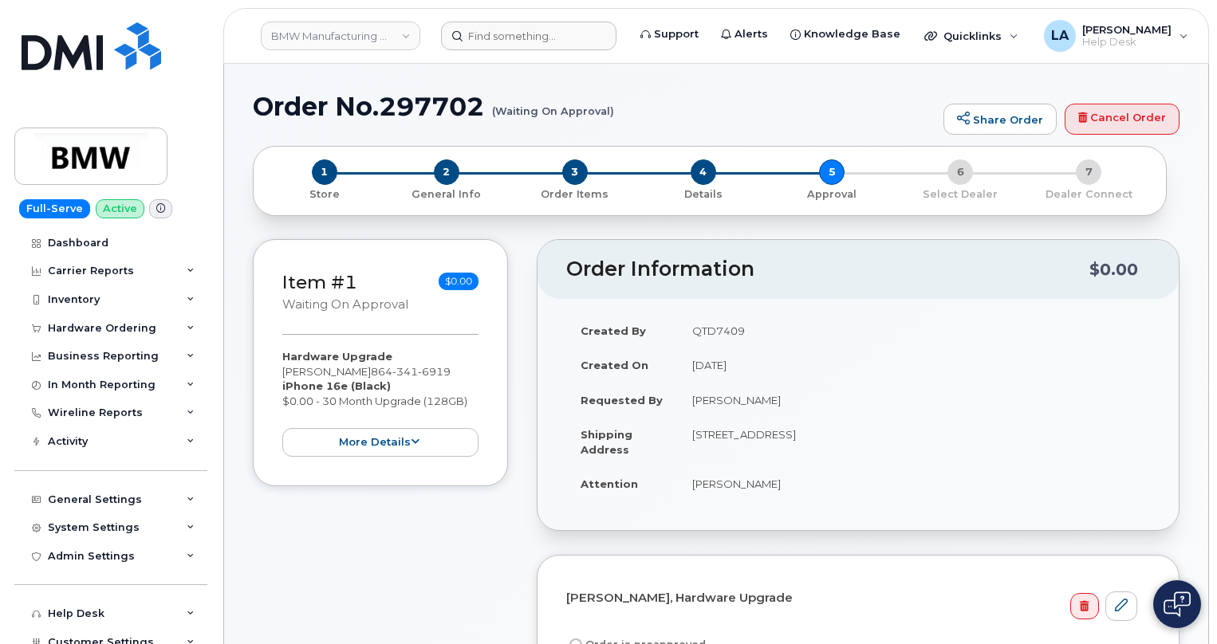
scroll to position [525, 0]
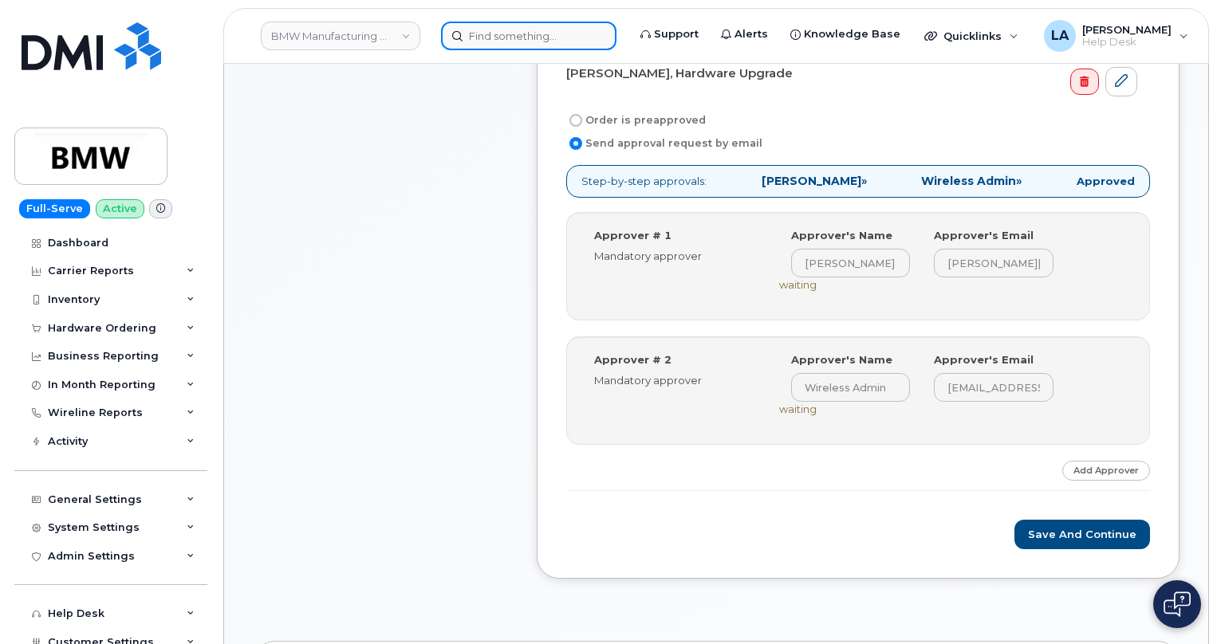
click at [501, 40] on input at bounding box center [528, 36] width 175 height 29
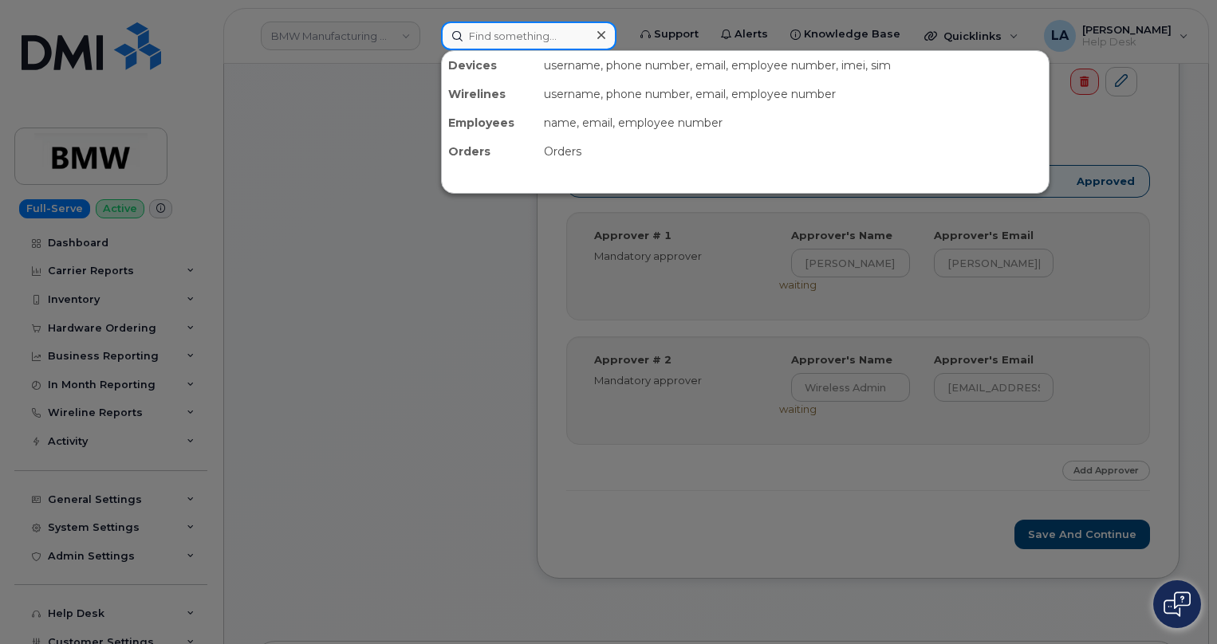
paste input "[PERSON_NAME]"
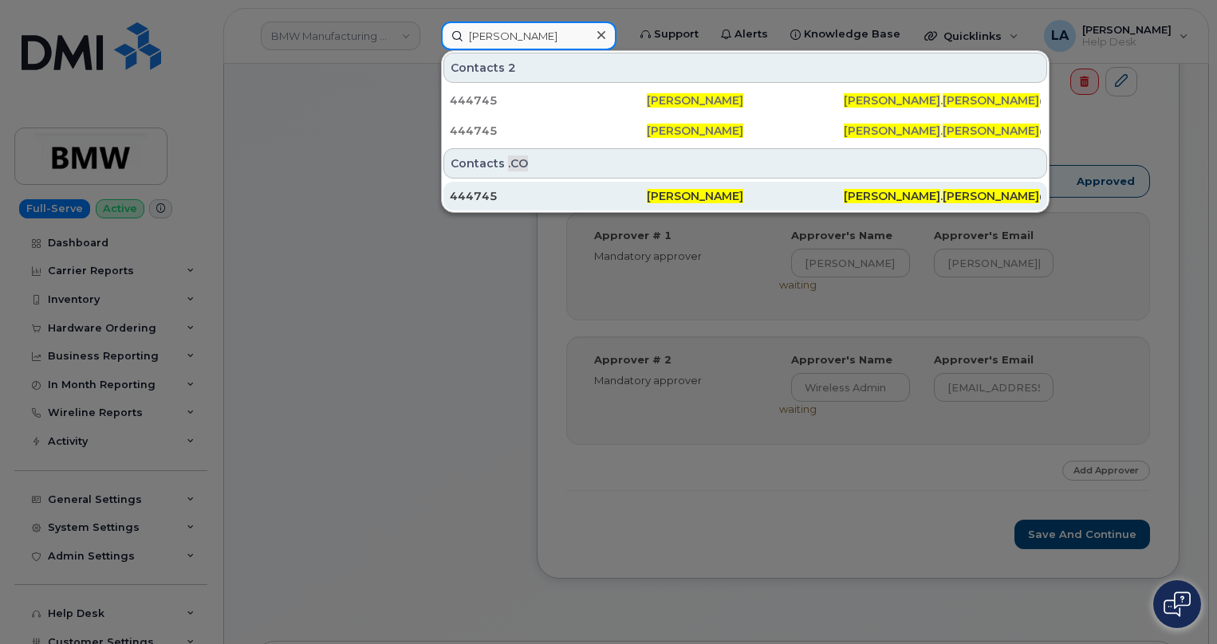
type input "[PERSON_NAME]"
click at [482, 191] on div "444745" at bounding box center [548, 196] width 197 height 16
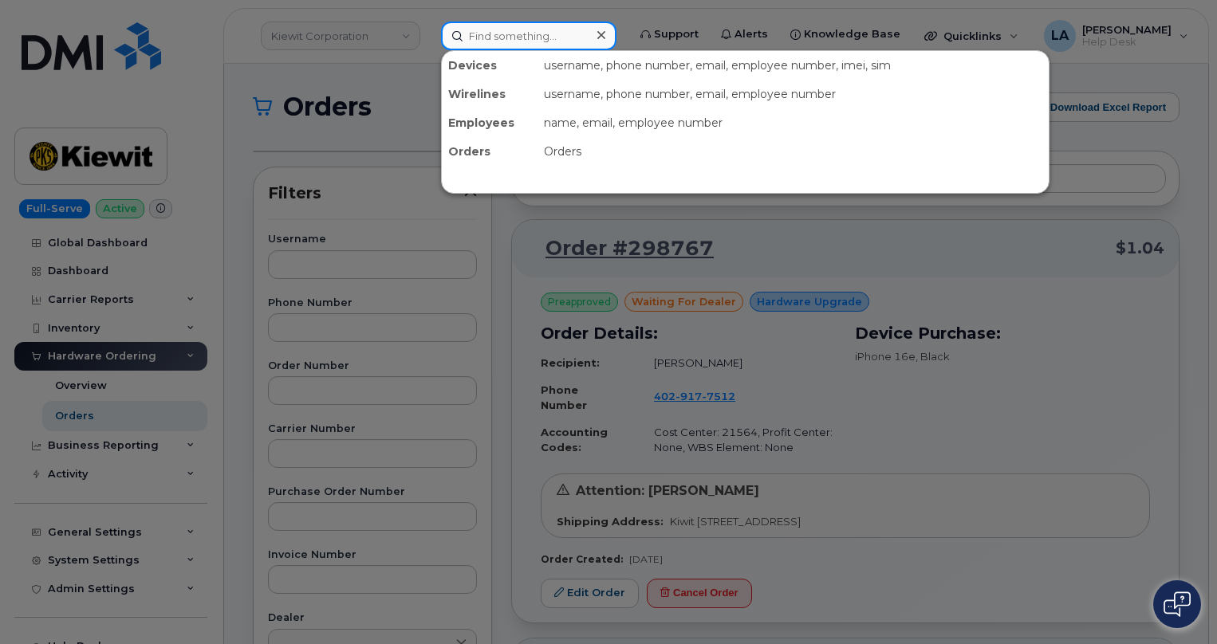
click at [520, 30] on input at bounding box center [528, 36] width 175 height 29
paste input "[PERSON_NAME]"
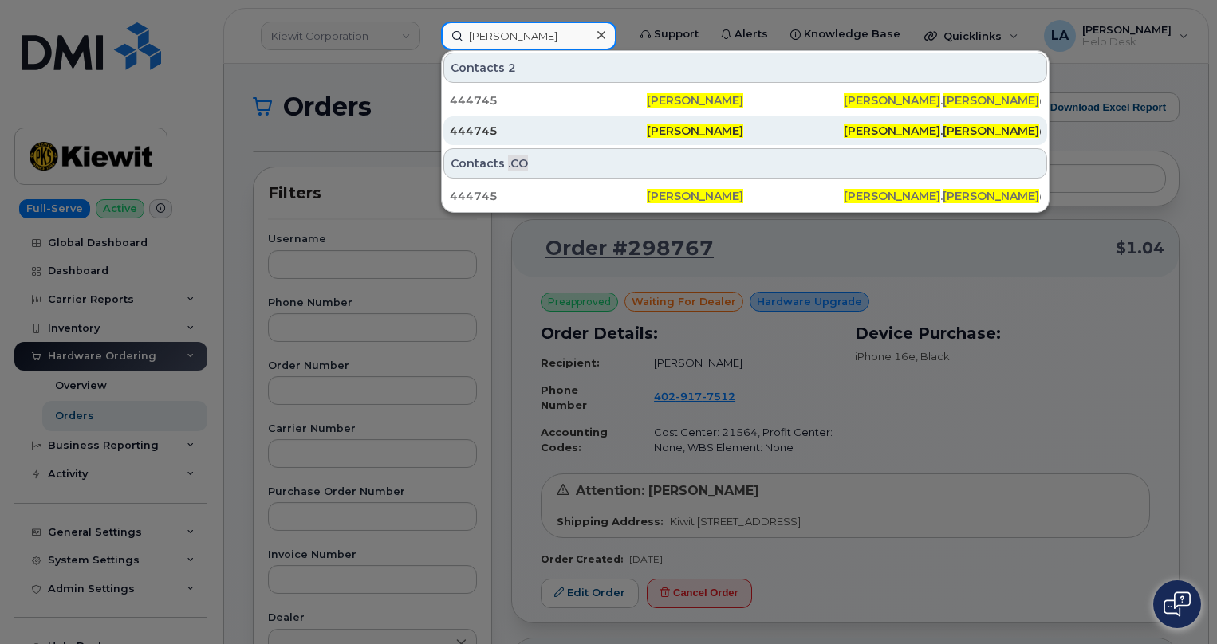
type input "[PERSON_NAME]"
click at [678, 124] on div "[PERSON_NAME]" at bounding box center [745, 131] width 197 height 16
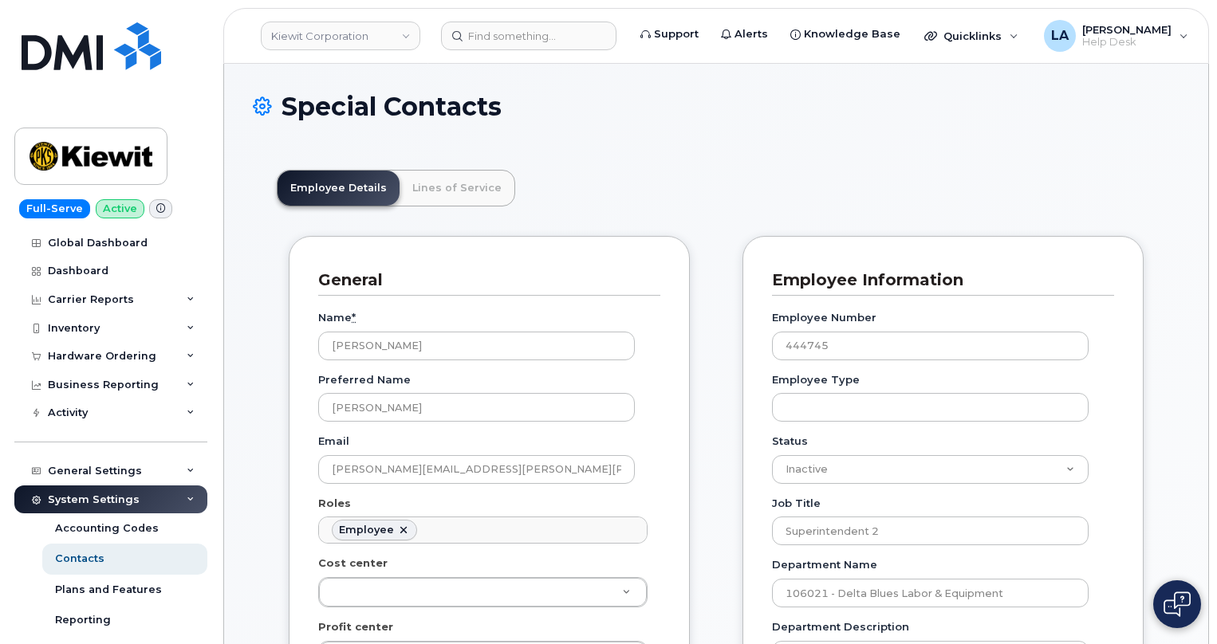
scroll to position [47, 0]
click at [462, 188] on link "Lines of Service" at bounding box center [457, 188] width 115 height 35
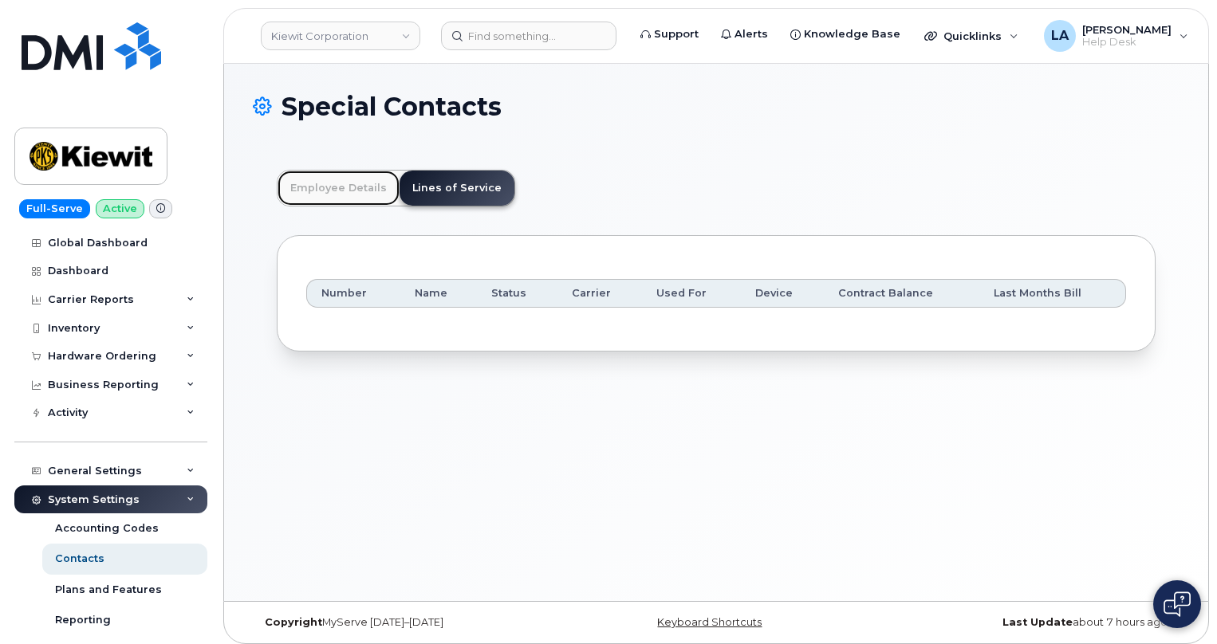
click at [289, 191] on link "Employee Details" at bounding box center [339, 188] width 122 height 35
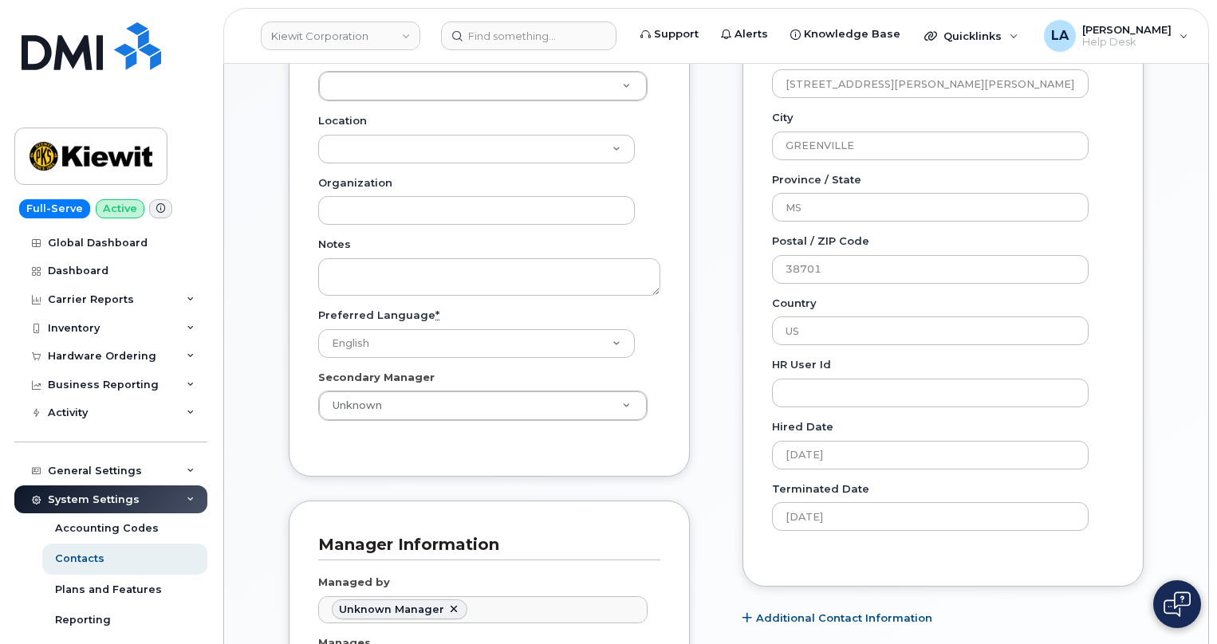
scroll to position [733, 0]
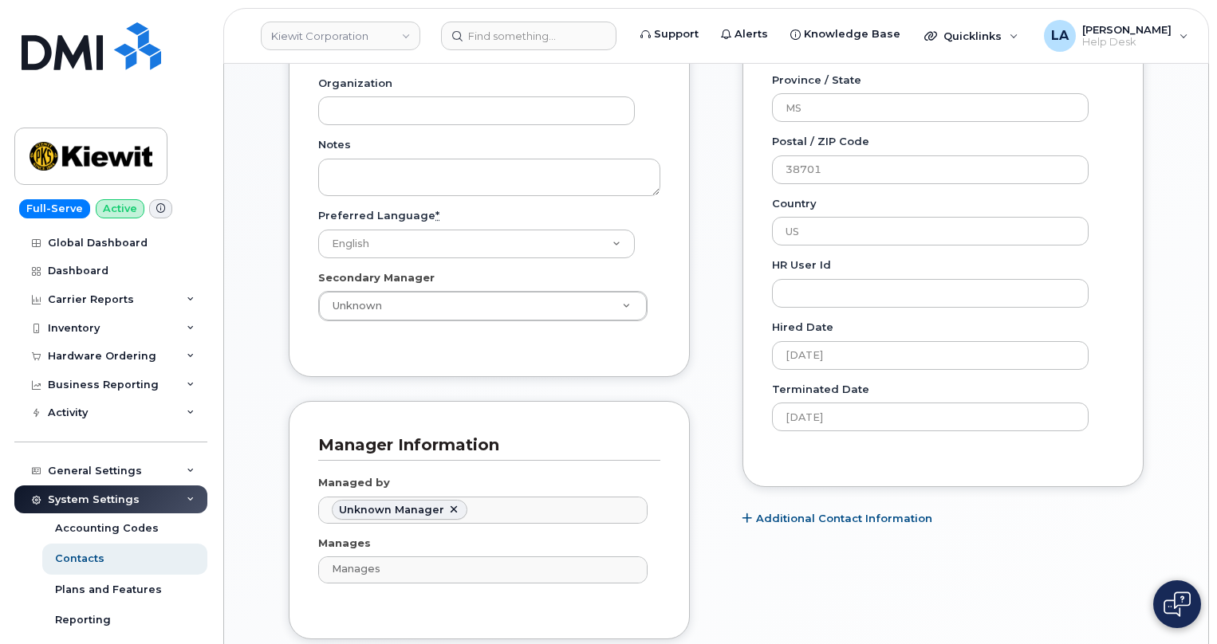
click at [1076, 577] on div "Carrier Support Contact Details Carrier name Carrier name Carrier name Internat…" at bounding box center [943, 83] width 425 height 1160
click at [408, 177] on textarea "Notes" at bounding box center [489, 177] width 342 height 37
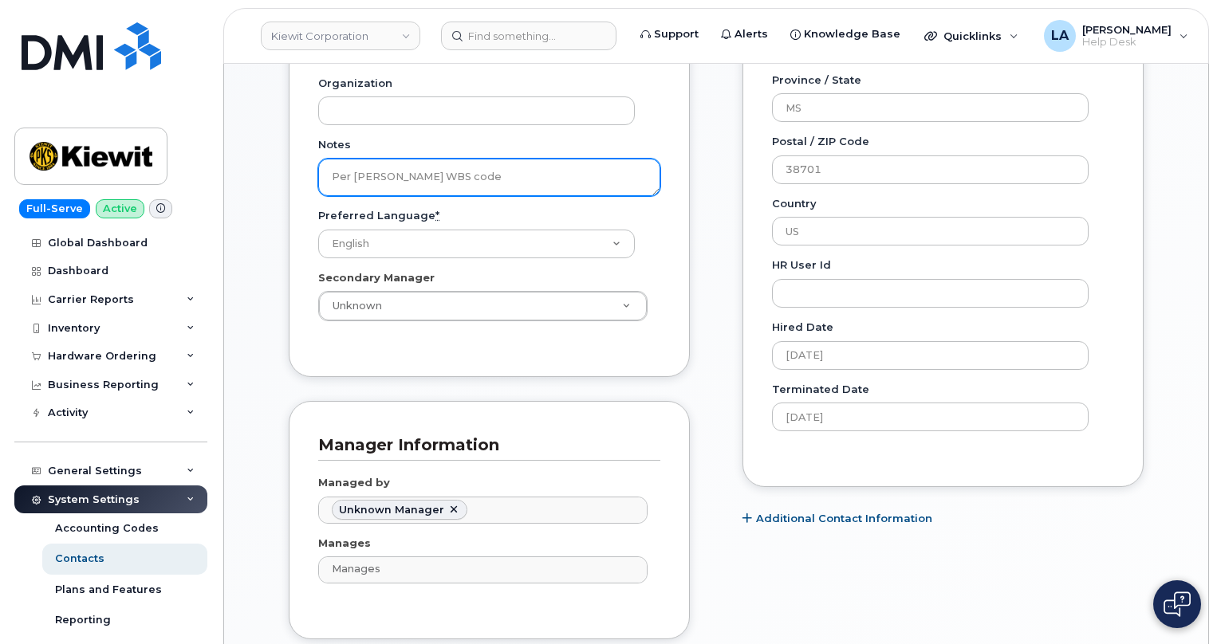
paste textarea "106004.2262"
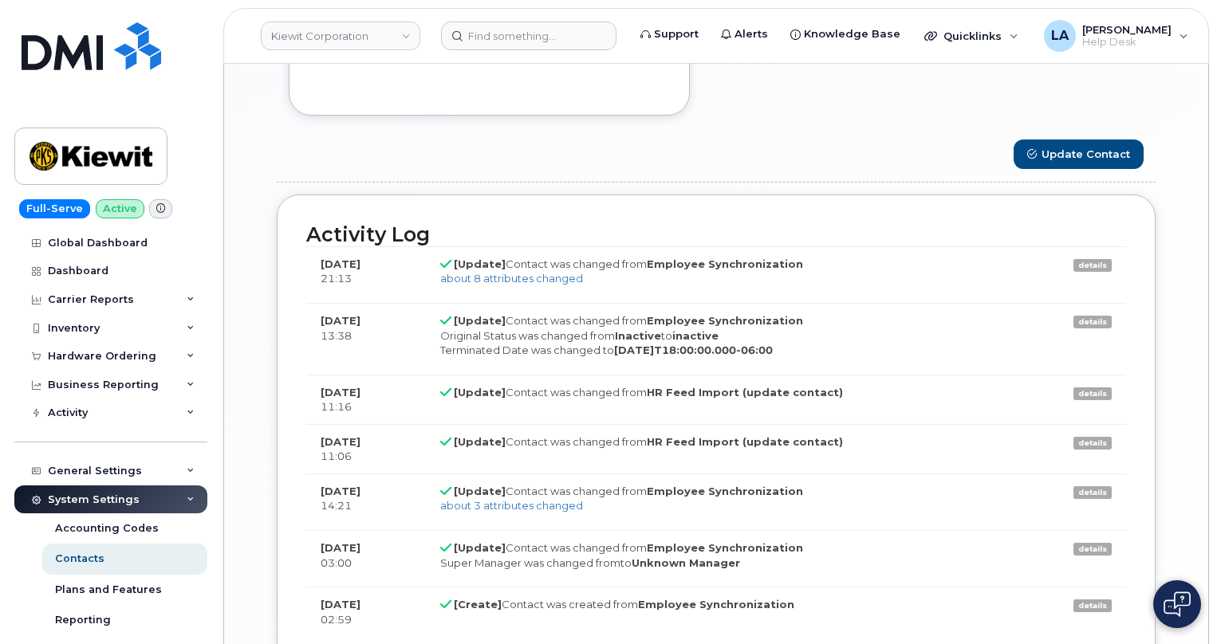
scroll to position [1137, 0]
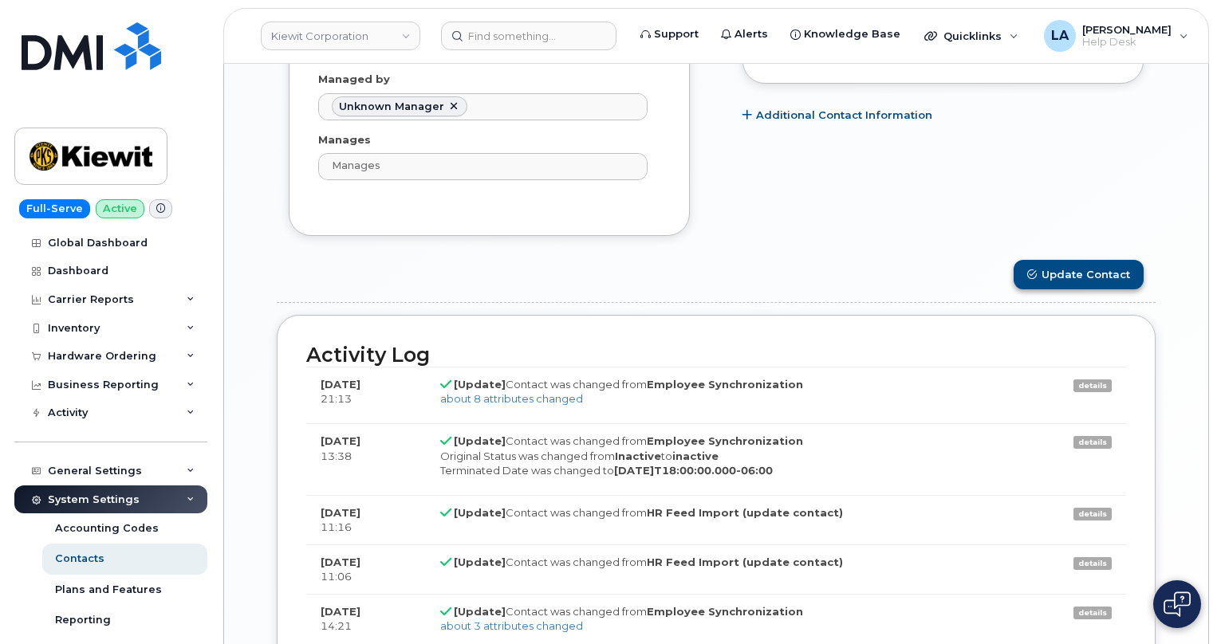
type textarea "Per Barbara Dye WBS code 106004.2262"
click at [1088, 288] on button "Update Contact" at bounding box center [1079, 275] width 130 height 30
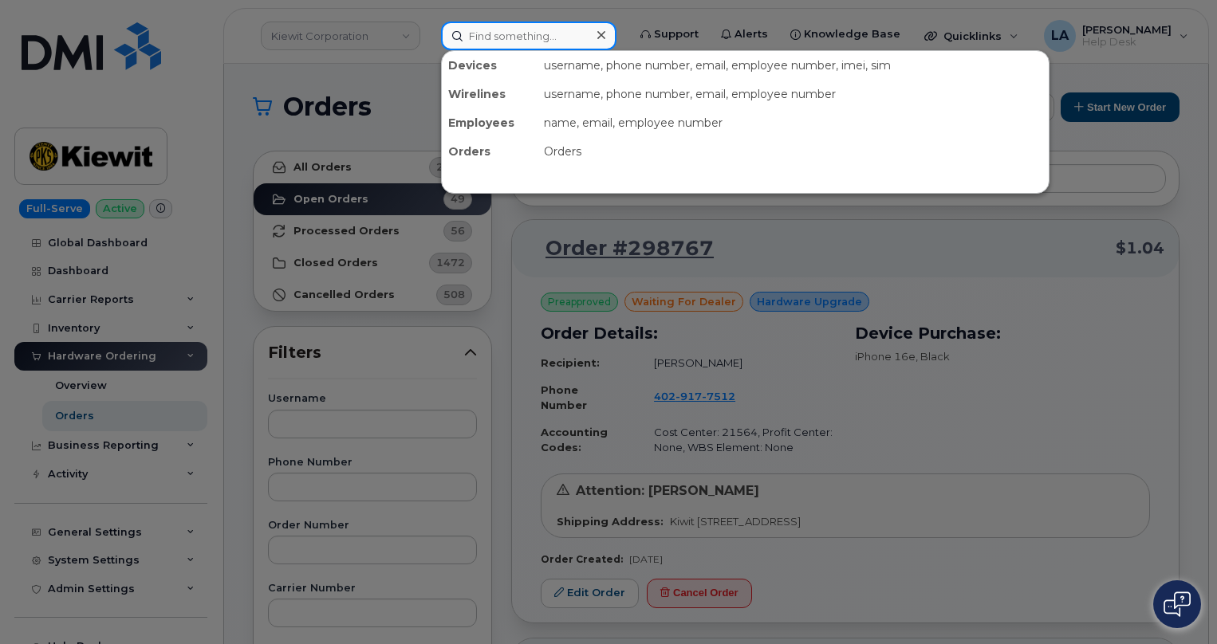
click at [506, 33] on input at bounding box center [528, 36] width 175 height 29
paste input "[PHONE_NUMBER]"
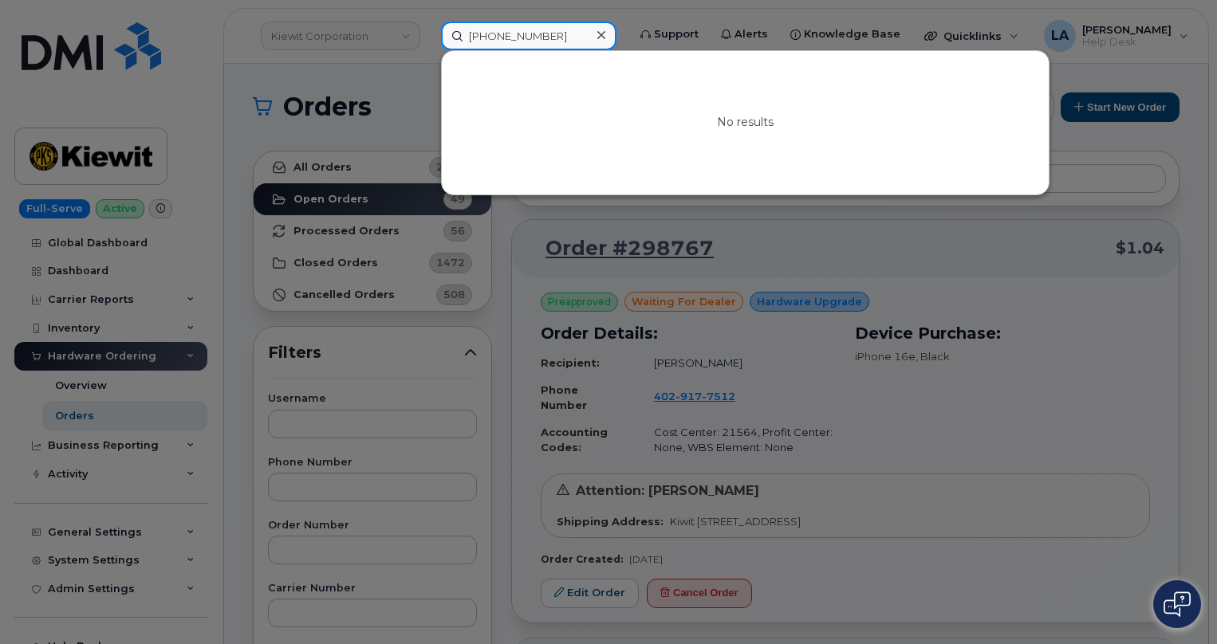
type input "[PHONE_NUMBER]"
drag, startPoint x: 563, startPoint y: 33, endPoint x: 379, endPoint y: 39, distance: 184.4
click at [428, 39] on div "[PHONE_NUMBER] No results" at bounding box center [528, 36] width 201 height 29
paste input "356071124285132"
type input "356071124285132"
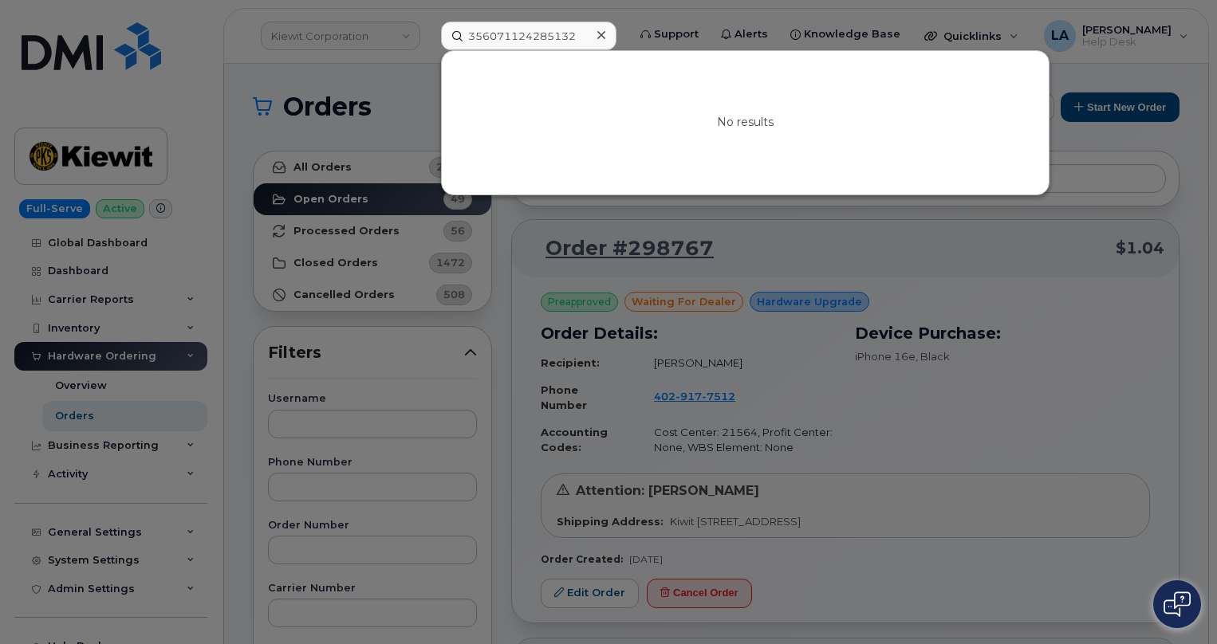
click at [597, 41] on icon at bounding box center [601, 35] width 8 height 13
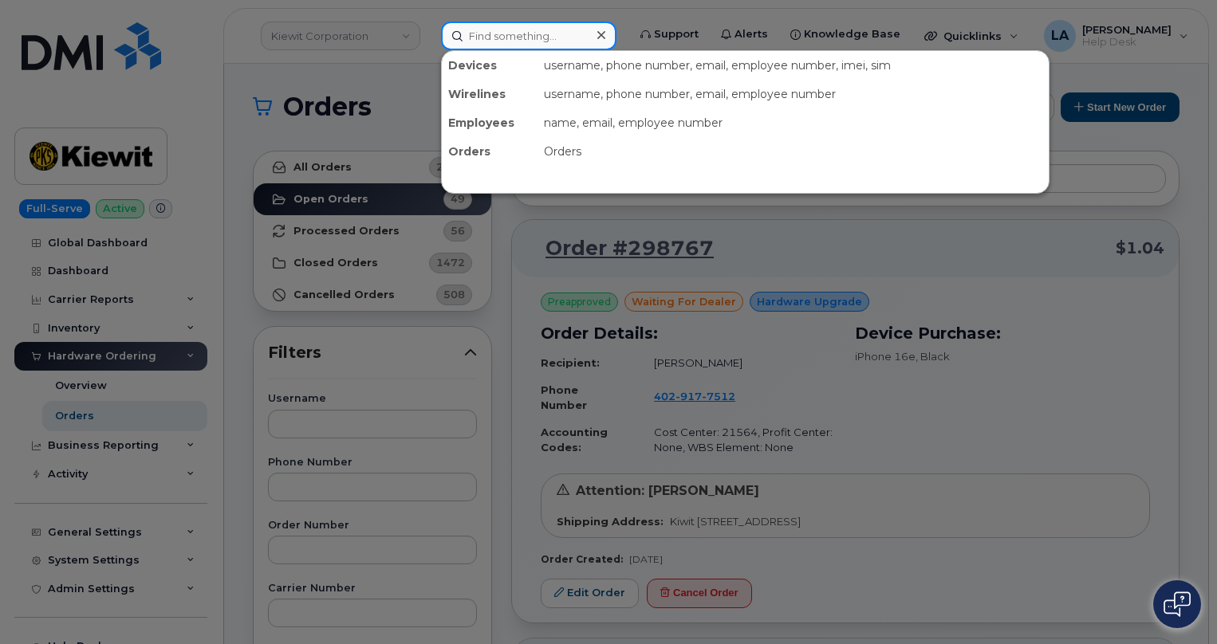
click at [512, 33] on input at bounding box center [528, 36] width 175 height 29
paste input "[PERSON_NAME]"
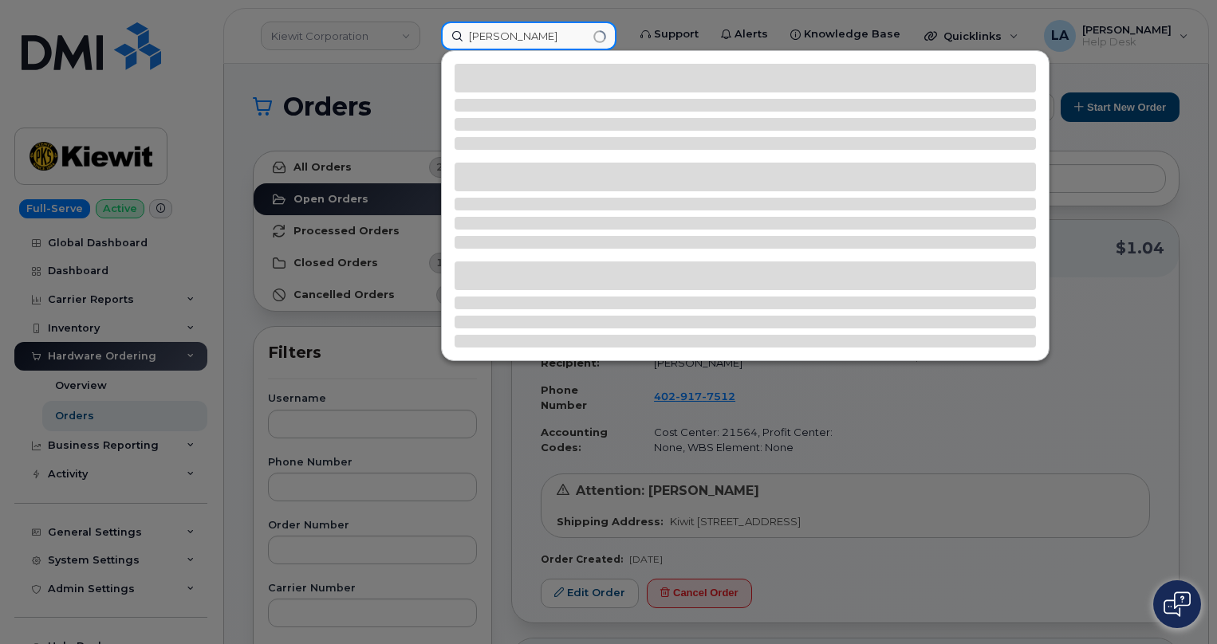
type input "[PERSON_NAME]"
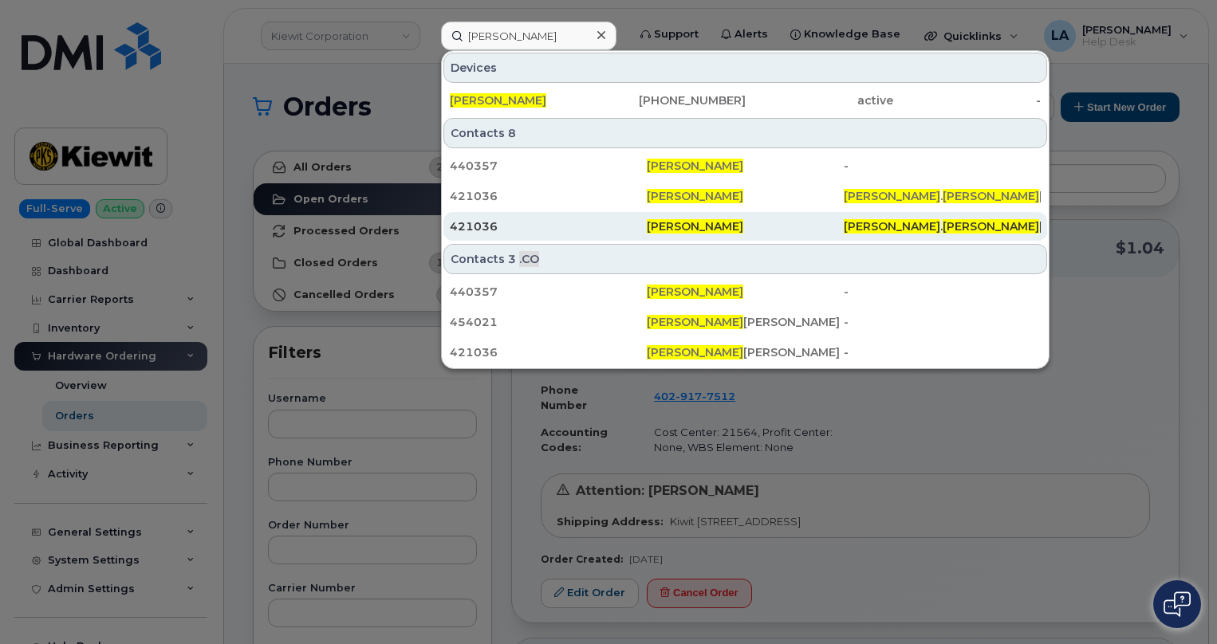
click at [473, 233] on div "421036" at bounding box center [548, 227] width 197 height 16
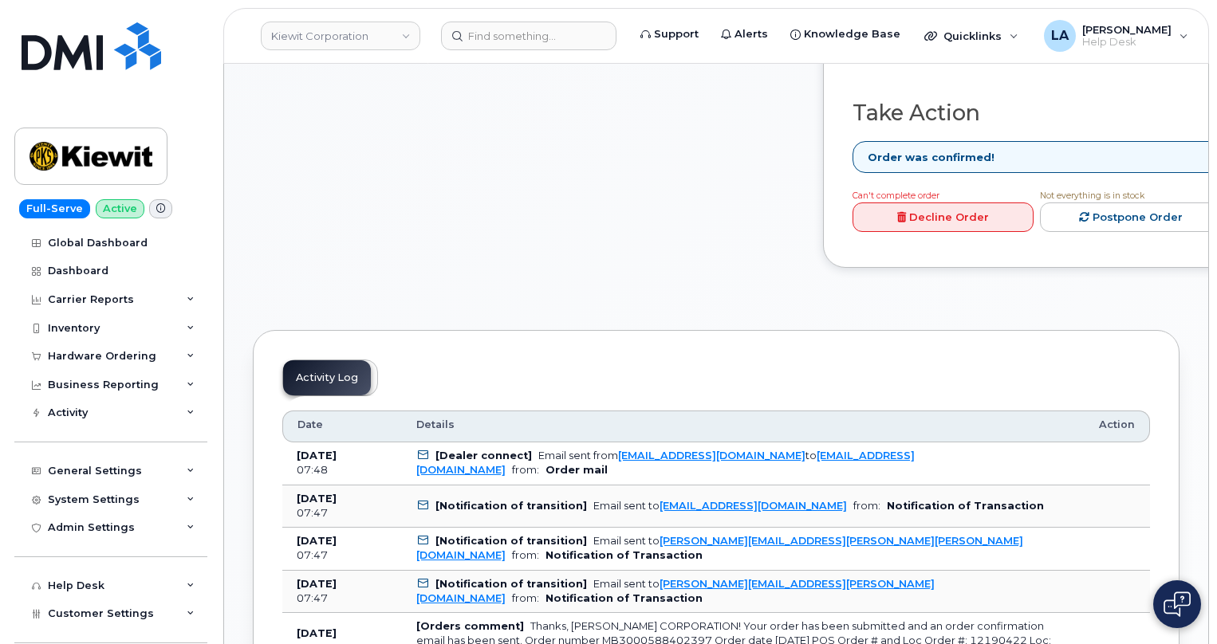
scroll to position [318, 0]
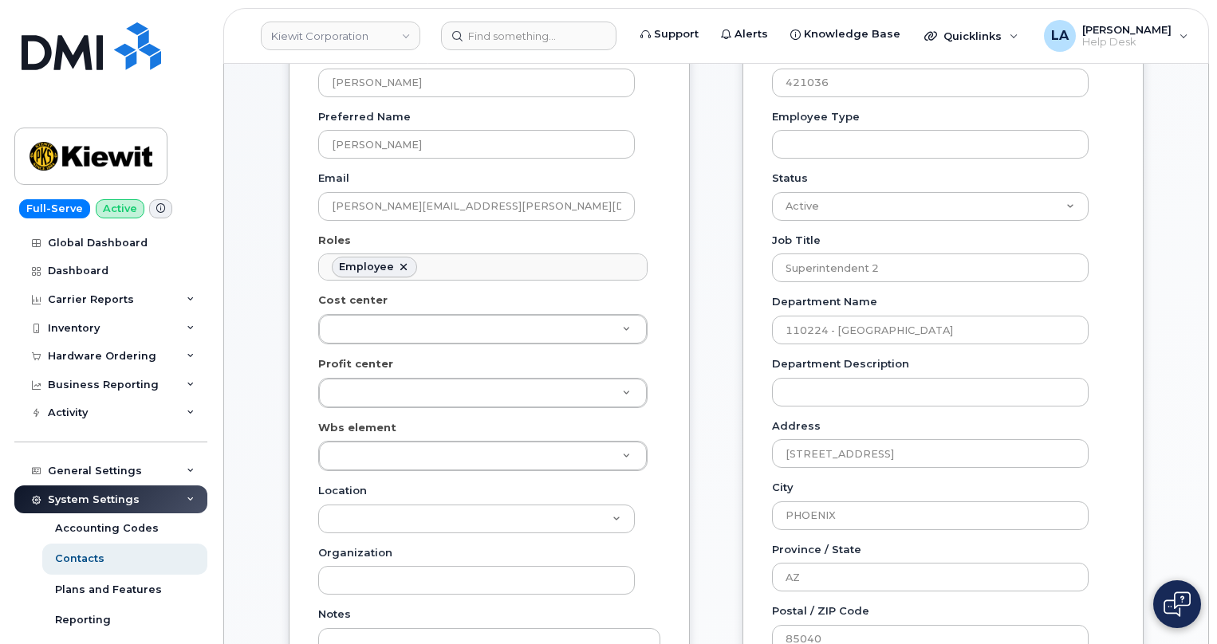
scroll to position [86, 0]
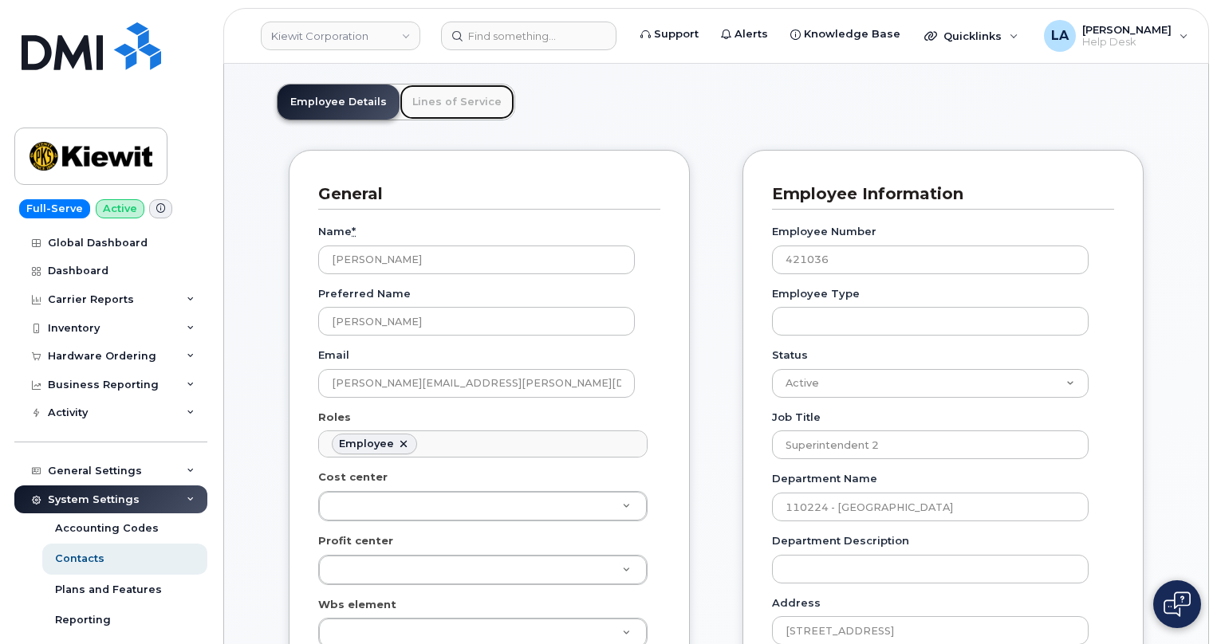
click at [450, 110] on link "Lines of Service" at bounding box center [457, 102] width 115 height 35
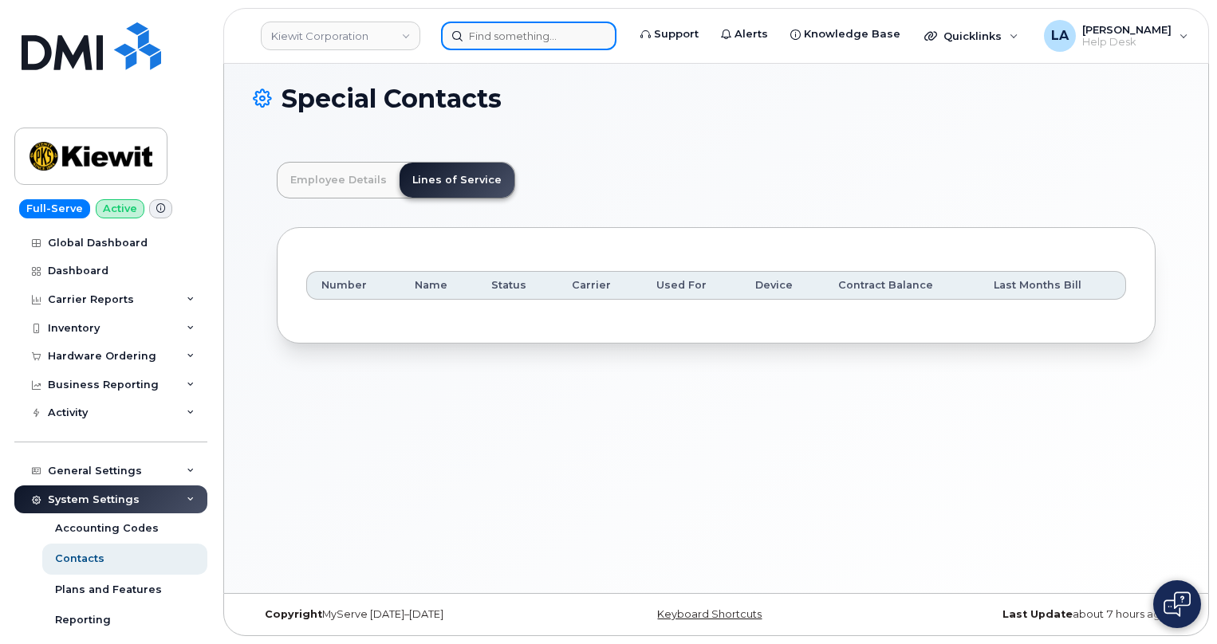
click at [471, 41] on input at bounding box center [528, 36] width 175 height 29
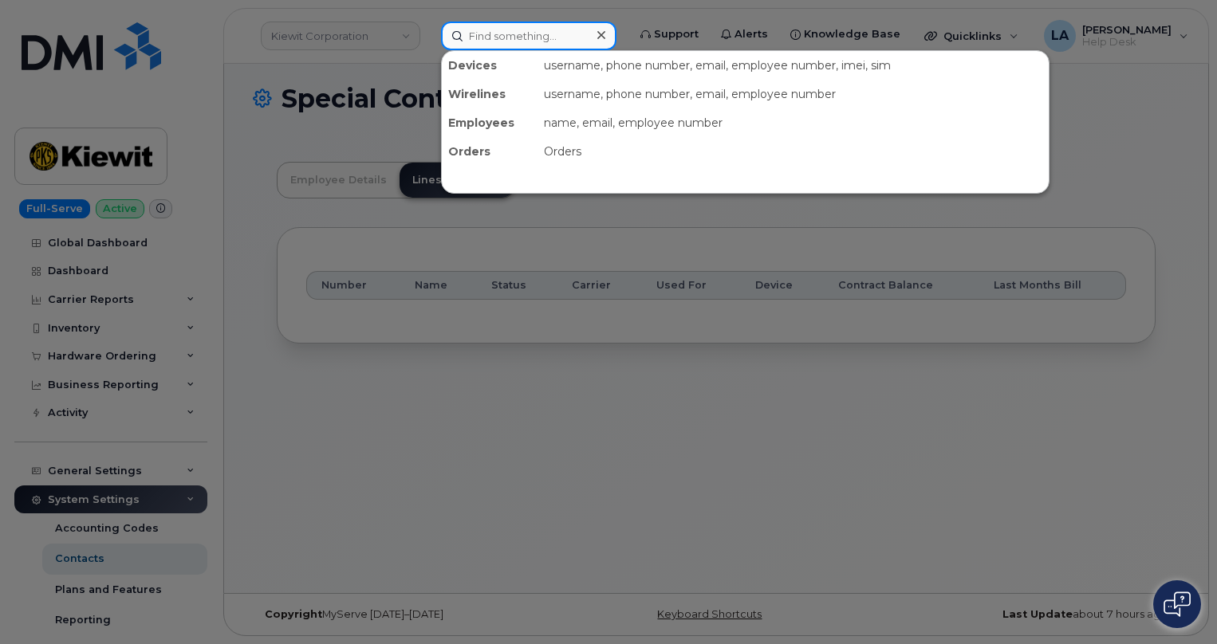
paste input "480-793-5446"
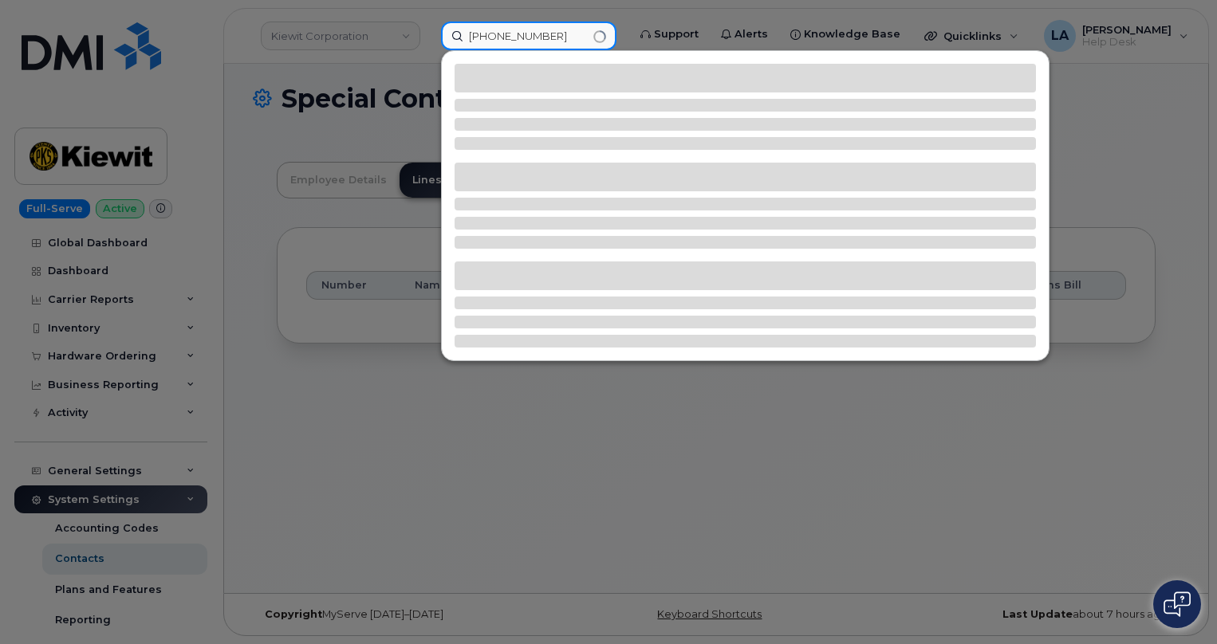
type input "480-793-5446"
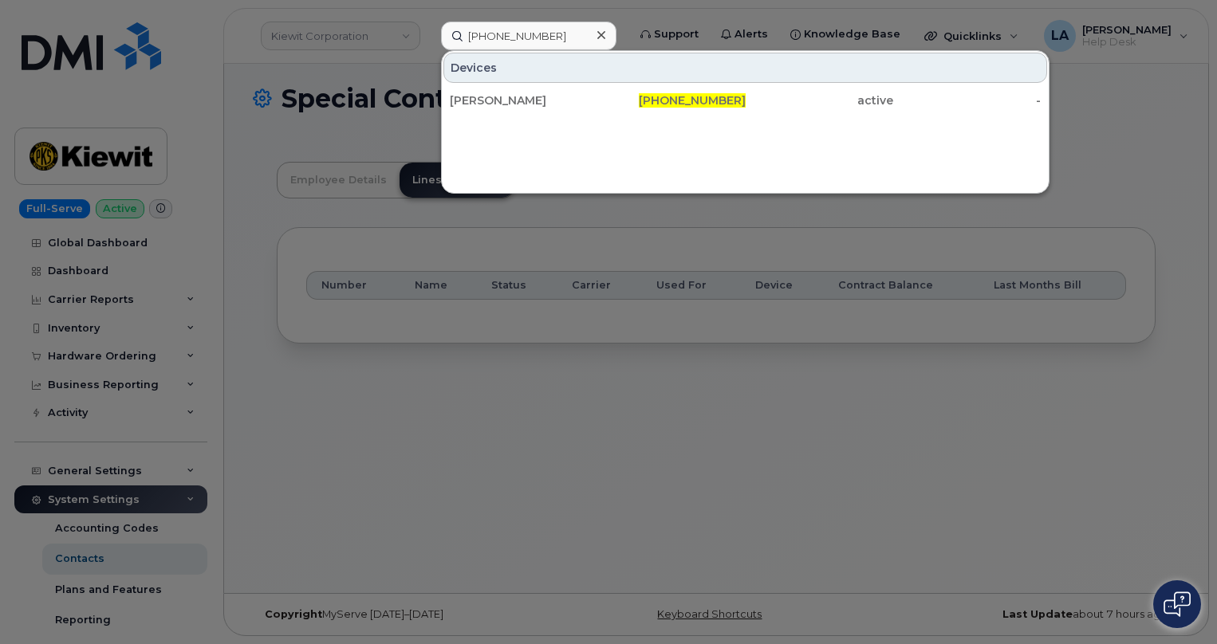
drag, startPoint x: 719, startPoint y: 93, endPoint x: 1164, endPoint y: 323, distance: 500.5
click at [746, 93] on div "480-793-5446" at bounding box center [820, 100] width 148 height 29
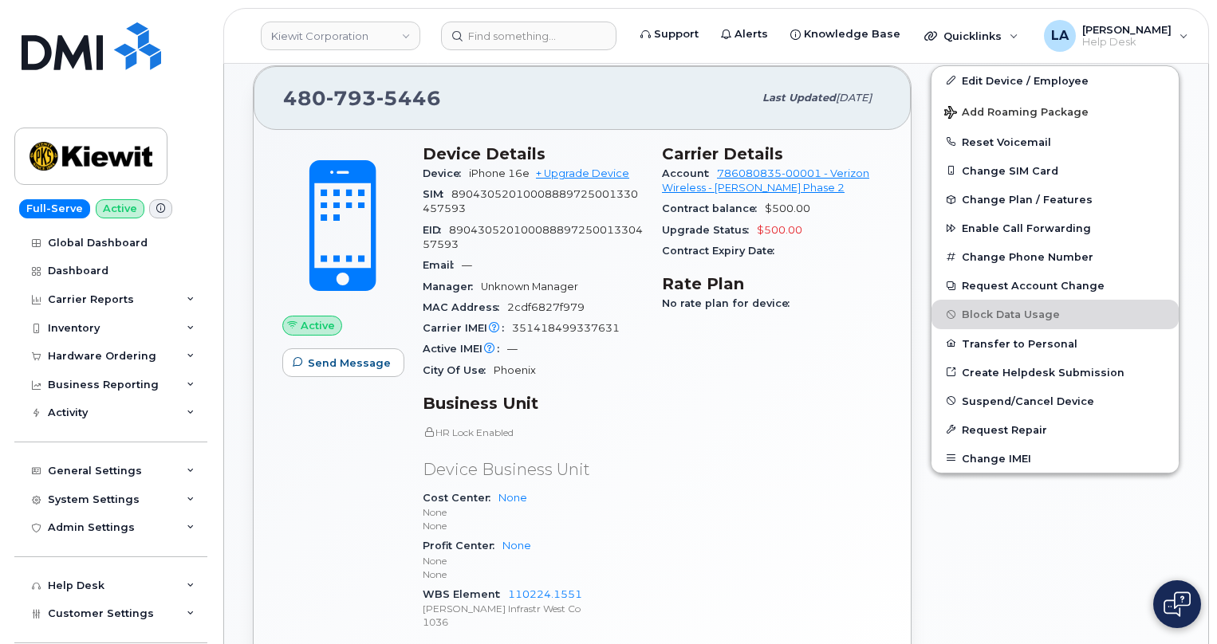
scroll to position [528, 0]
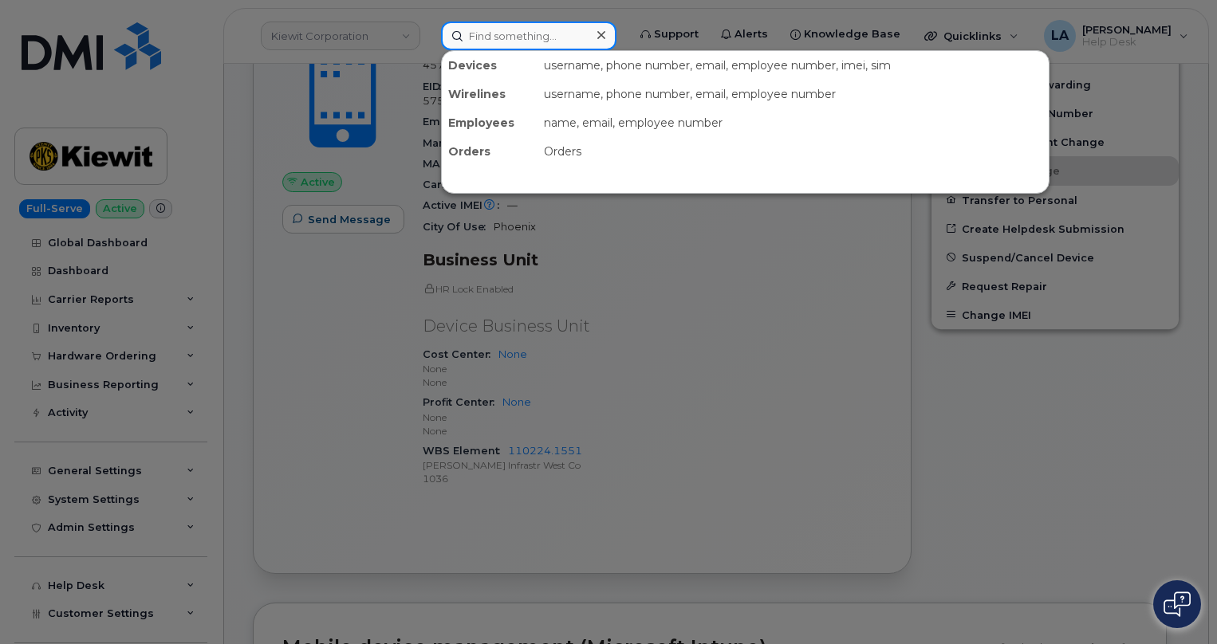
click at [530, 30] on input at bounding box center [528, 36] width 175 height 29
click at [495, 35] on input at bounding box center [528, 36] width 175 height 29
paste input "[PERSON_NAME]"
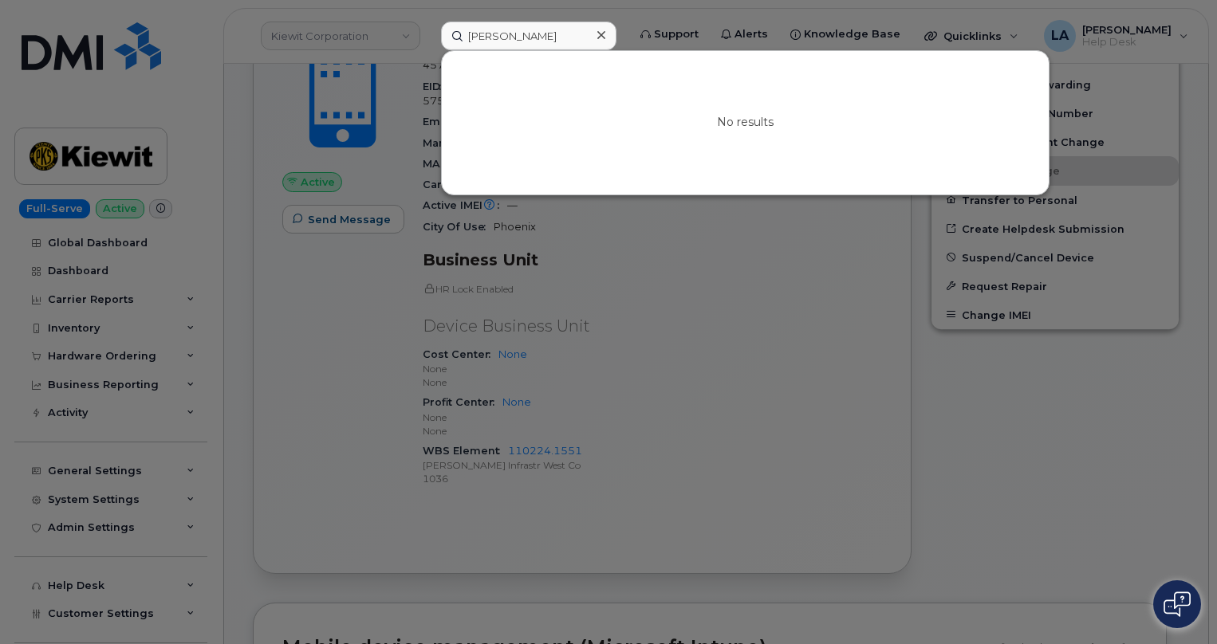
click at [1121, 449] on div at bounding box center [608, 322] width 1217 height 644
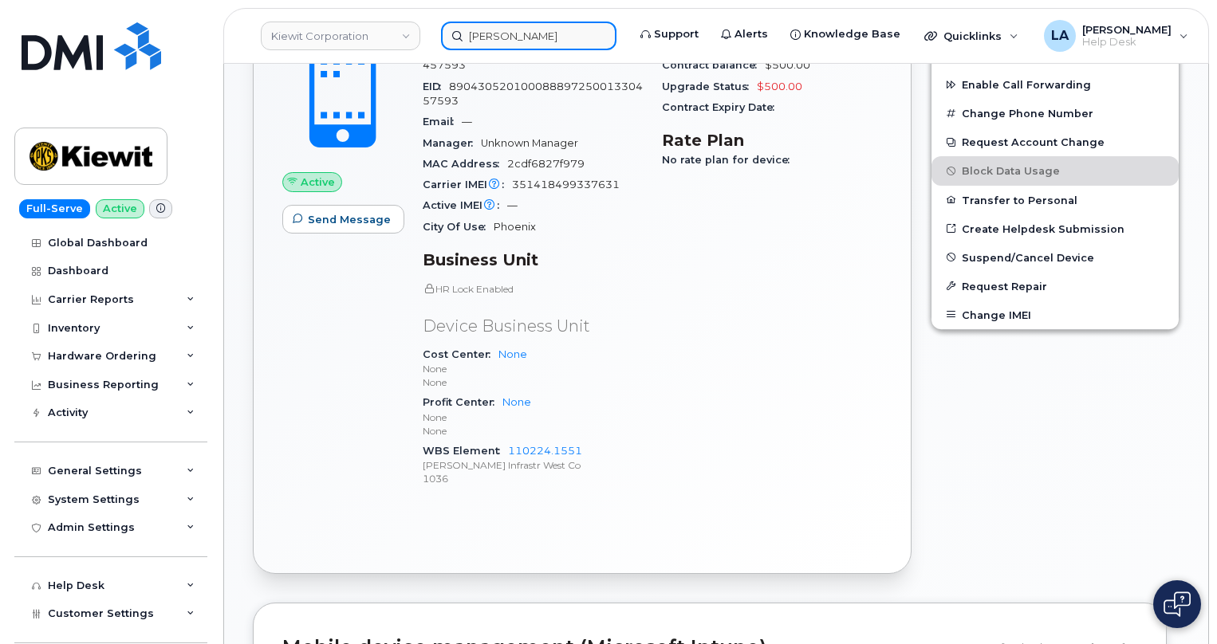
click at [577, 41] on input "[PERSON_NAME]" at bounding box center [528, 36] width 175 height 29
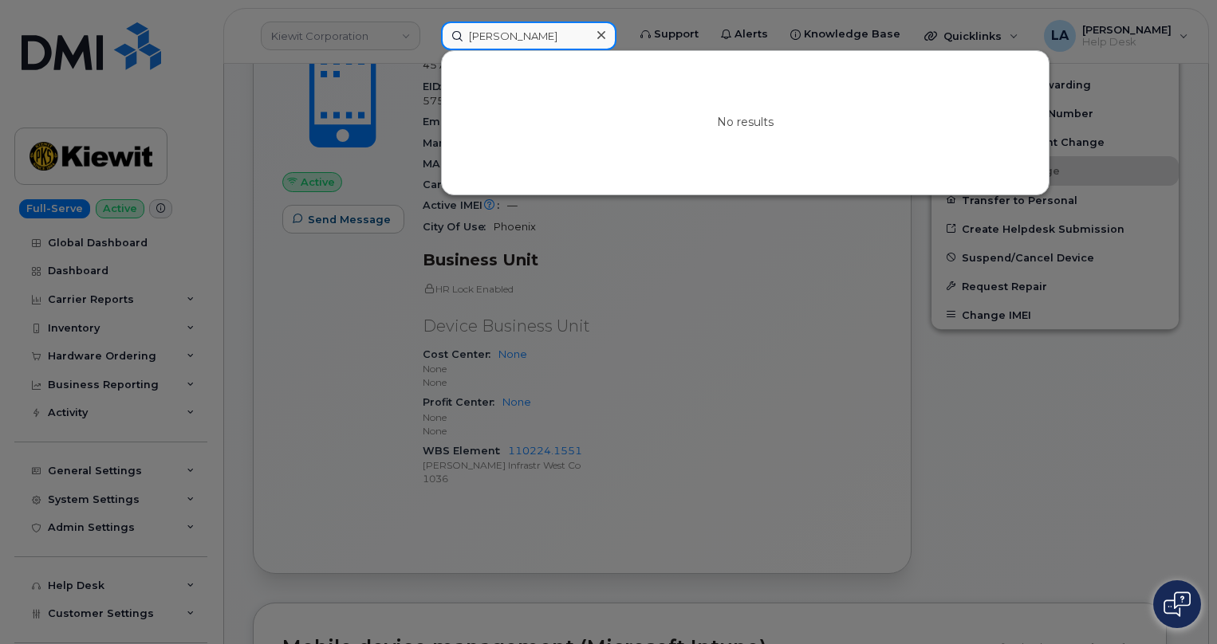
drag, startPoint x: 507, startPoint y: 37, endPoint x: 699, endPoint y: 45, distance: 192.4
click at [510, 37] on input "[PERSON_NAME]" at bounding box center [528, 36] width 175 height 29
click at [567, 36] on input "[PERSON_NAME]" at bounding box center [528, 36] width 175 height 29
type input "Andew Brownel"
click at [455, 244] on div at bounding box center [608, 322] width 1217 height 644
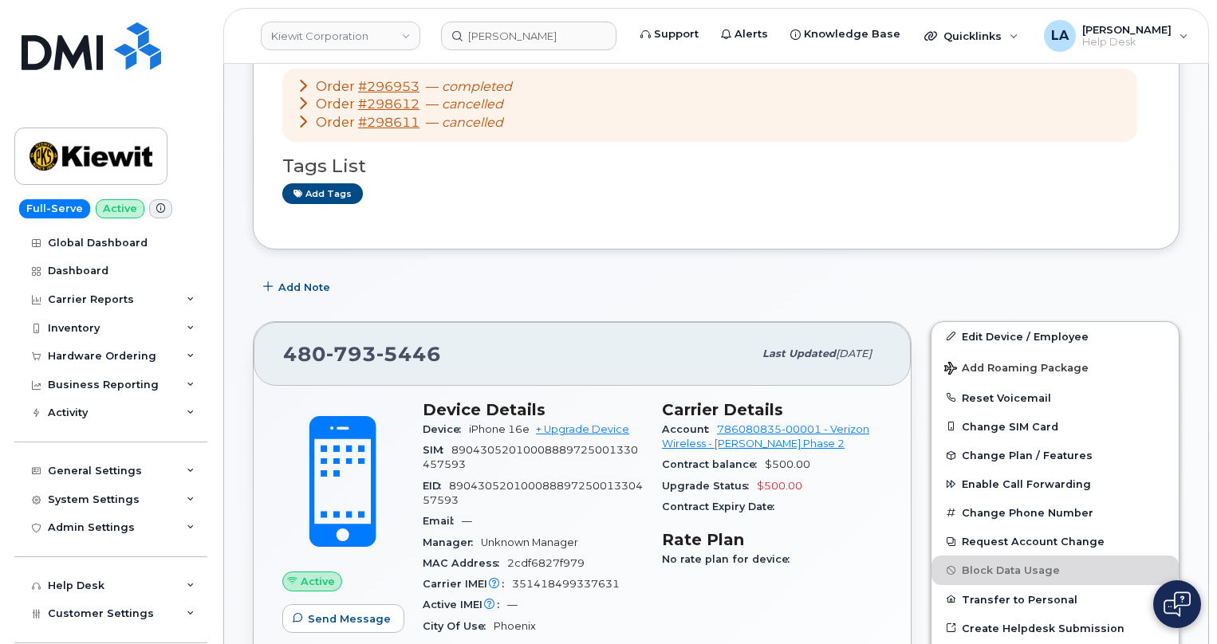
scroll to position [60, 0]
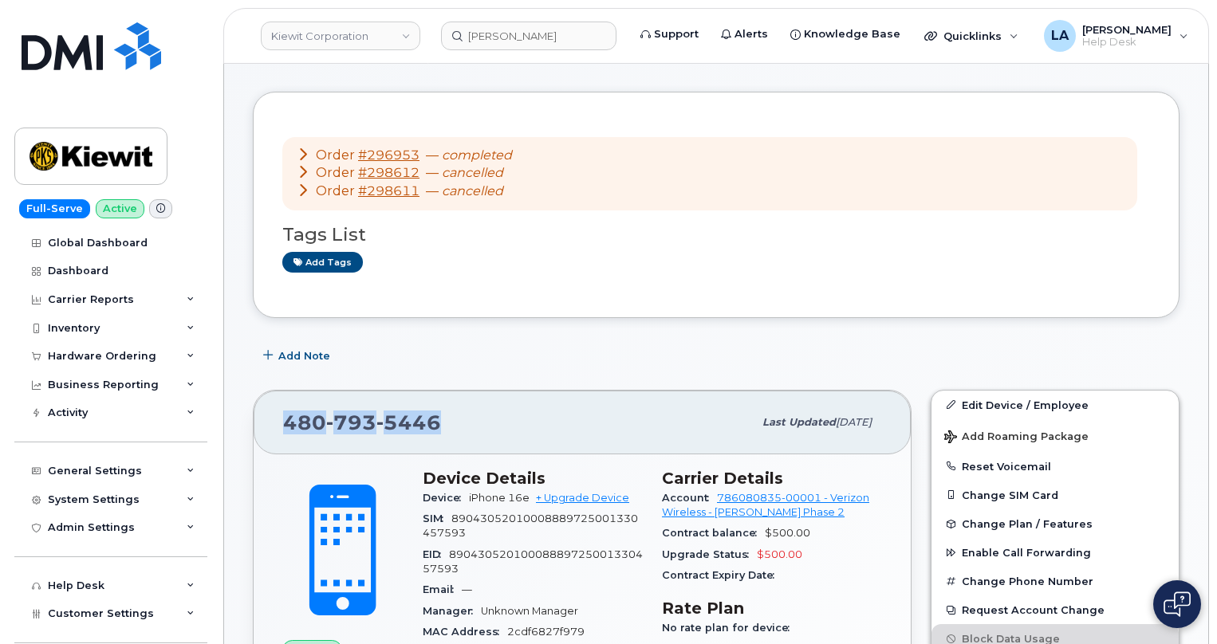
drag, startPoint x: 439, startPoint y: 439, endPoint x: 267, endPoint y: 437, distance: 171.5
click at [266, 439] on div "480 793 5446 Last updated Aug 15, 2025" at bounding box center [582, 423] width 657 height 64
copy span "480 793 5446"
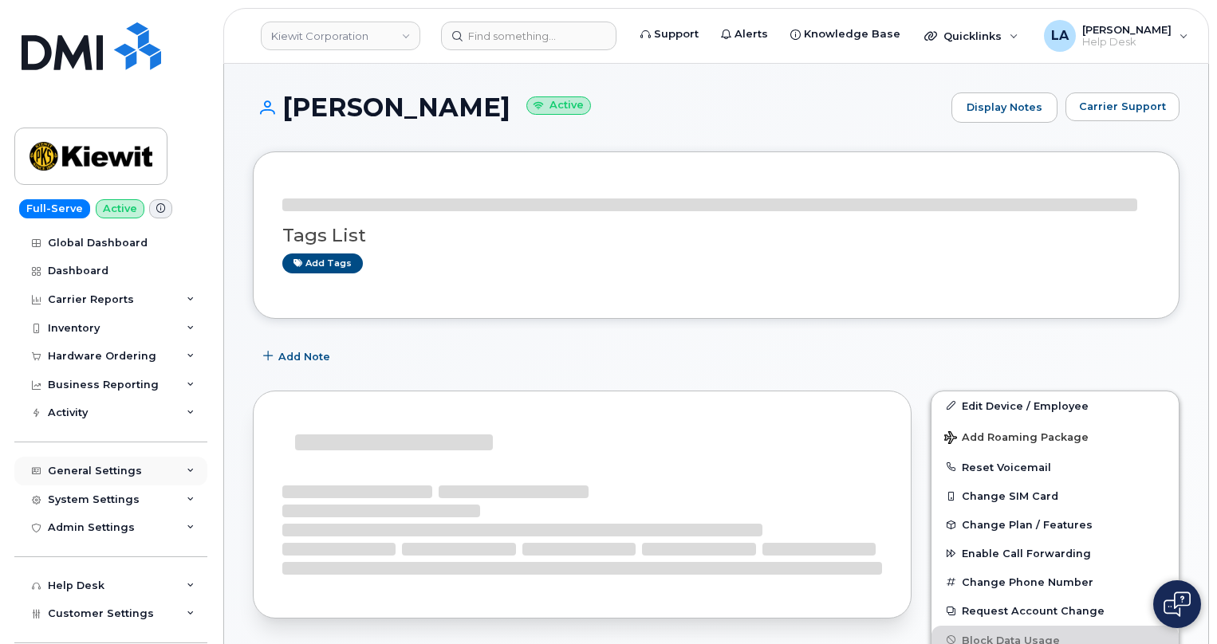
click at [188, 472] on icon at bounding box center [191, 471] width 8 height 8
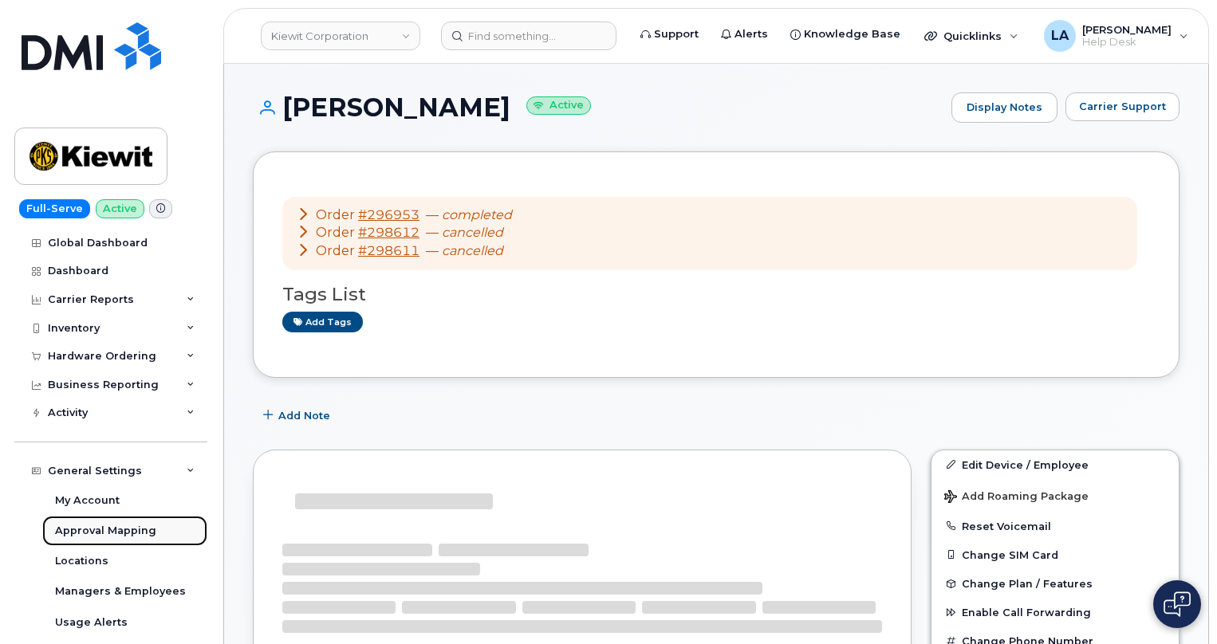
click at [122, 528] on div "Approval Mapping" at bounding box center [105, 531] width 101 height 14
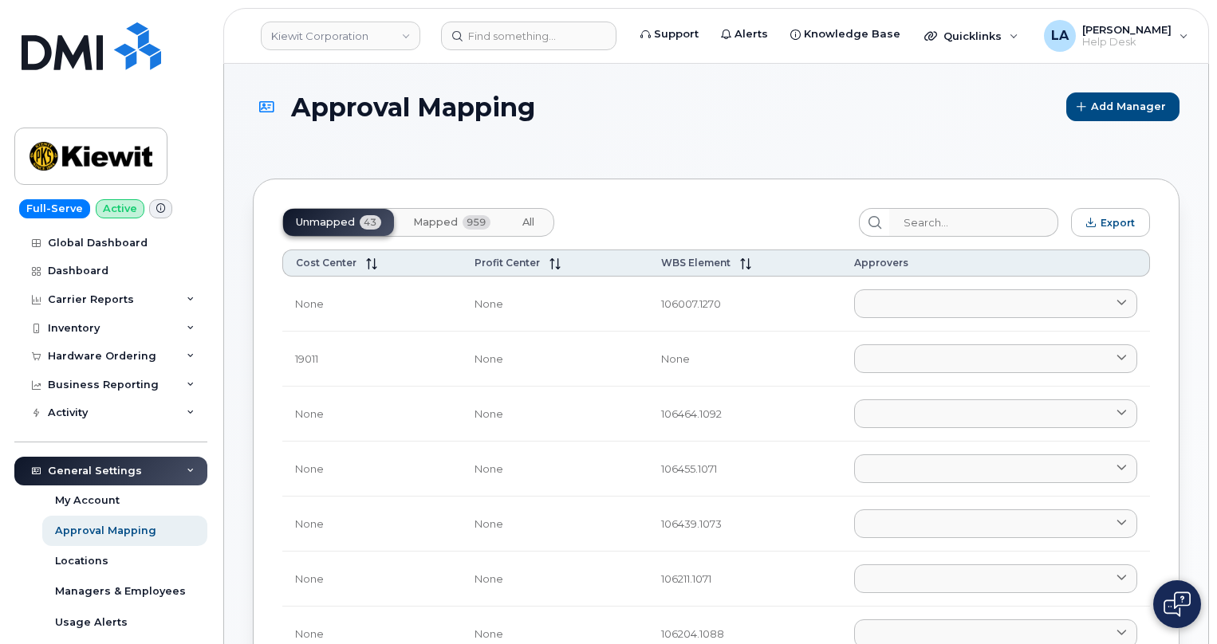
click at [442, 226] on span "Mapped" at bounding box center [435, 222] width 45 height 13
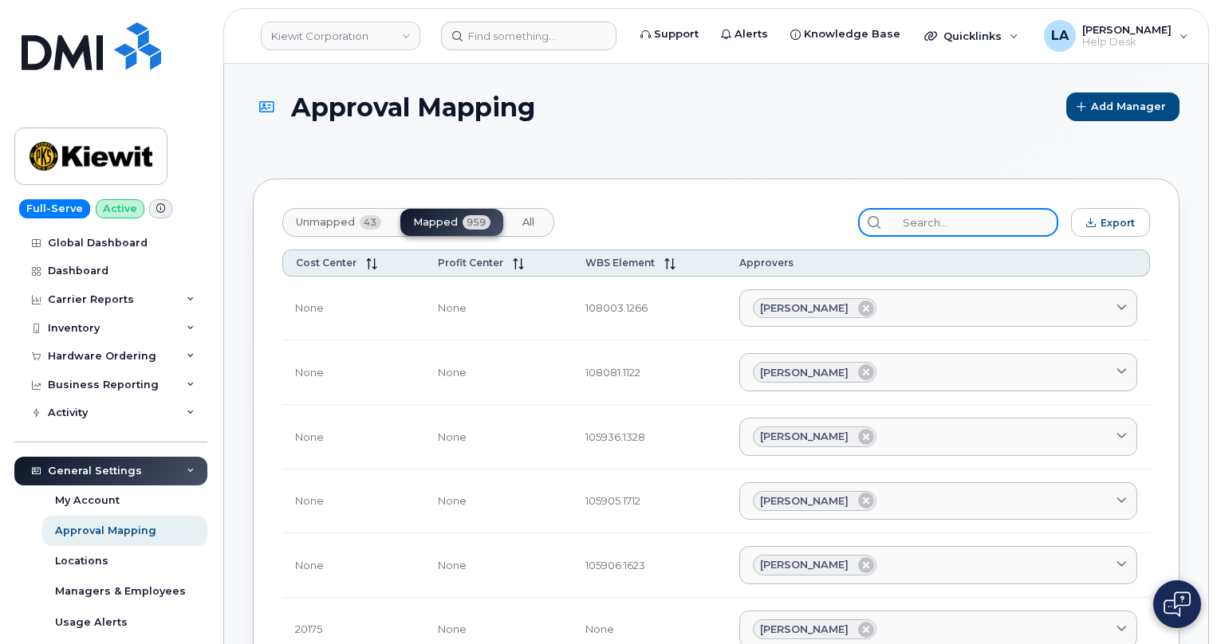
click at [963, 231] on input "search" at bounding box center [974, 222] width 170 height 29
paste input "110224.1551"
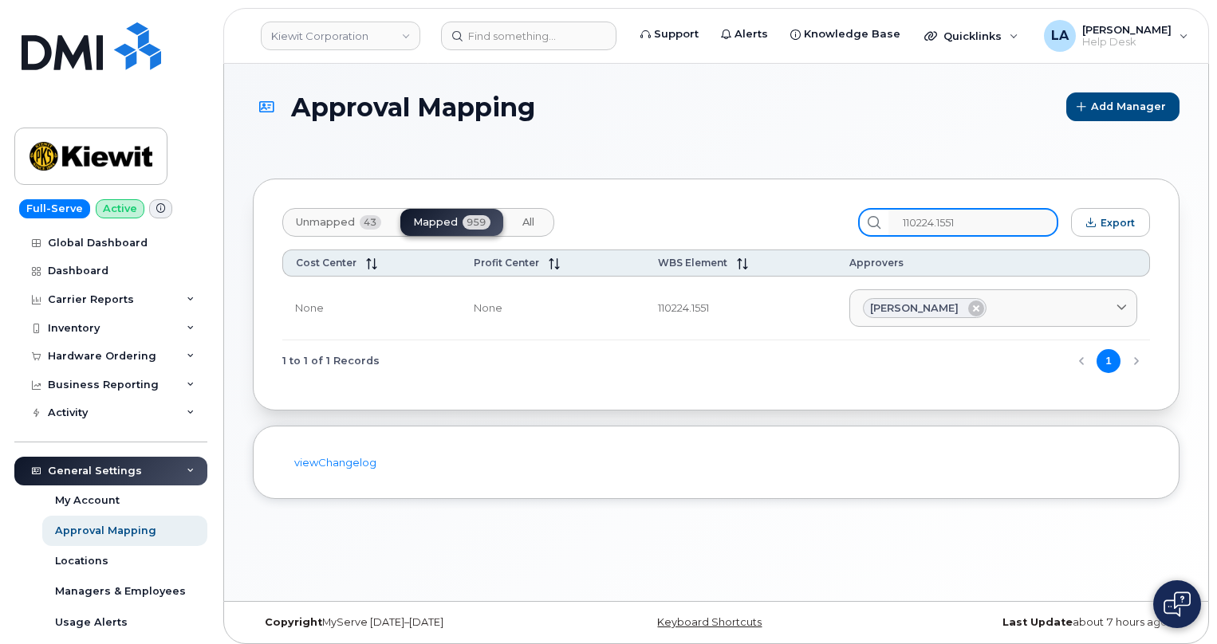
type input "110224.1551"
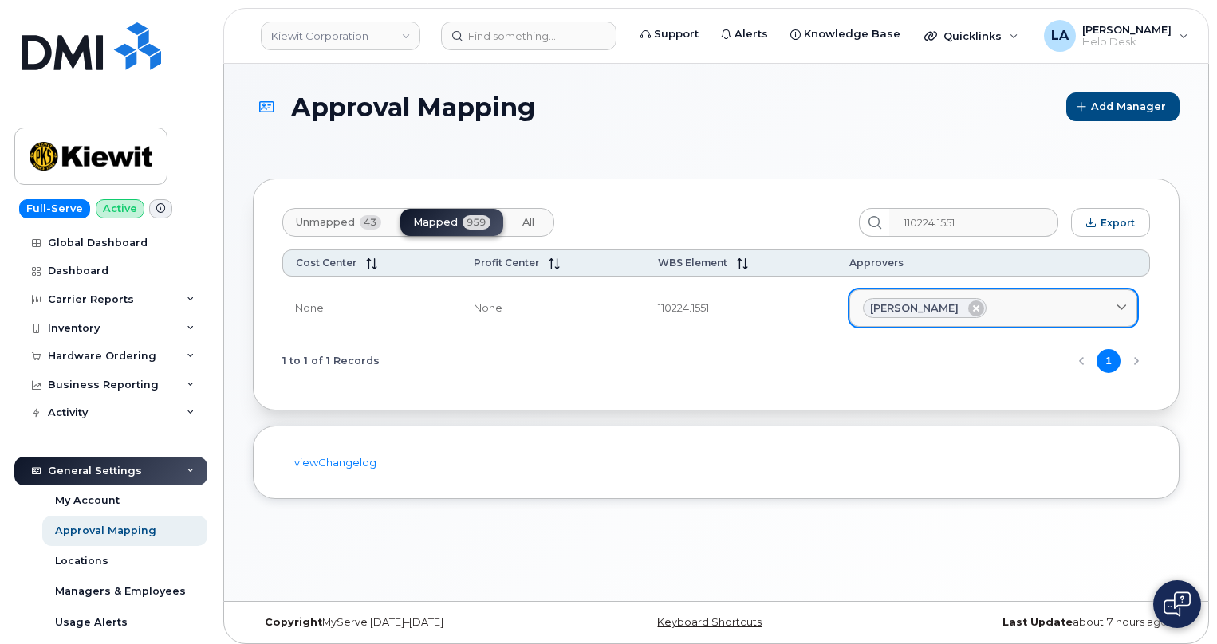
click at [1128, 297] on link "[PERSON_NAME]" at bounding box center [993, 309] width 288 height 38
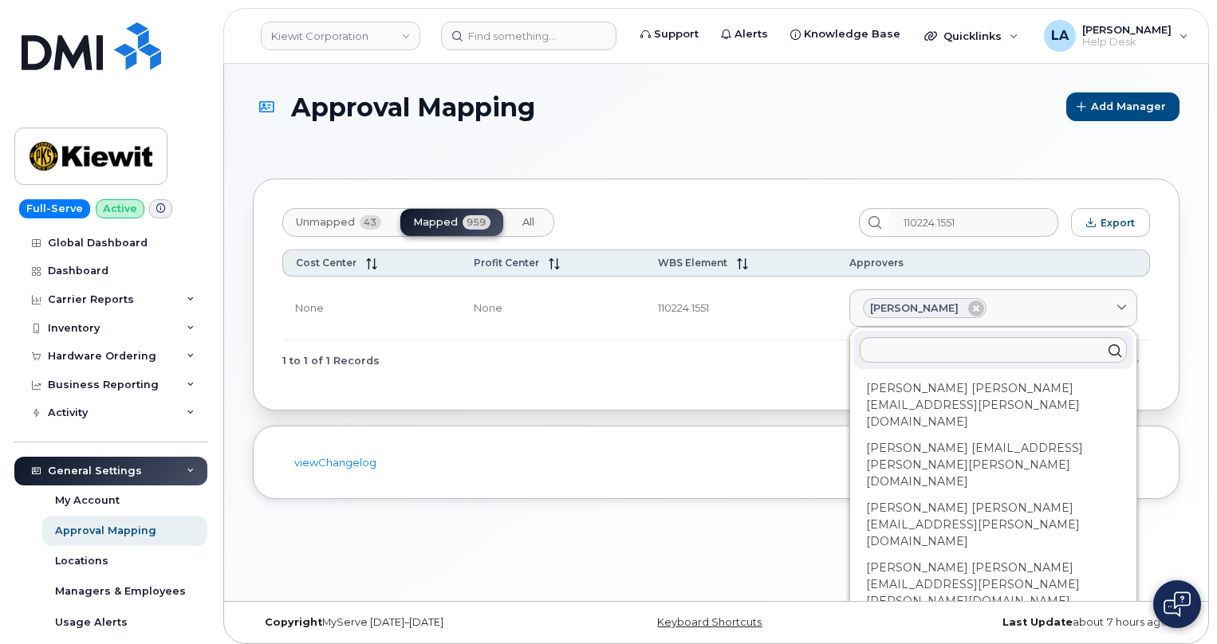
click at [641, 132] on div "Approval Mapping Add Manager" at bounding box center [716, 121] width 927 height 57
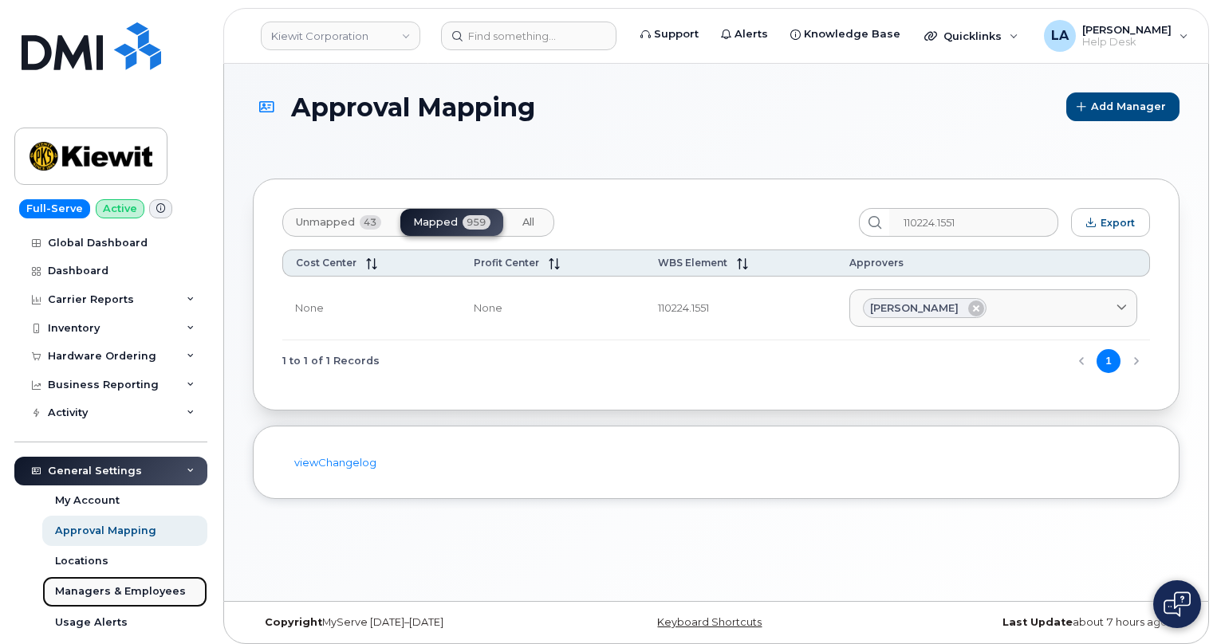
click at [135, 585] on div "Managers & Employees" at bounding box center [120, 592] width 131 height 14
click at [134, 589] on div "Managers & Employees" at bounding box center [120, 592] width 131 height 14
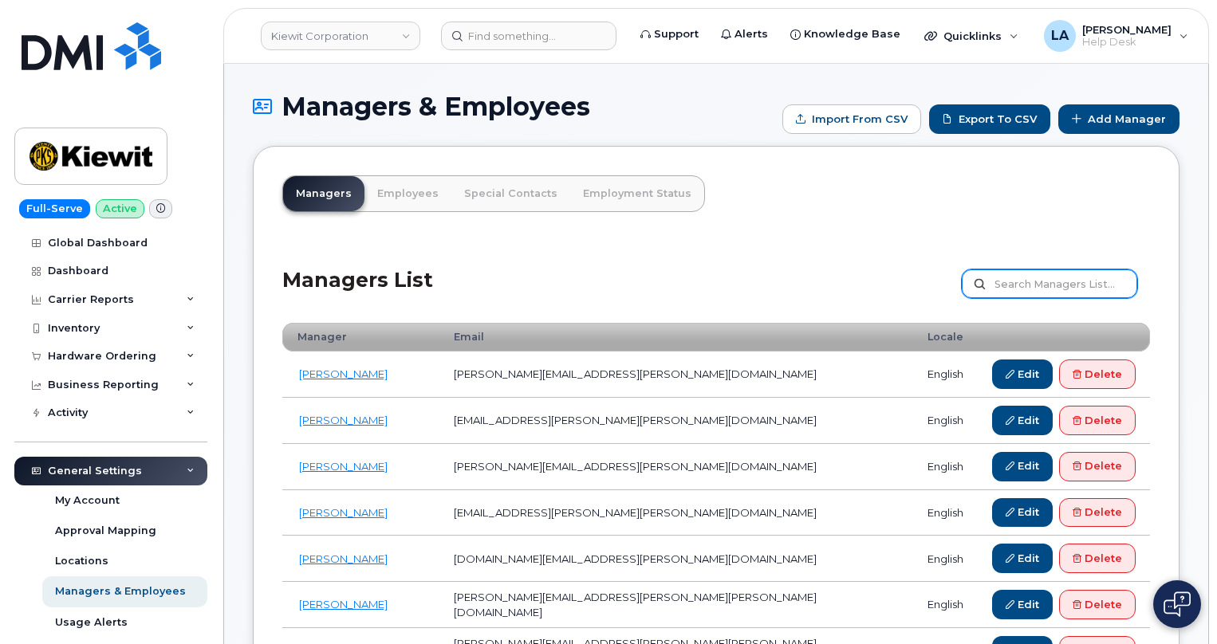
click at [1050, 282] on input "text" at bounding box center [1049, 284] width 175 height 29
paste input "[PERSON_NAME]"
type input "[PERSON_NAME]"
click at [1121, 282] on input "[PERSON_NAME]" at bounding box center [1049, 284] width 175 height 29
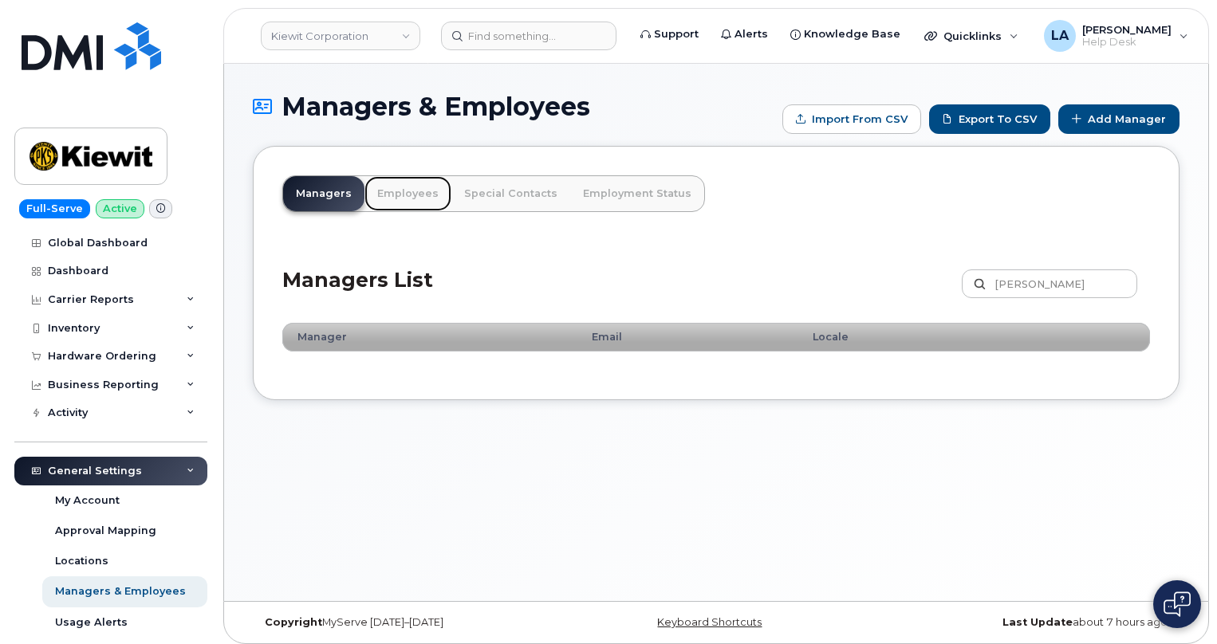
click at [384, 200] on link "Employees" at bounding box center [407, 193] width 87 height 35
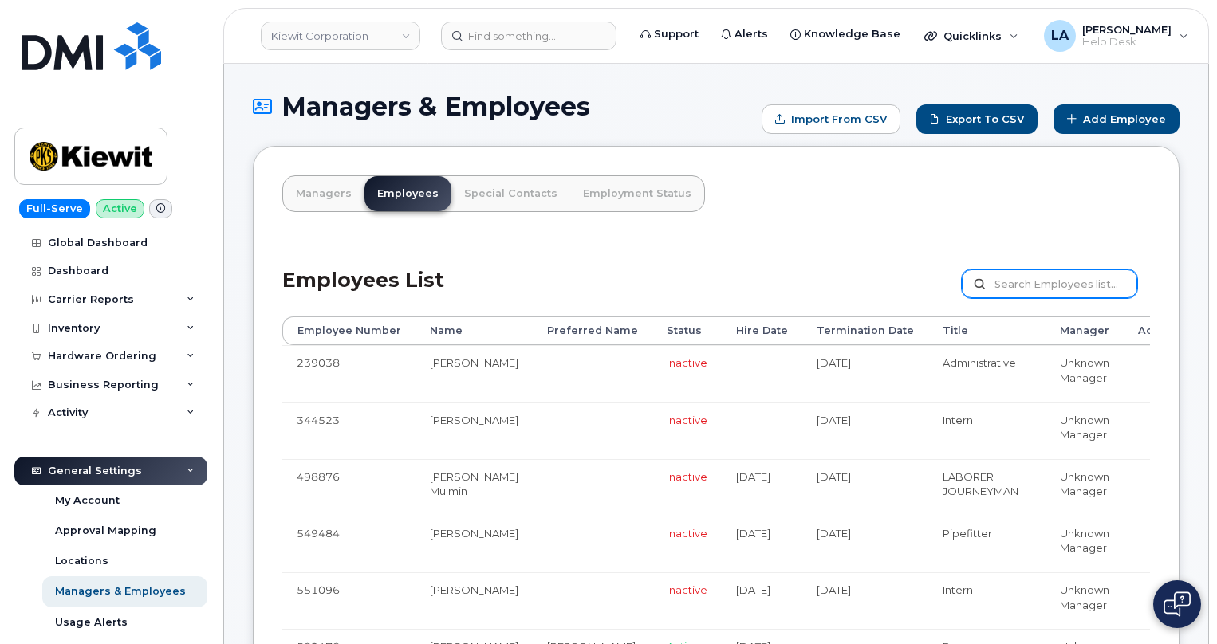
click at [1066, 289] on input "text" at bounding box center [1049, 284] width 175 height 29
paste input "[PERSON_NAME]"
type input "[PERSON_NAME]"
